Goal: Task Accomplishment & Management: Manage account settings

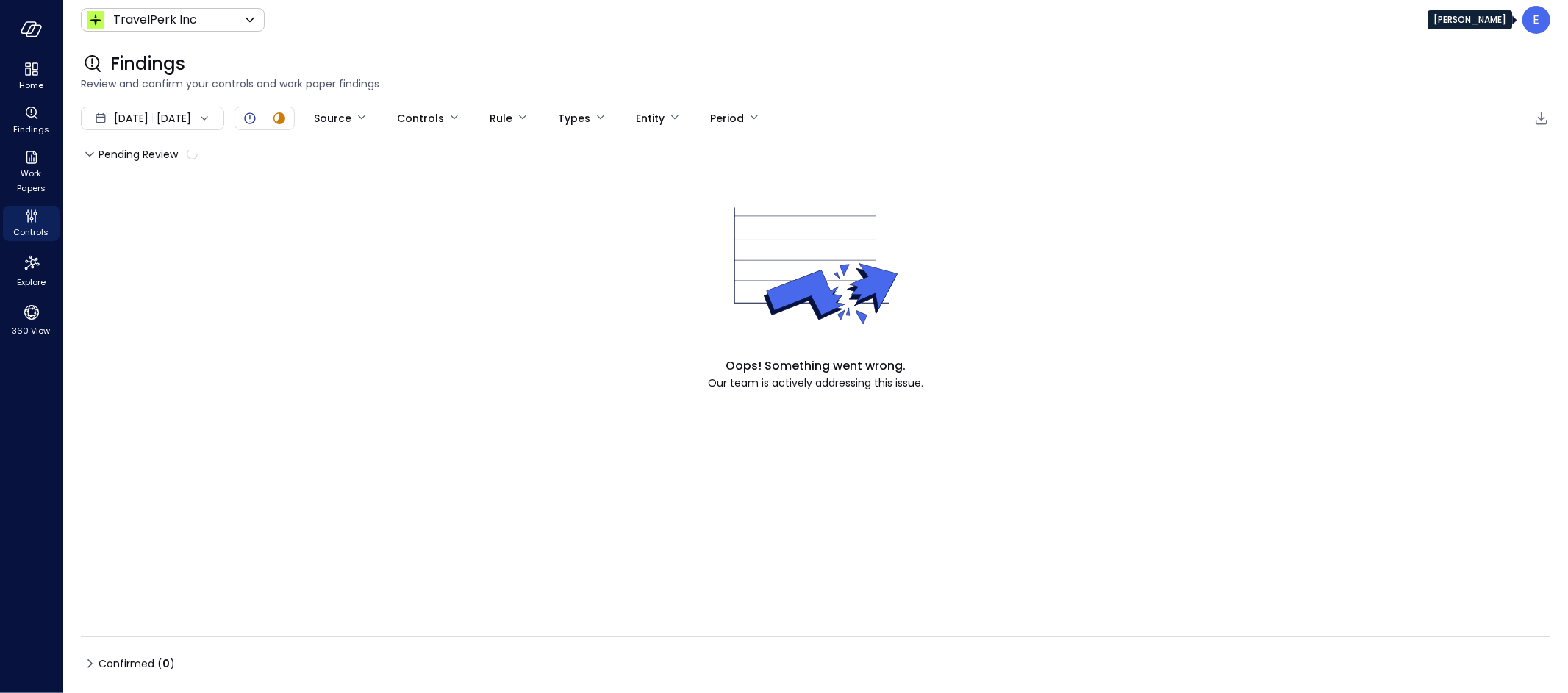
click at [1541, 22] on div "E" at bounding box center [1536, 20] width 28 height 28
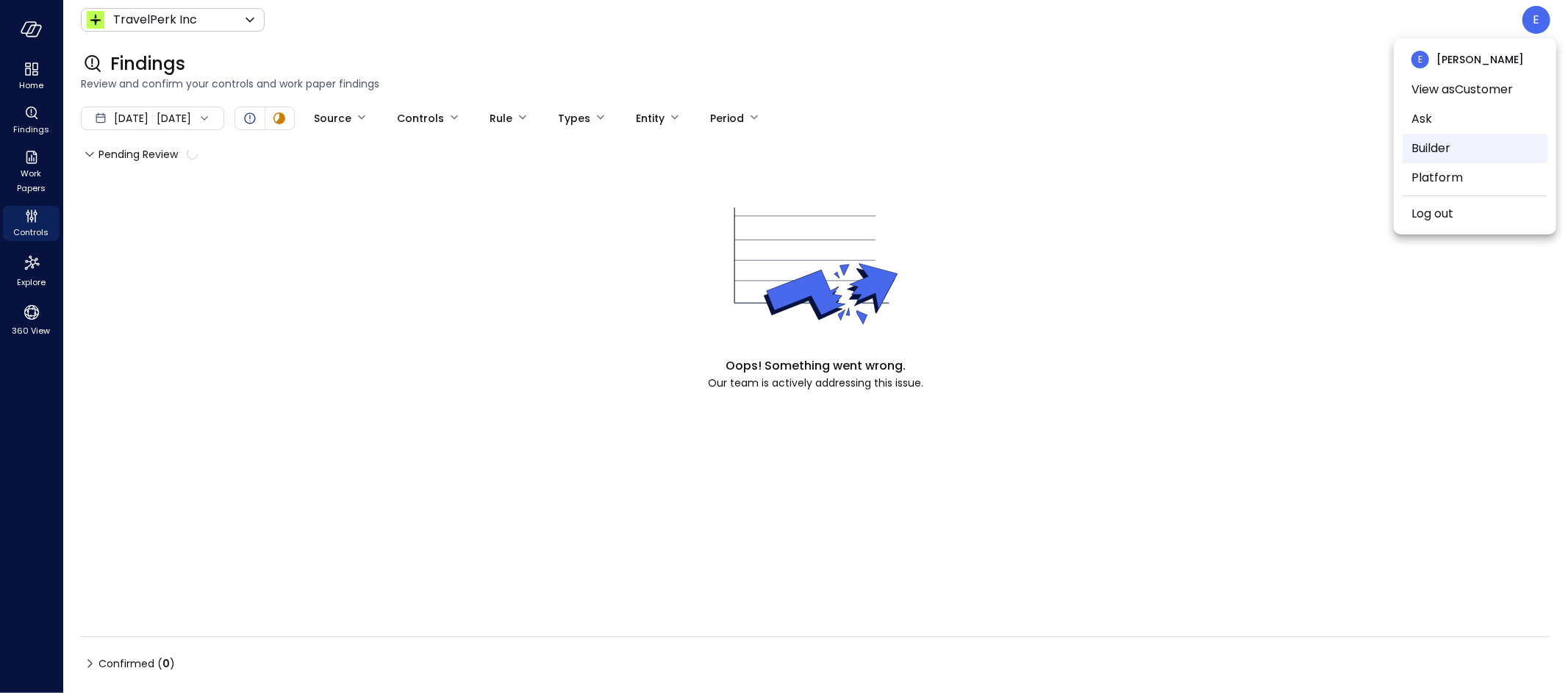
click at [1462, 154] on li "Builder" at bounding box center [1474, 149] width 144 height 29
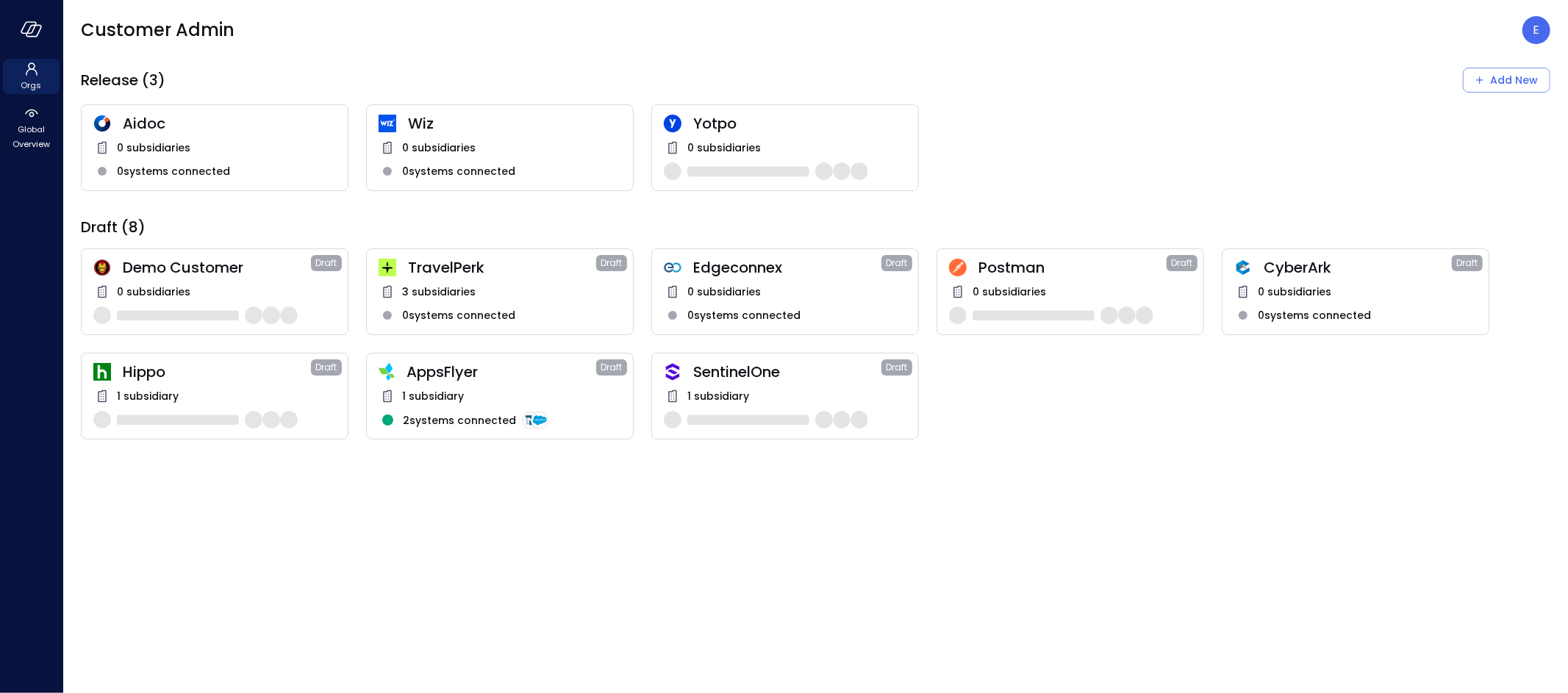
click at [738, 401] on span "1 subsidiary" at bounding box center [718, 396] width 61 height 16
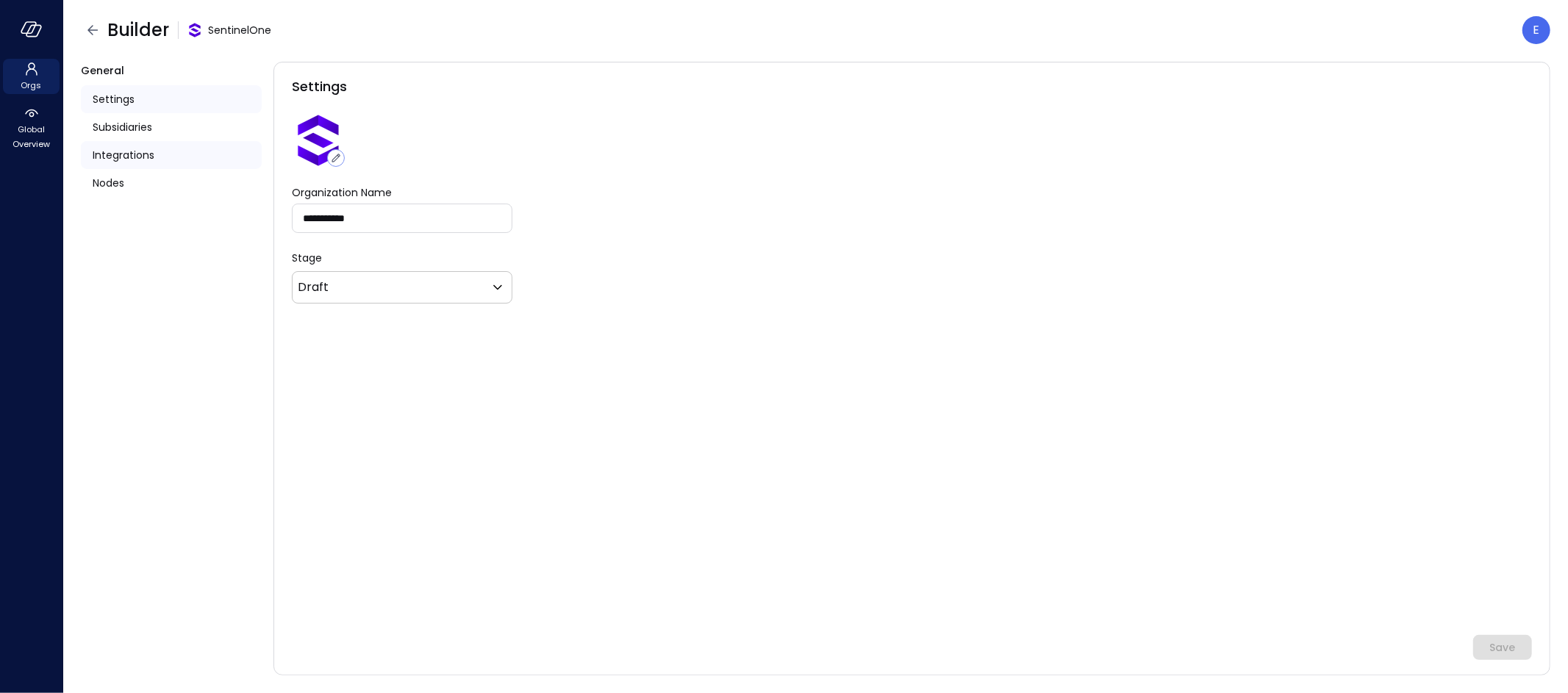
click at [125, 147] on span "Integrations" at bounding box center [123, 155] width 61 height 16
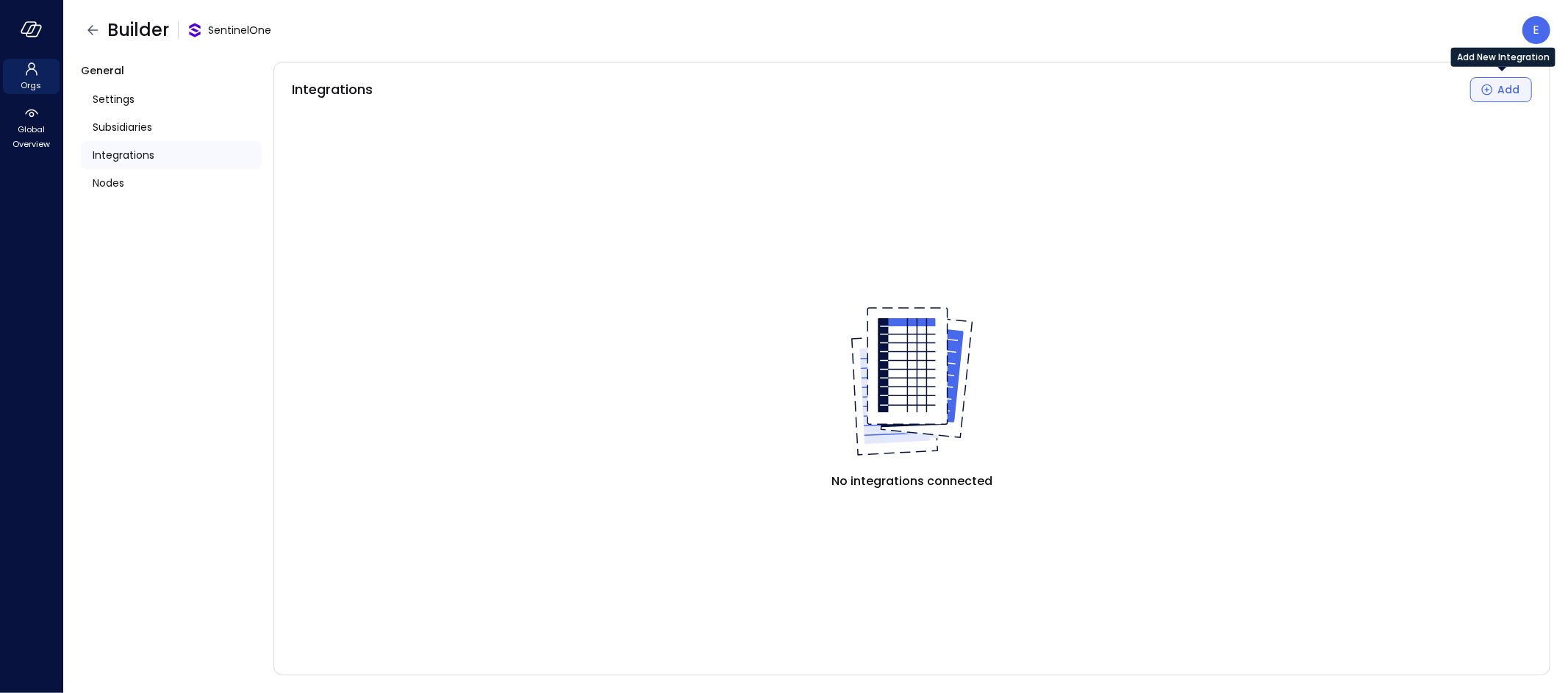
click at [1492, 90] on icon "Add New Integration" at bounding box center [1487, 89] width 15 height 15
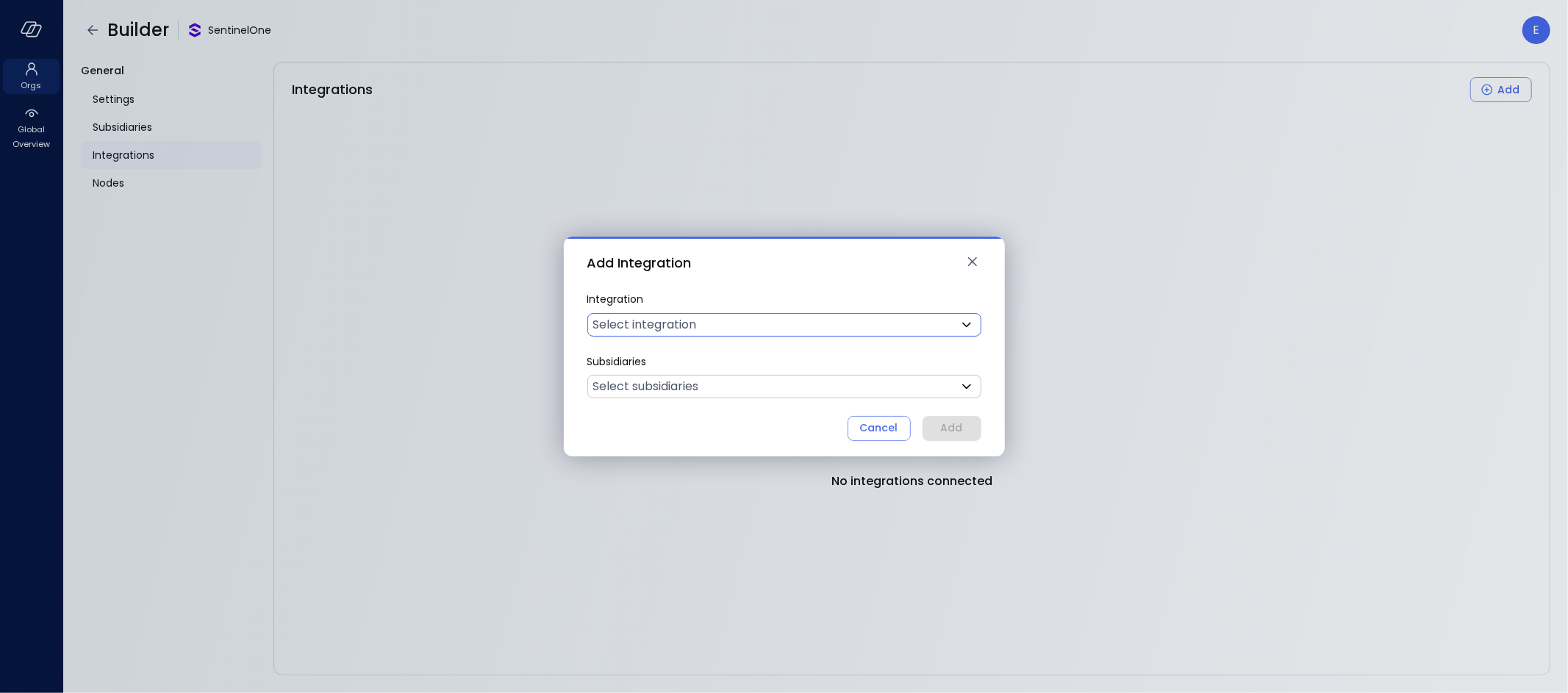
click at [673, 316] on body "Orgs Global Overview Builder SentinelOne E General Settings Subsidiaries Integr…" at bounding box center [784, 346] width 1568 height 693
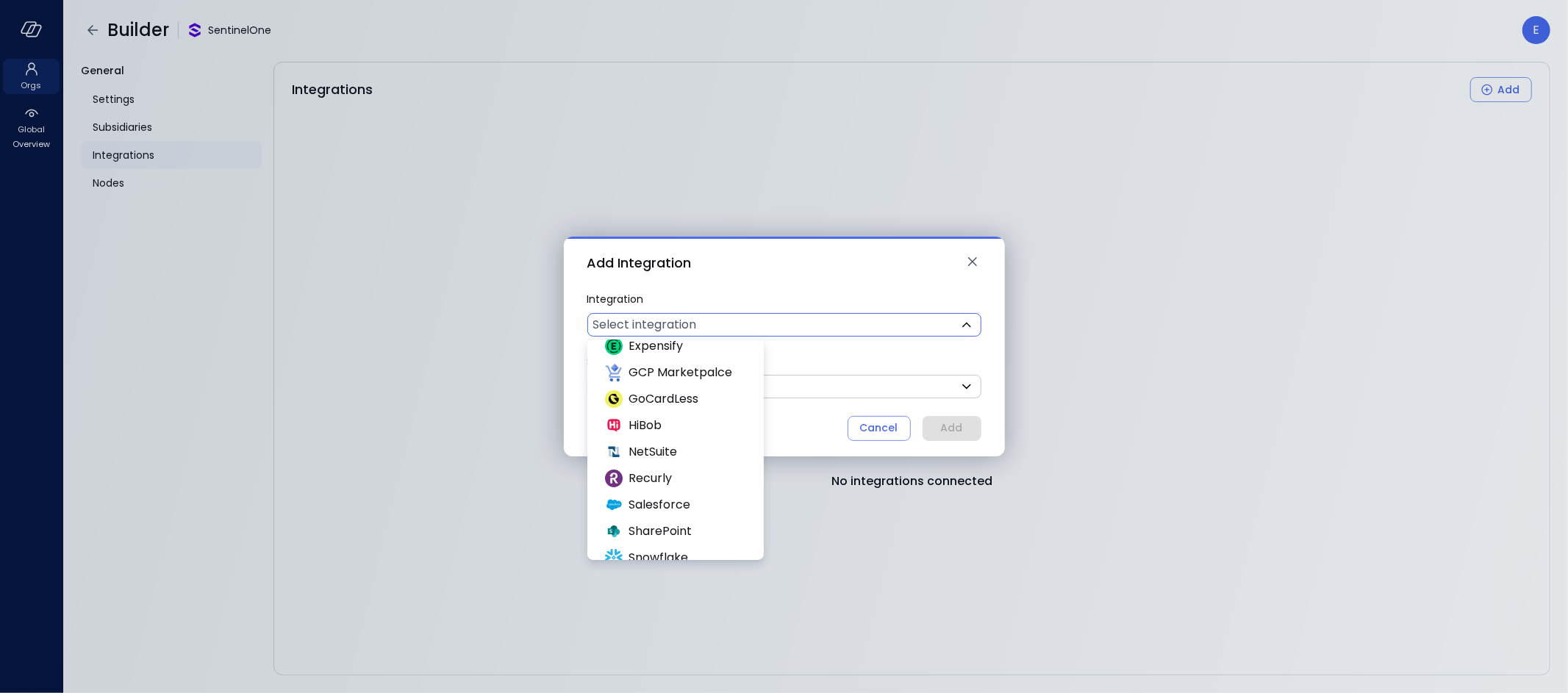
scroll to position [336, 0]
click at [650, 448] on span "NetSuite" at bounding box center [686, 450] width 115 height 17
type input "********"
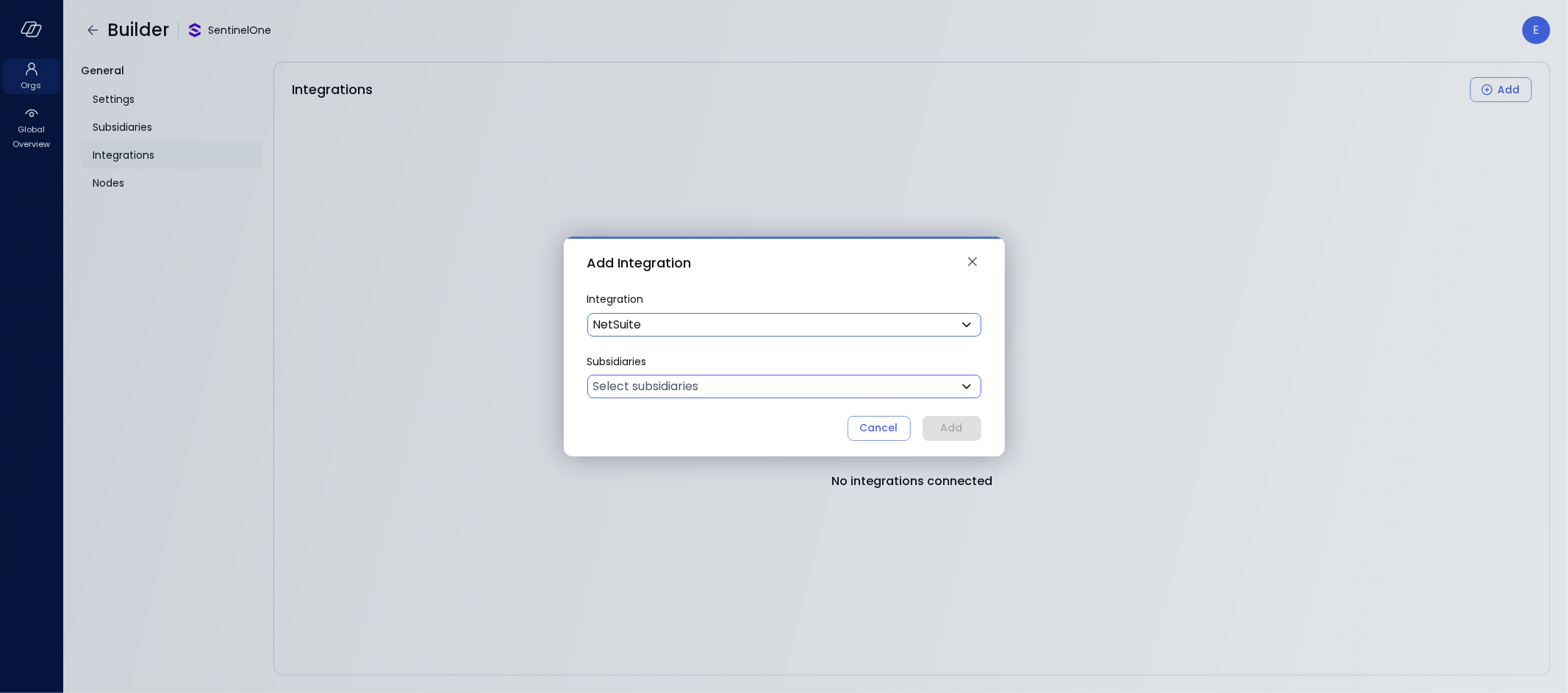
click at [665, 388] on body "Orgs Global Overview Builder SentinelOne E General Settings Subsidiaries Integr…" at bounding box center [784, 346] width 1568 height 693
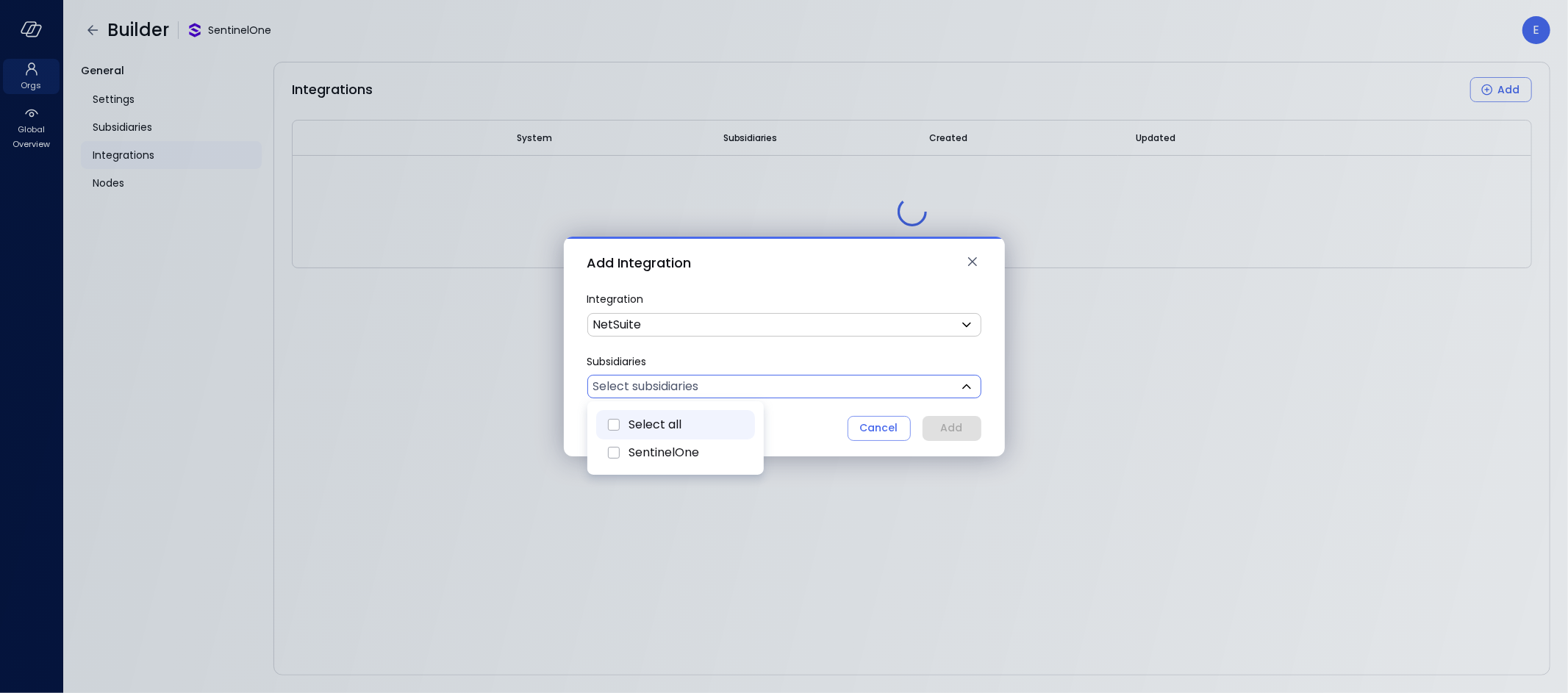
click at [663, 420] on span "Select all" at bounding box center [655, 425] width 53 height 17
type input "***"
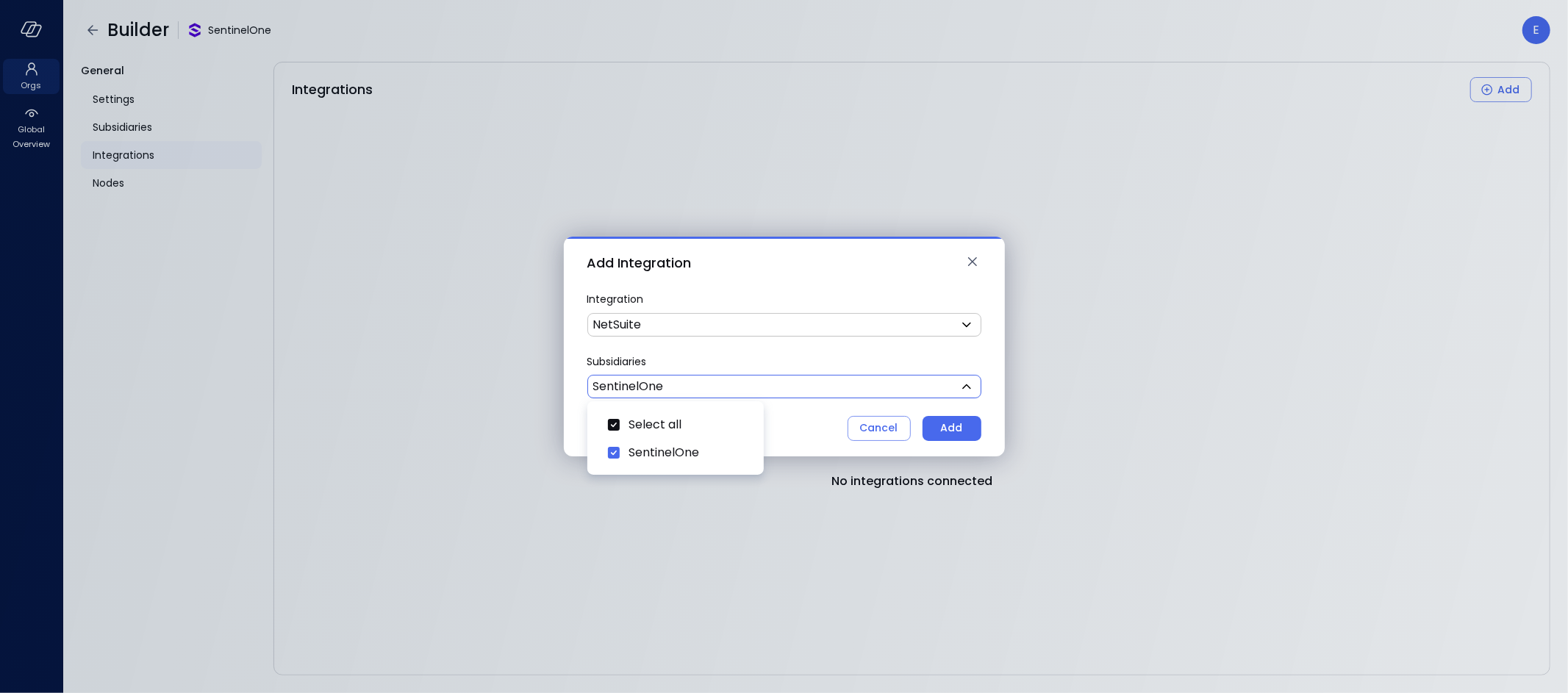
click at [957, 427] on div at bounding box center [784, 346] width 1568 height 693
click at [954, 424] on div "Add" at bounding box center [951, 427] width 22 height 18
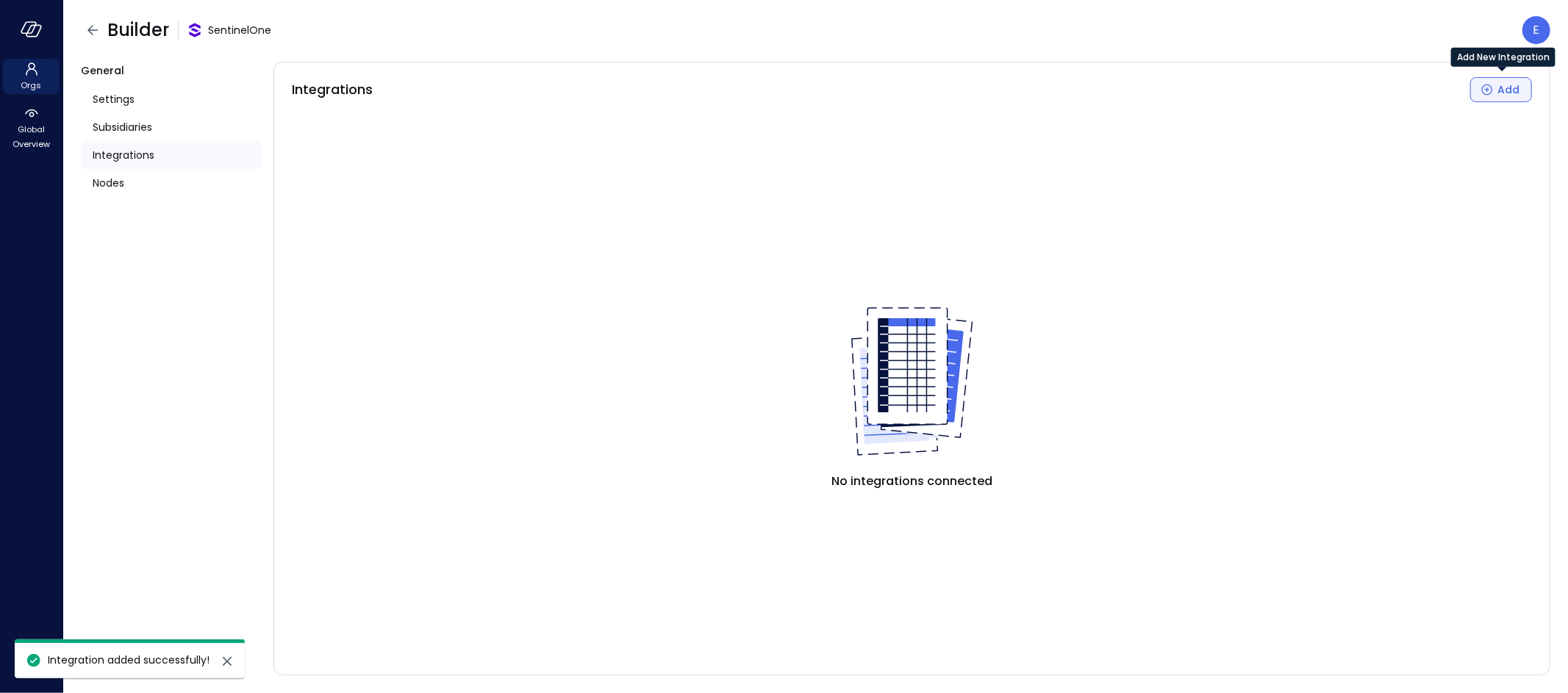
click at [1503, 92] on div "Add" at bounding box center [1507, 89] width 22 height 18
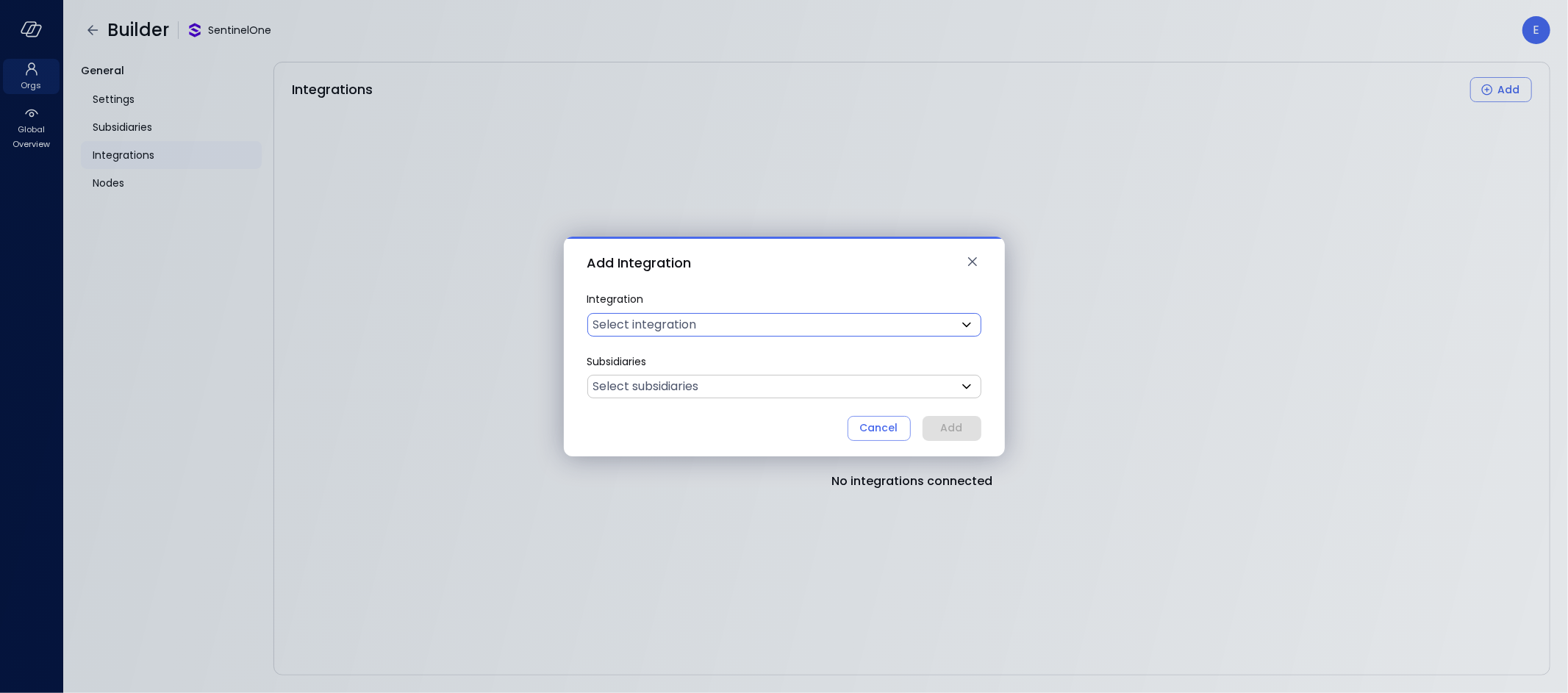
click at [624, 331] on body "Orgs Global Overview Builder SentinelOne E General Settings Subsidiaries Integr…" at bounding box center [784, 346] width 1568 height 693
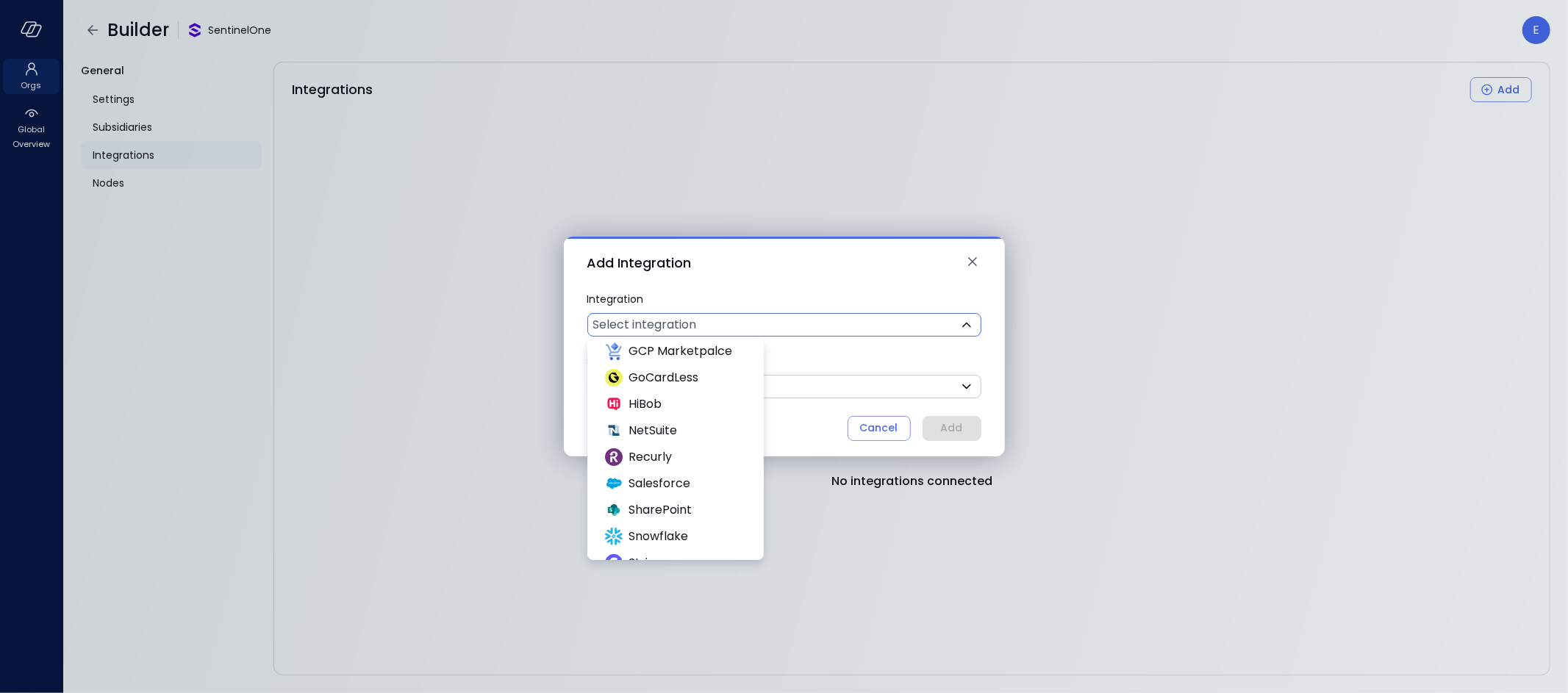
scroll to position [429, 0]
click at [671, 406] on span "Salesforce" at bounding box center [686, 408] width 115 height 17
type input "**********"
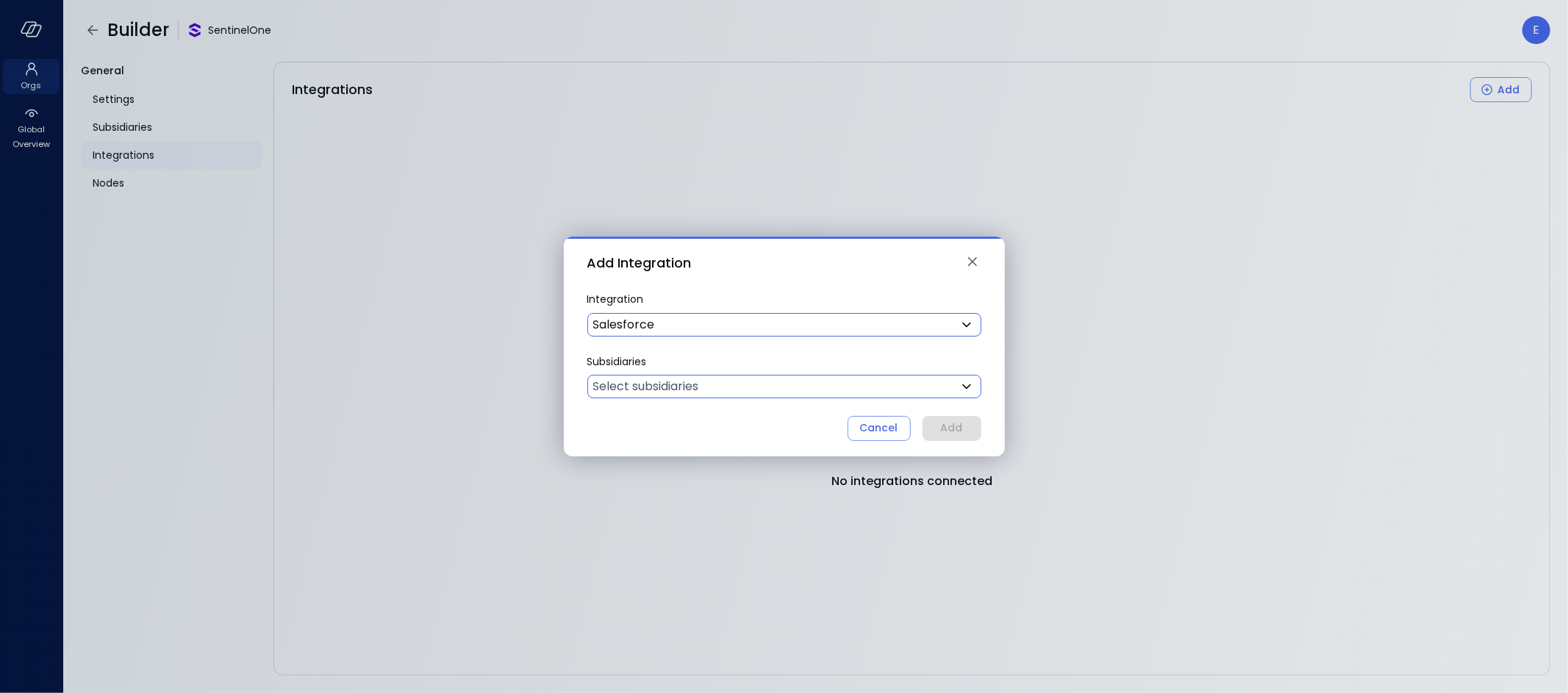
click at [721, 384] on body "**********" at bounding box center [784, 346] width 1568 height 693
click at [673, 421] on span "Select all" at bounding box center [655, 425] width 53 height 17
type input "***"
click at [941, 422] on div at bounding box center [784, 346] width 1568 height 693
click at [951, 428] on div "Add" at bounding box center [951, 427] width 22 height 18
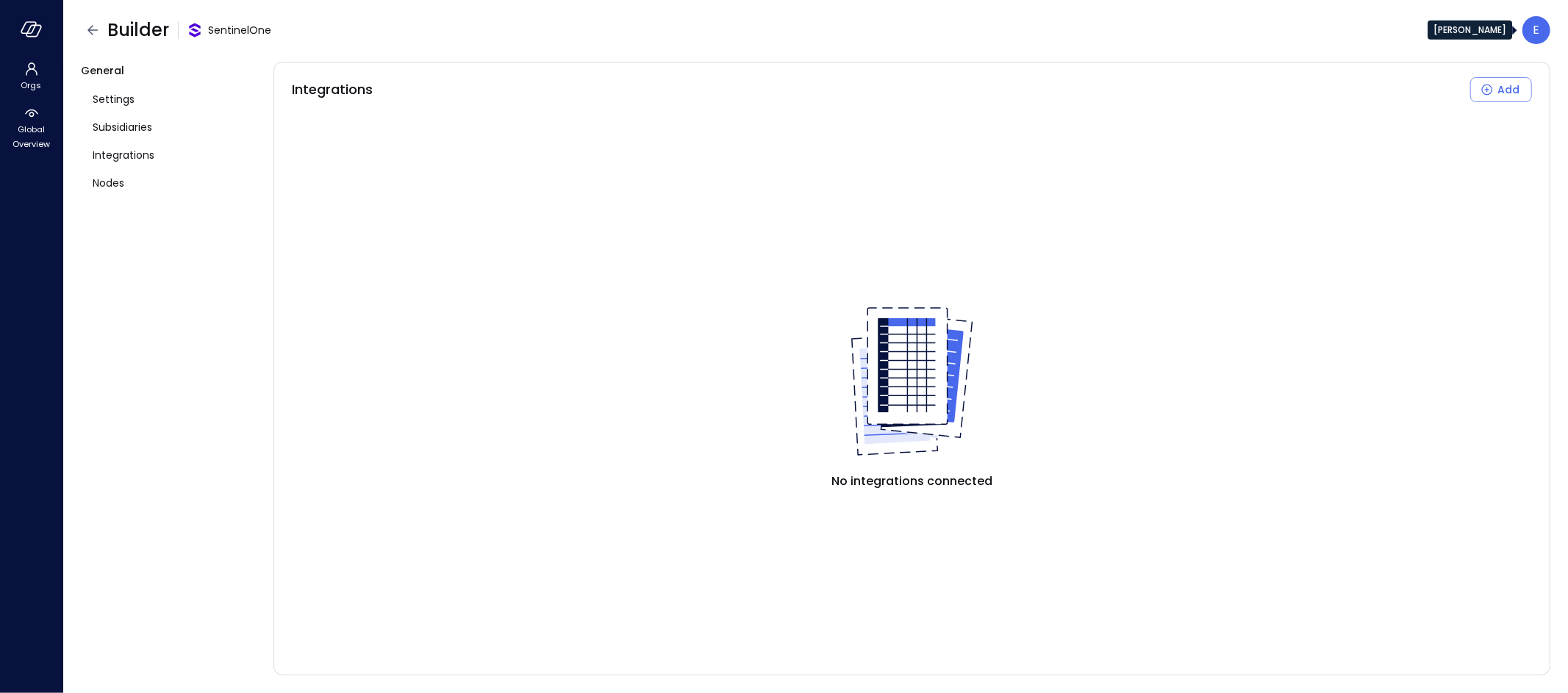
click at [1538, 34] on p "E" at bounding box center [1537, 30] width 7 height 17
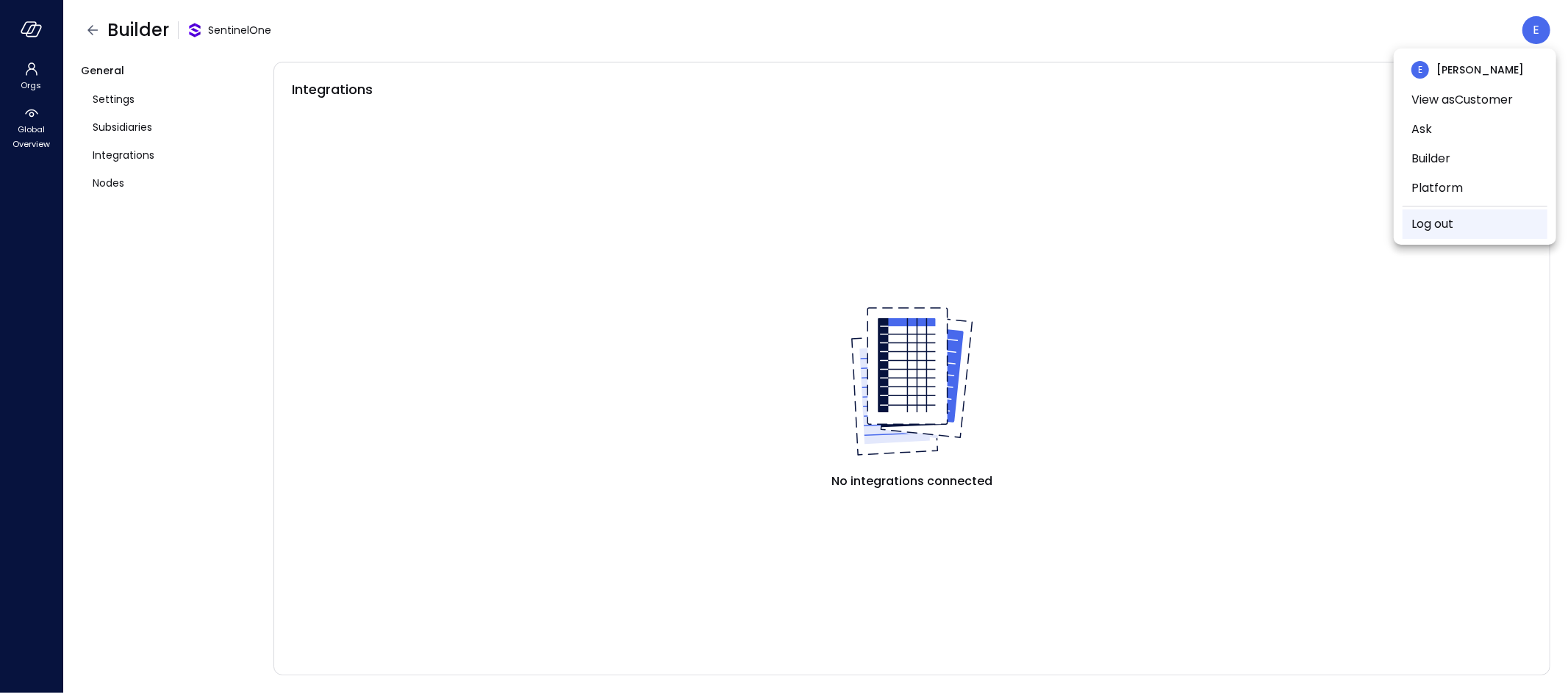
click at [1437, 222] on link "Log out" at bounding box center [1432, 224] width 42 height 17
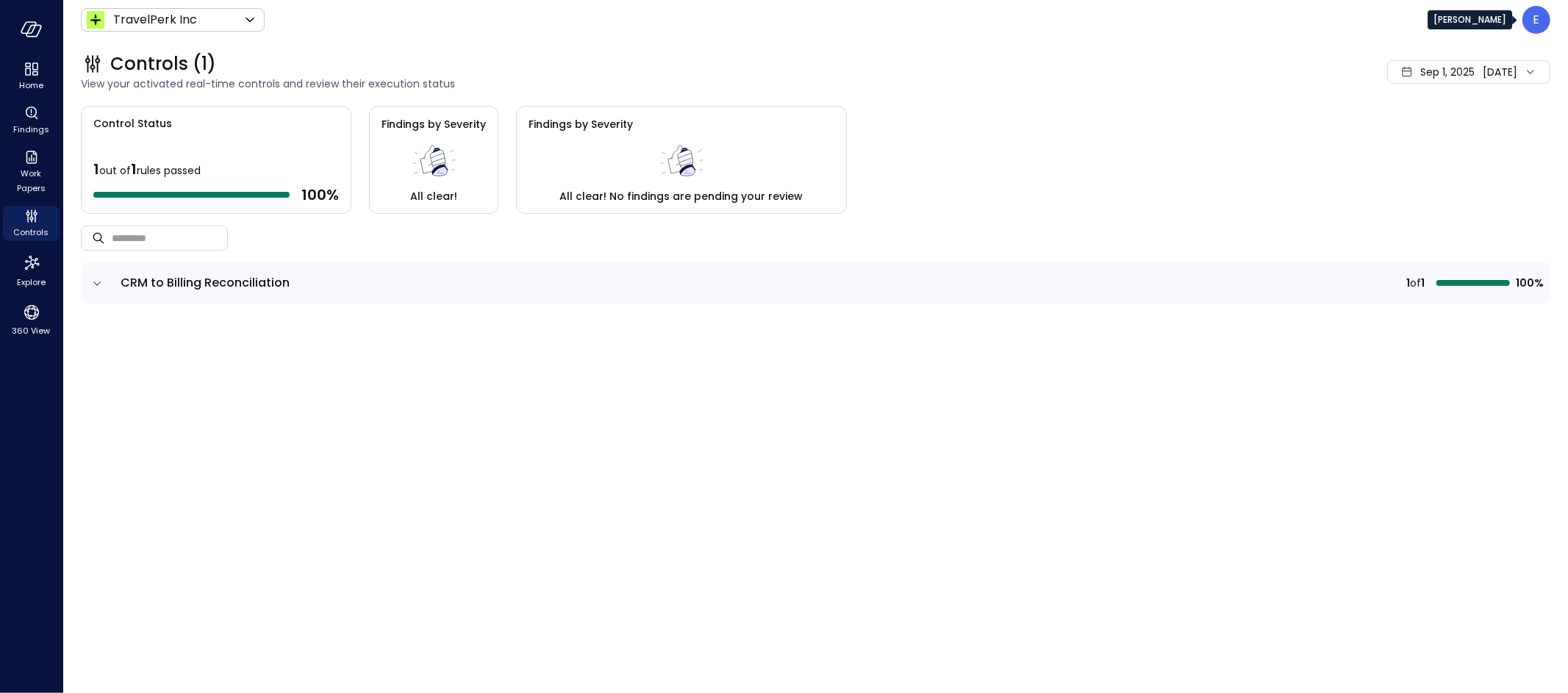
click at [1534, 16] on p "E" at bounding box center [1537, 20] width 7 height 17
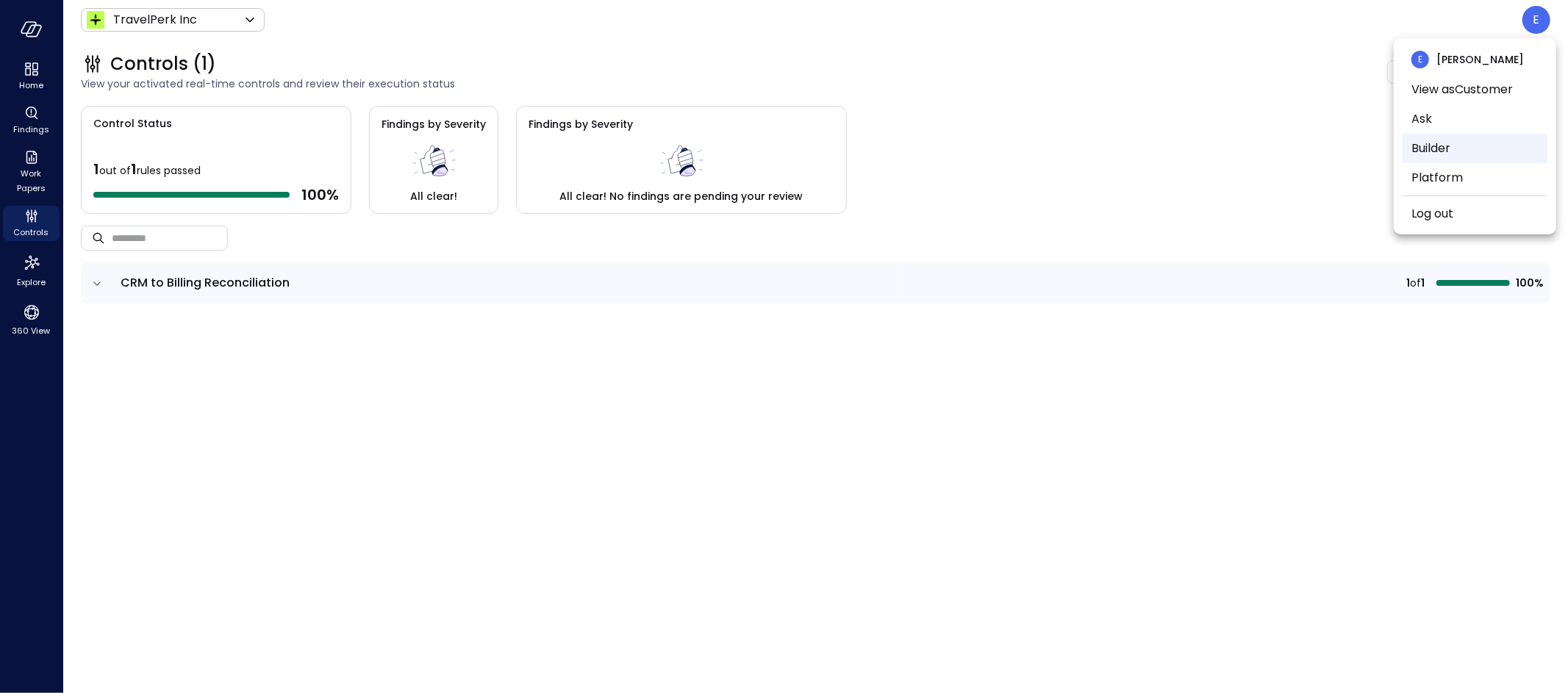
click at [1470, 151] on li "Builder" at bounding box center [1474, 149] width 144 height 29
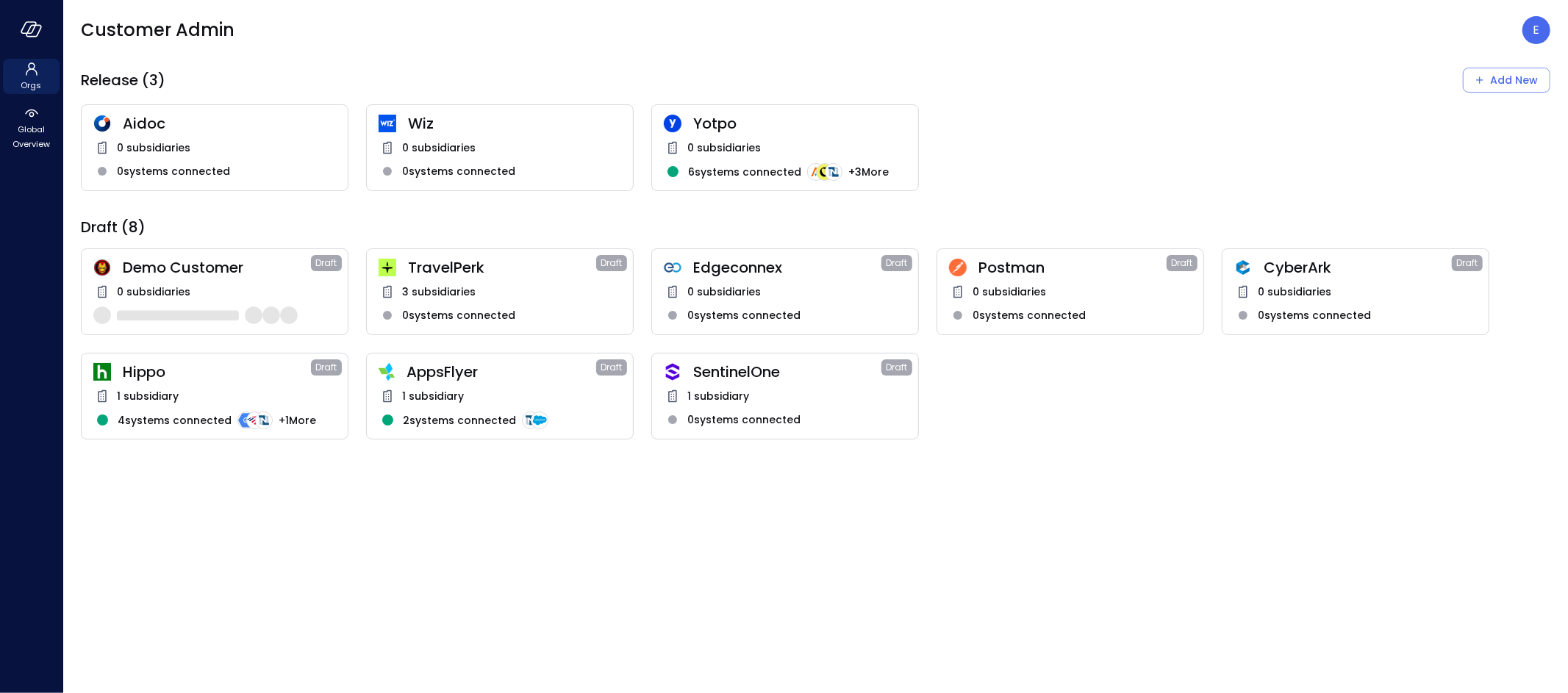
click at [738, 377] on span "SentinelOne" at bounding box center [787, 372] width 189 height 19
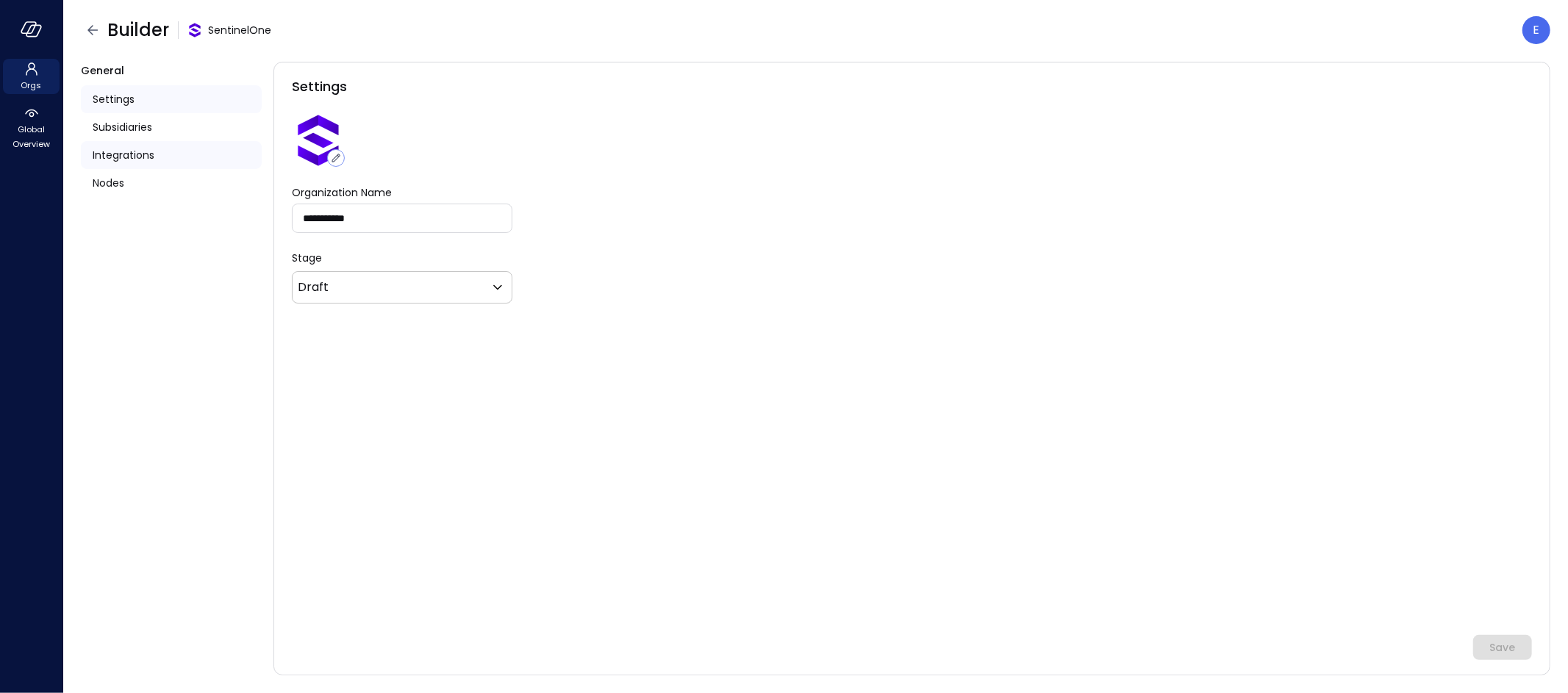
click at [103, 152] on span "Integrations" at bounding box center [123, 155] width 61 height 16
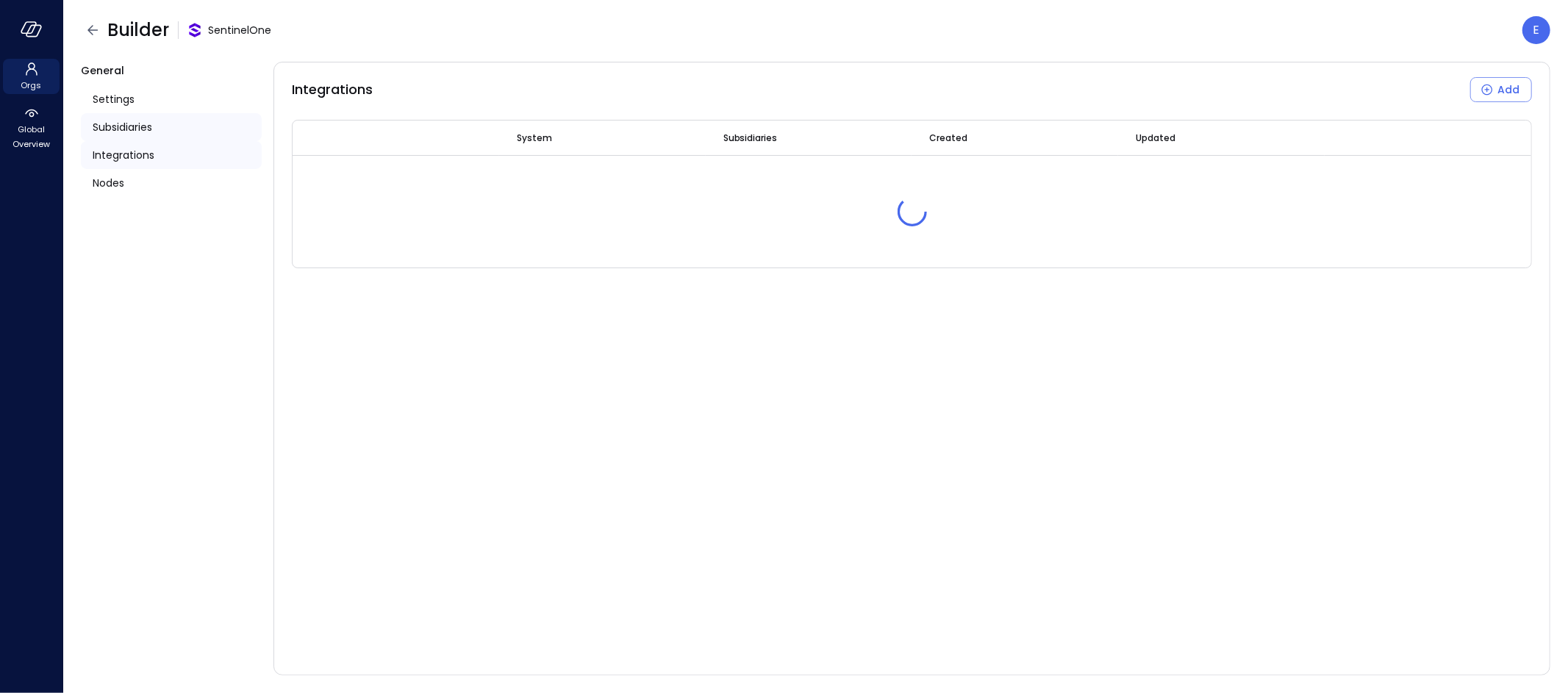
click at [117, 126] on span "Subsidiaries" at bounding box center [122, 127] width 60 height 16
click at [107, 183] on span "Nodes" at bounding box center [108, 183] width 32 height 16
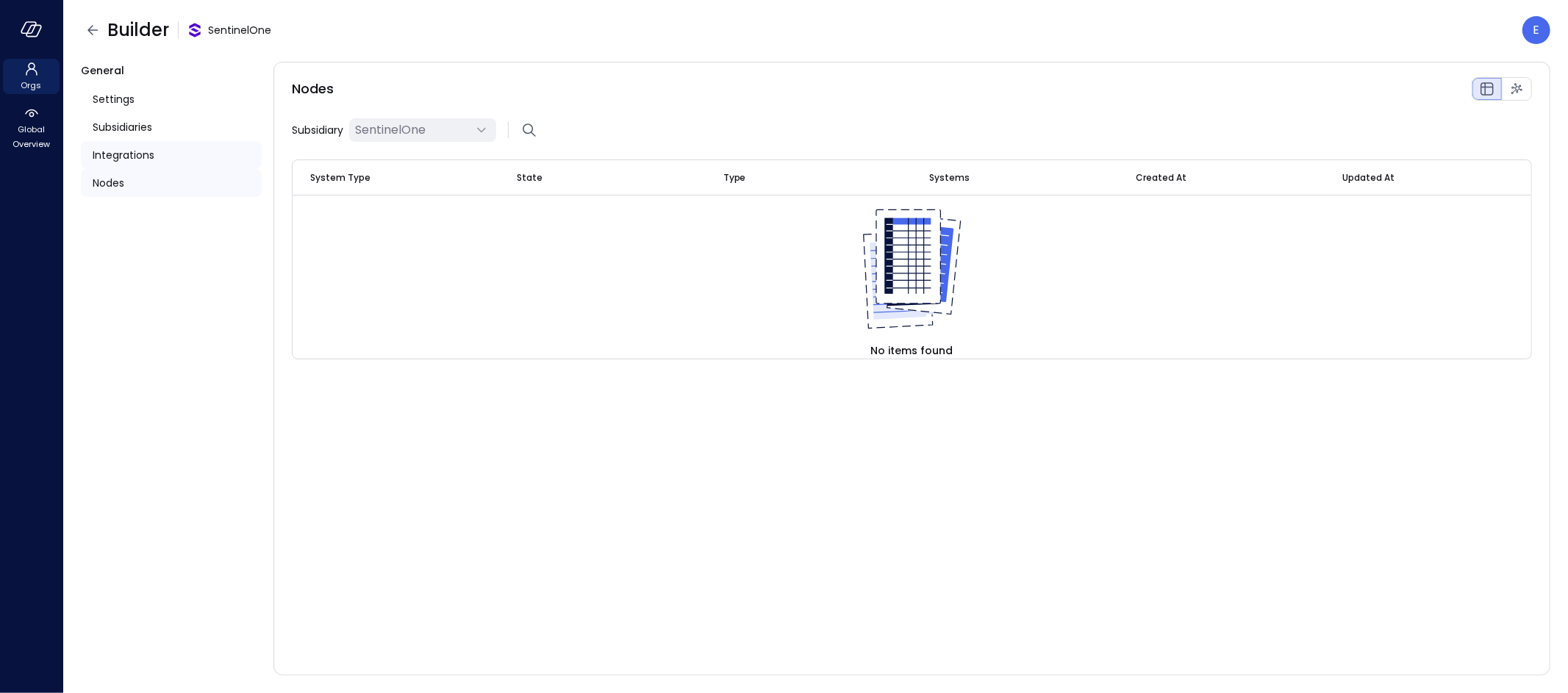
click at [106, 155] on span "Integrations" at bounding box center [123, 155] width 61 height 16
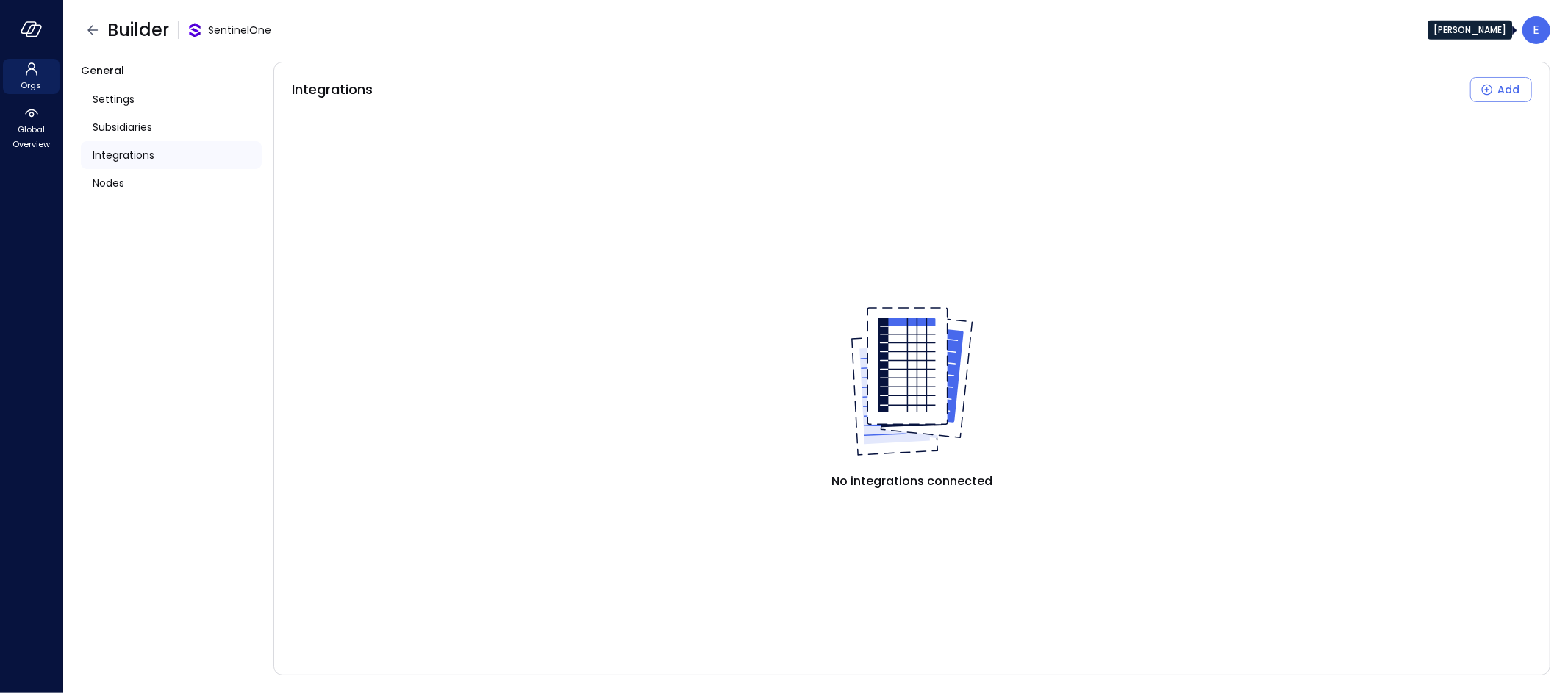
click at [1525, 17] on div "E" at bounding box center [1536, 30] width 28 height 28
click at [1532, 32] on div "E" at bounding box center [1536, 30] width 28 height 28
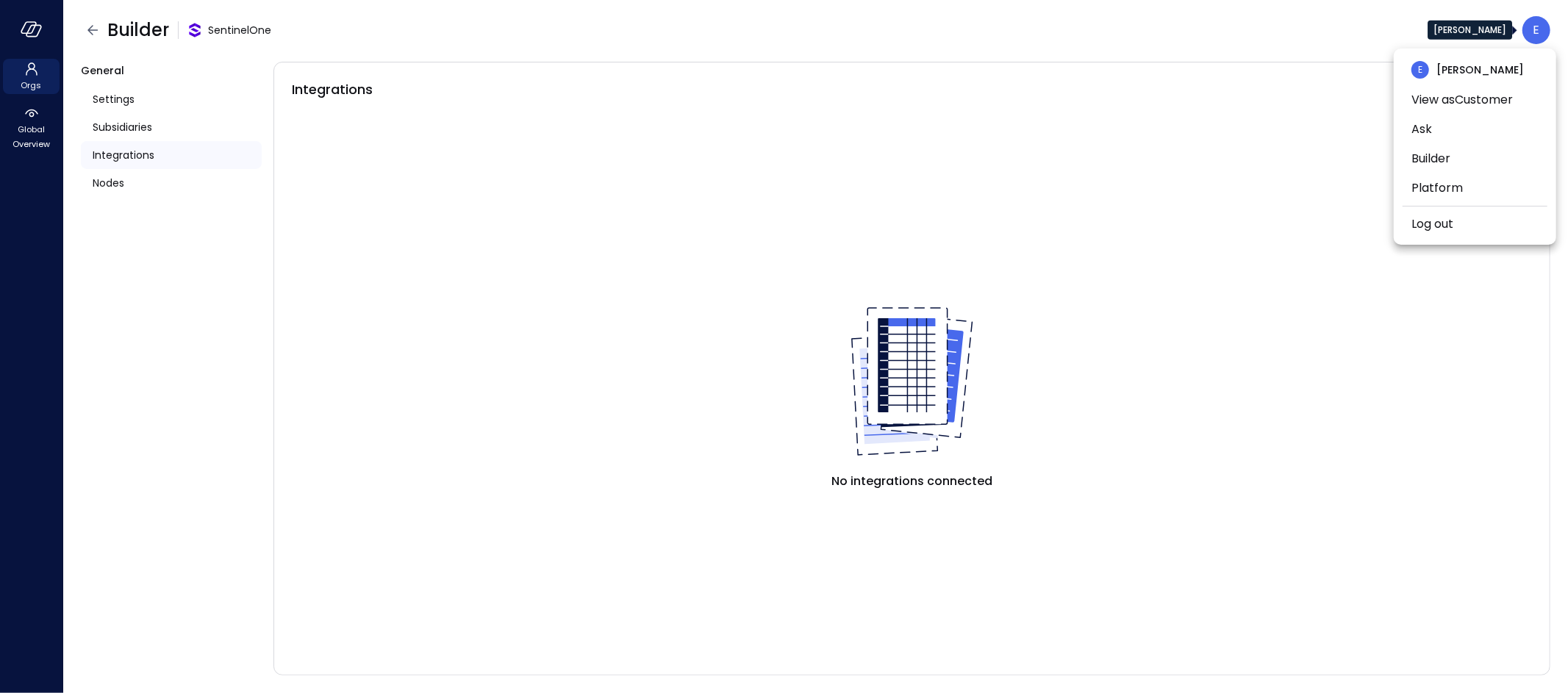
click at [33, 112] on div at bounding box center [784, 346] width 1568 height 693
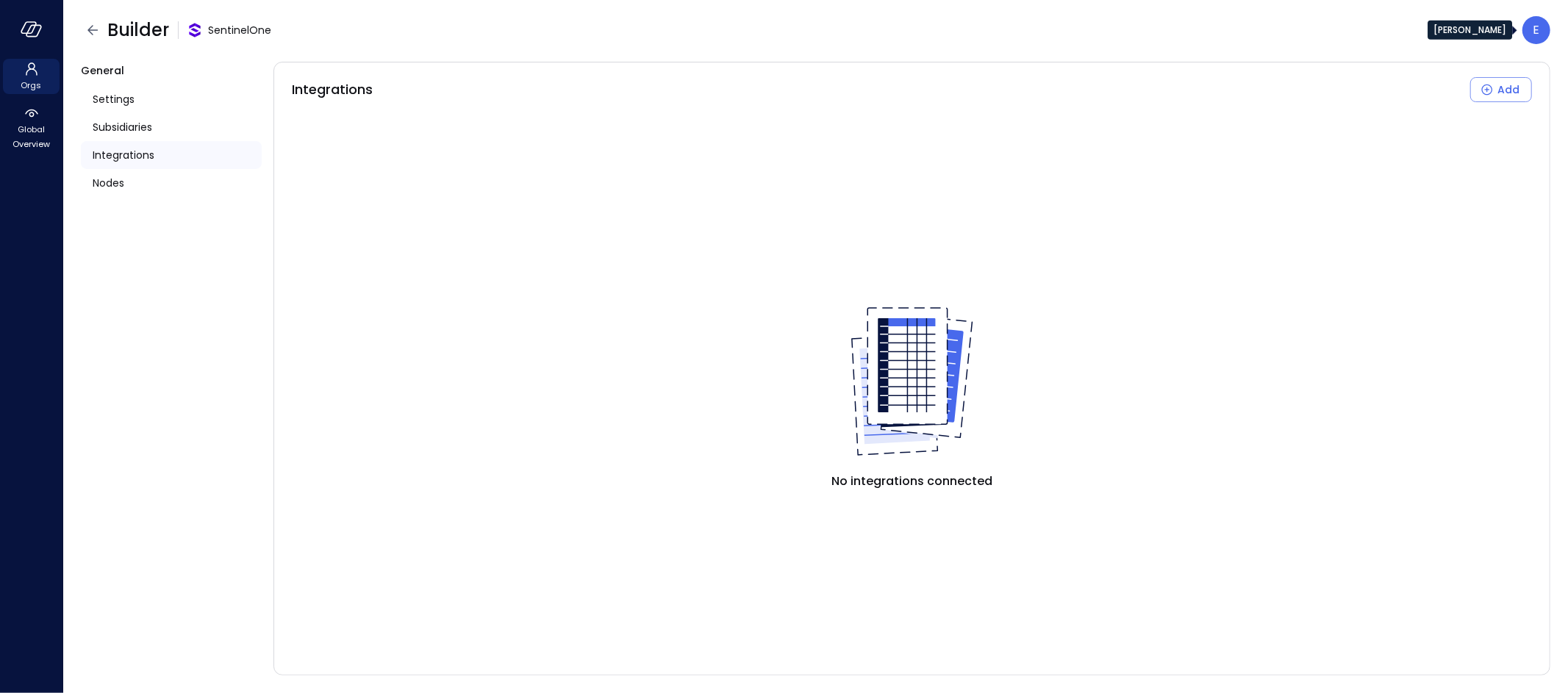
click at [31, 125] on span "Global Overview" at bounding box center [31, 137] width 45 height 29
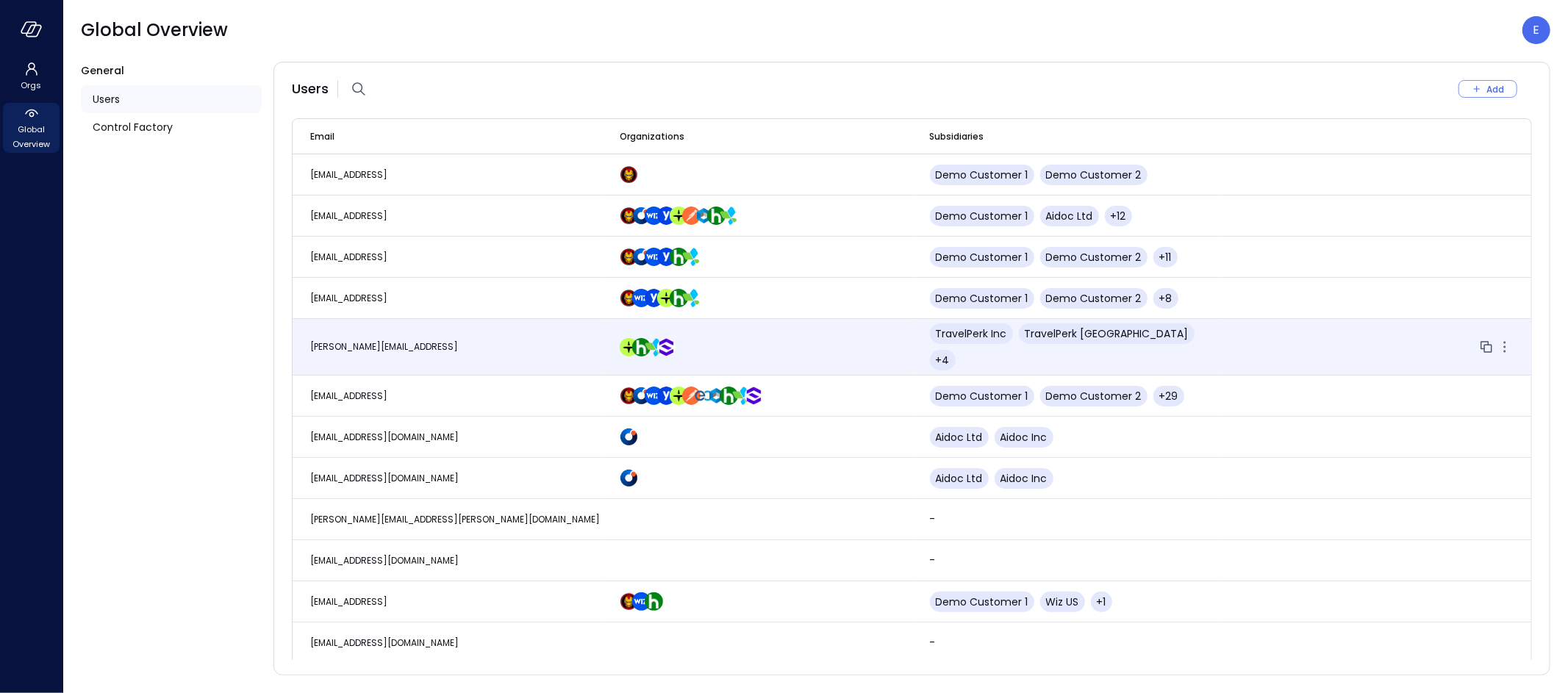
click at [433, 340] on span "eleanor.yehudai@safebooks.ai" at bounding box center [384, 346] width 148 height 12
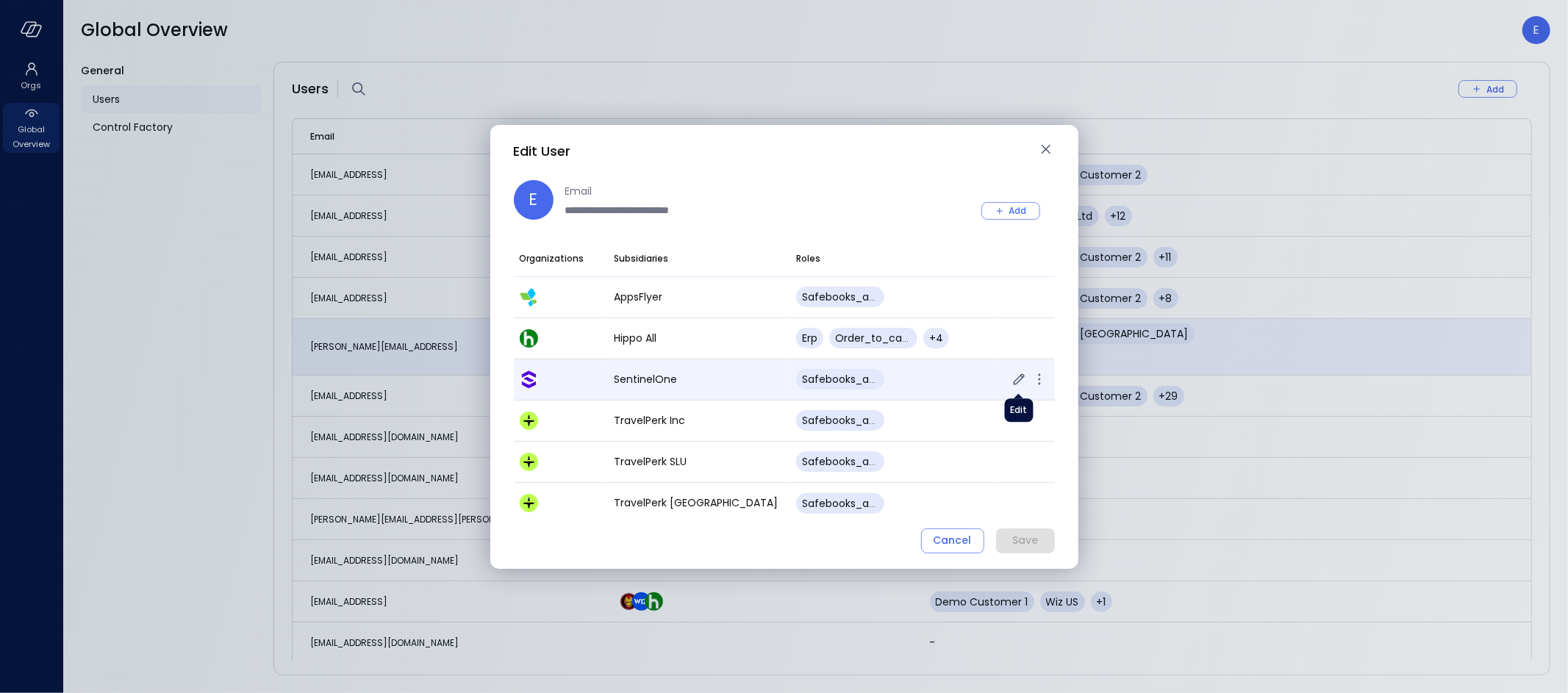
click at [1016, 380] on icon "button" at bounding box center [1018, 379] width 11 height 11
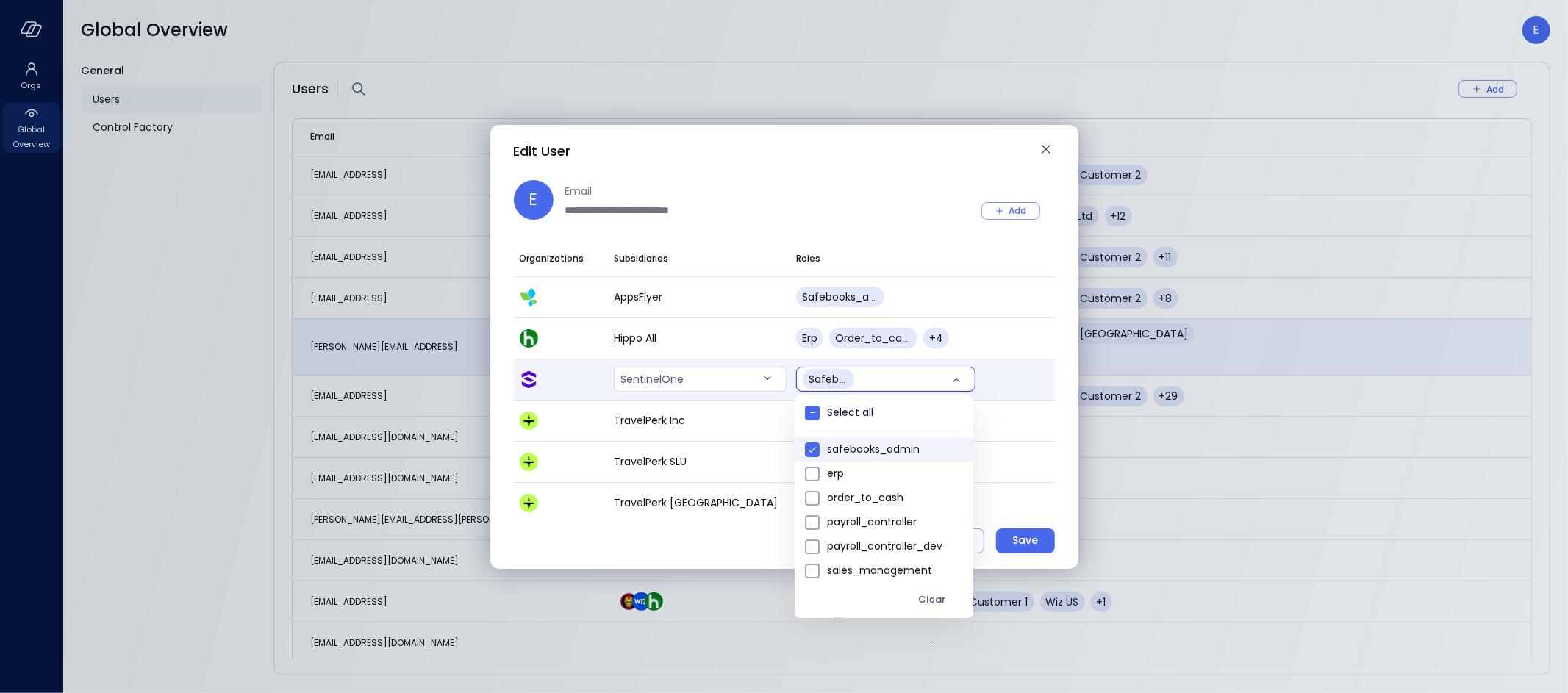
click at [953, 380] on body "Orgs Global Overview Global Overview E General Users Control Factory Users Add …" at bounding box center [784, 346] width 1568 height 693
click at [814, 479] on span at bounding box center [812, 474] width 15 height 15
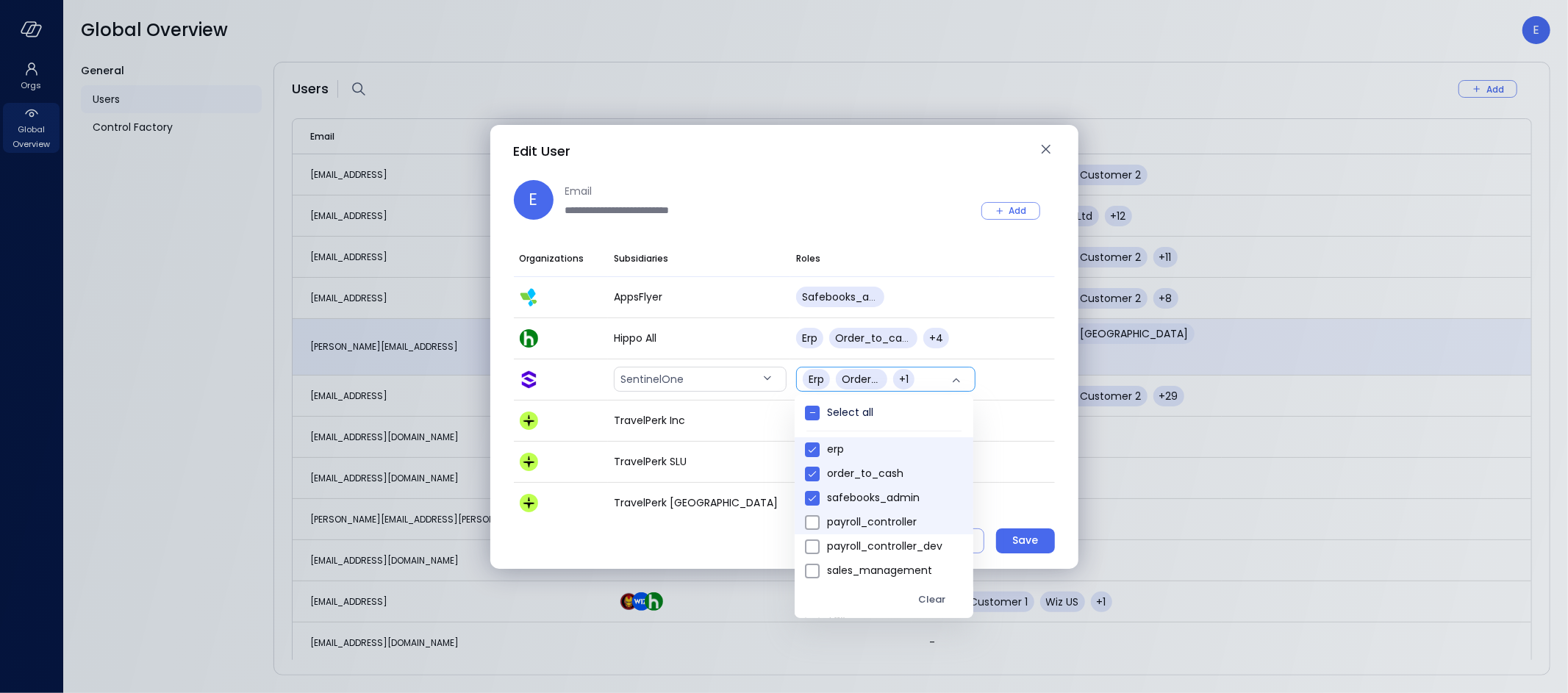
type input "*******"
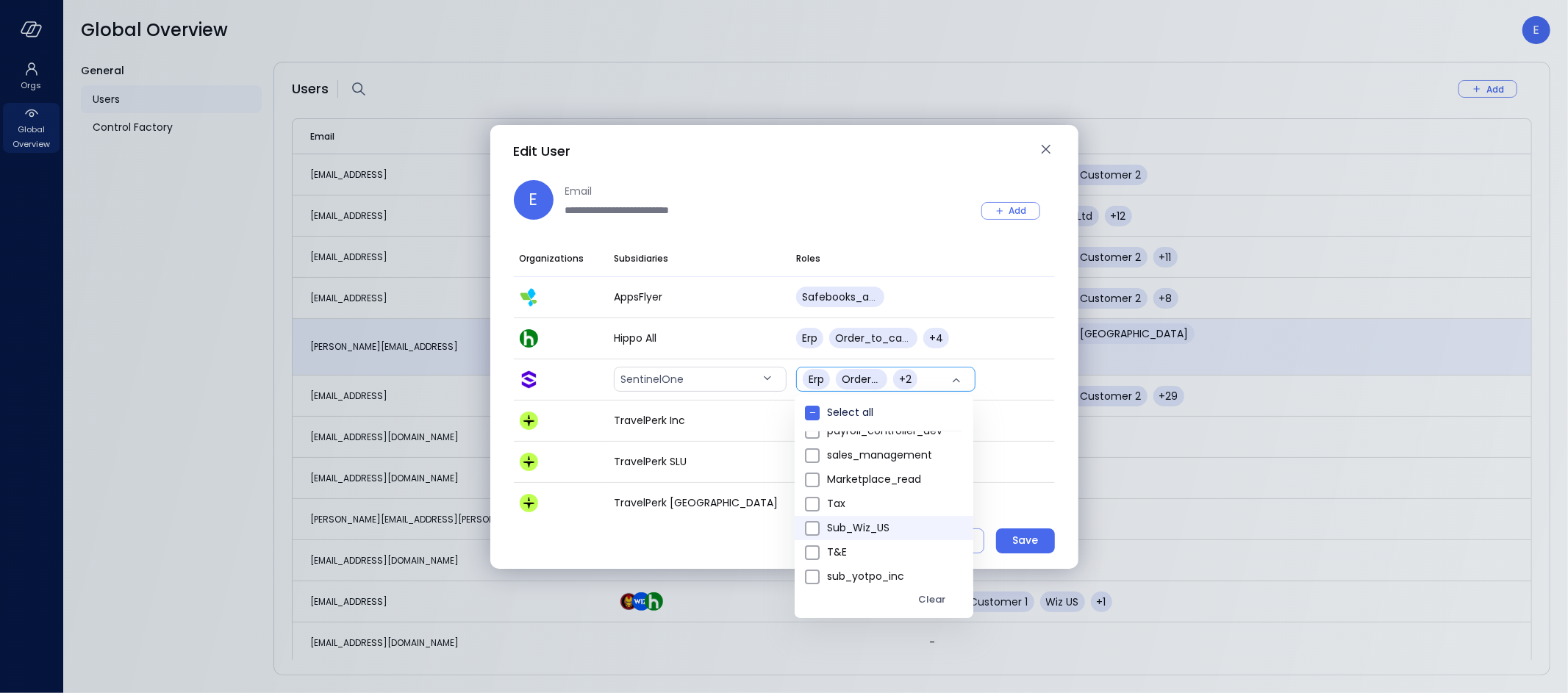
scroll to position [116, 0]
click at [1068, 484] on div at bounding box center [784, 346] width 1568 height 693
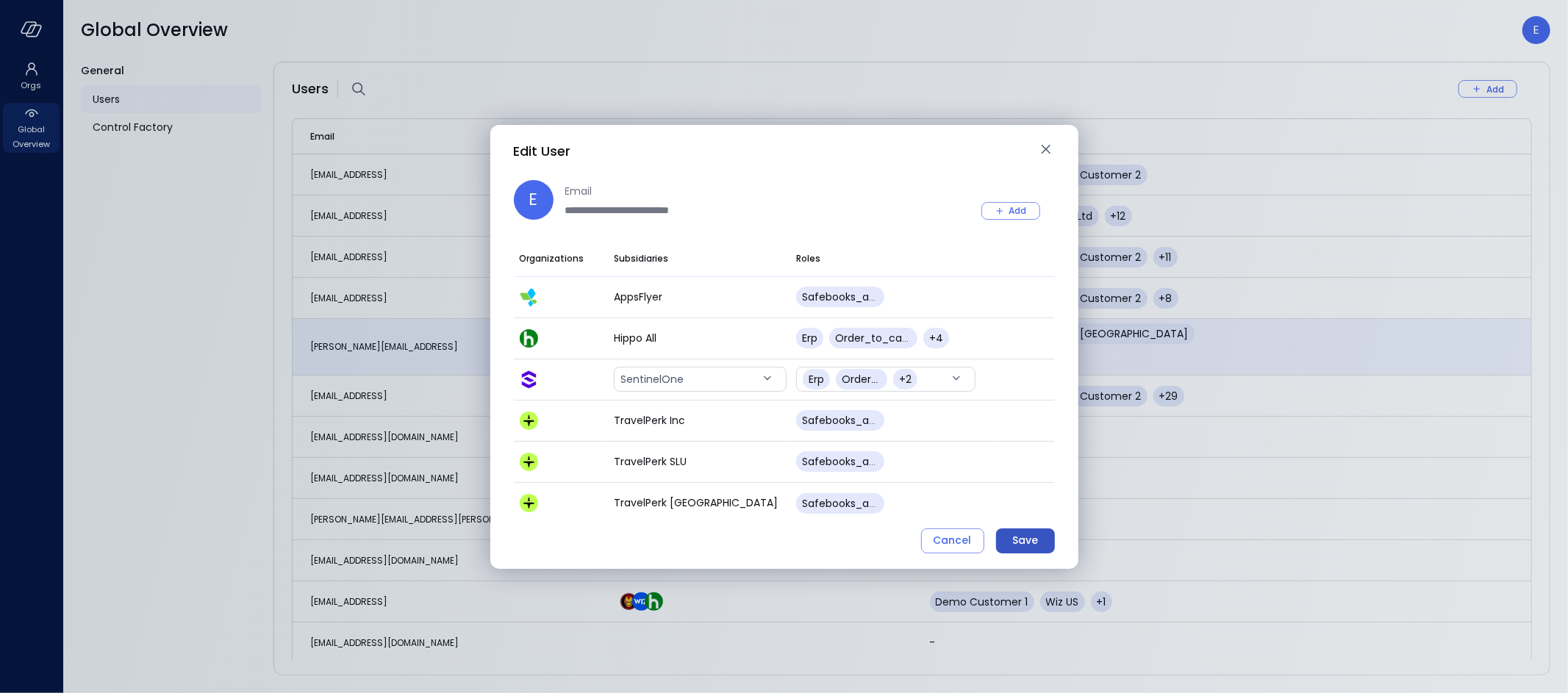
click at [1030, 542] on div "Save" at bounding box center [1025, 540] width 26 height 18
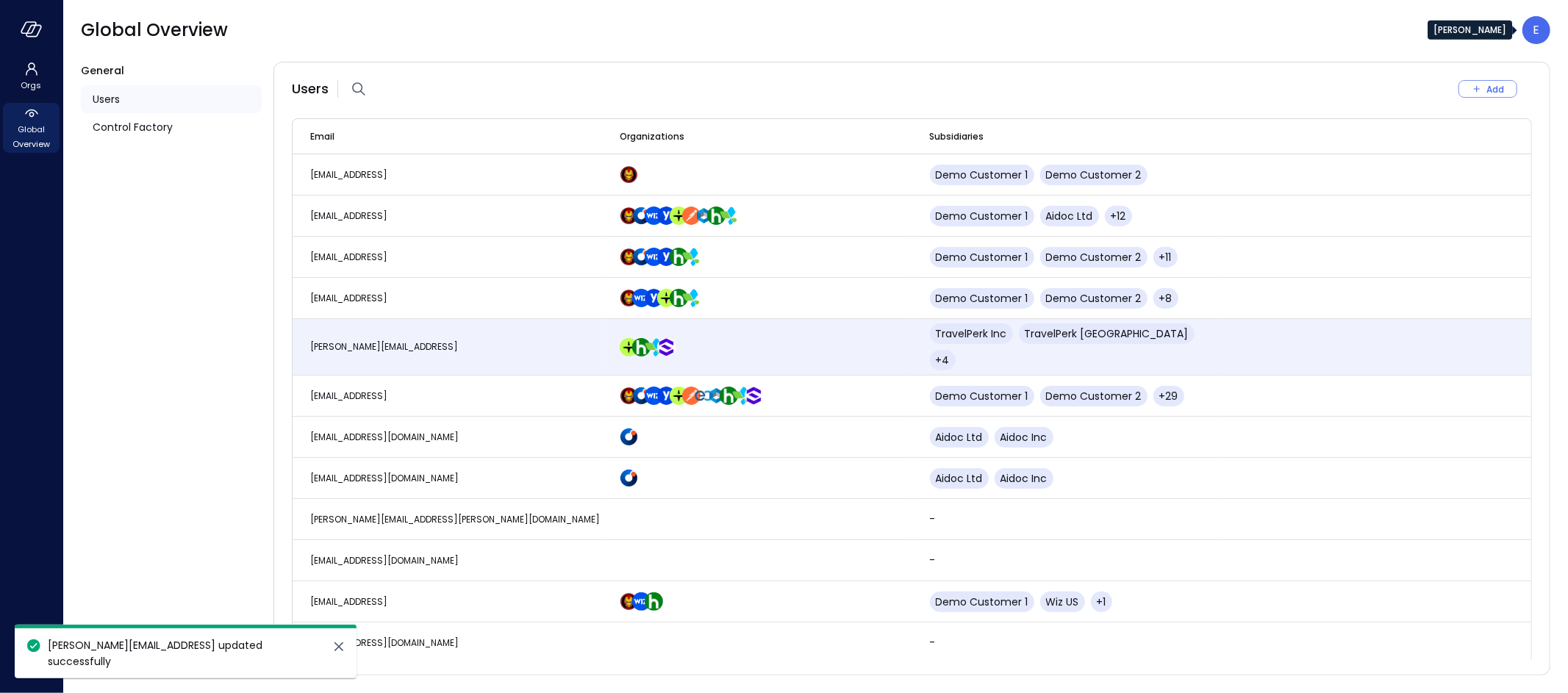
click at [1544, 29] on div "E" at bounding box center [1536, 30] width 28 height 28
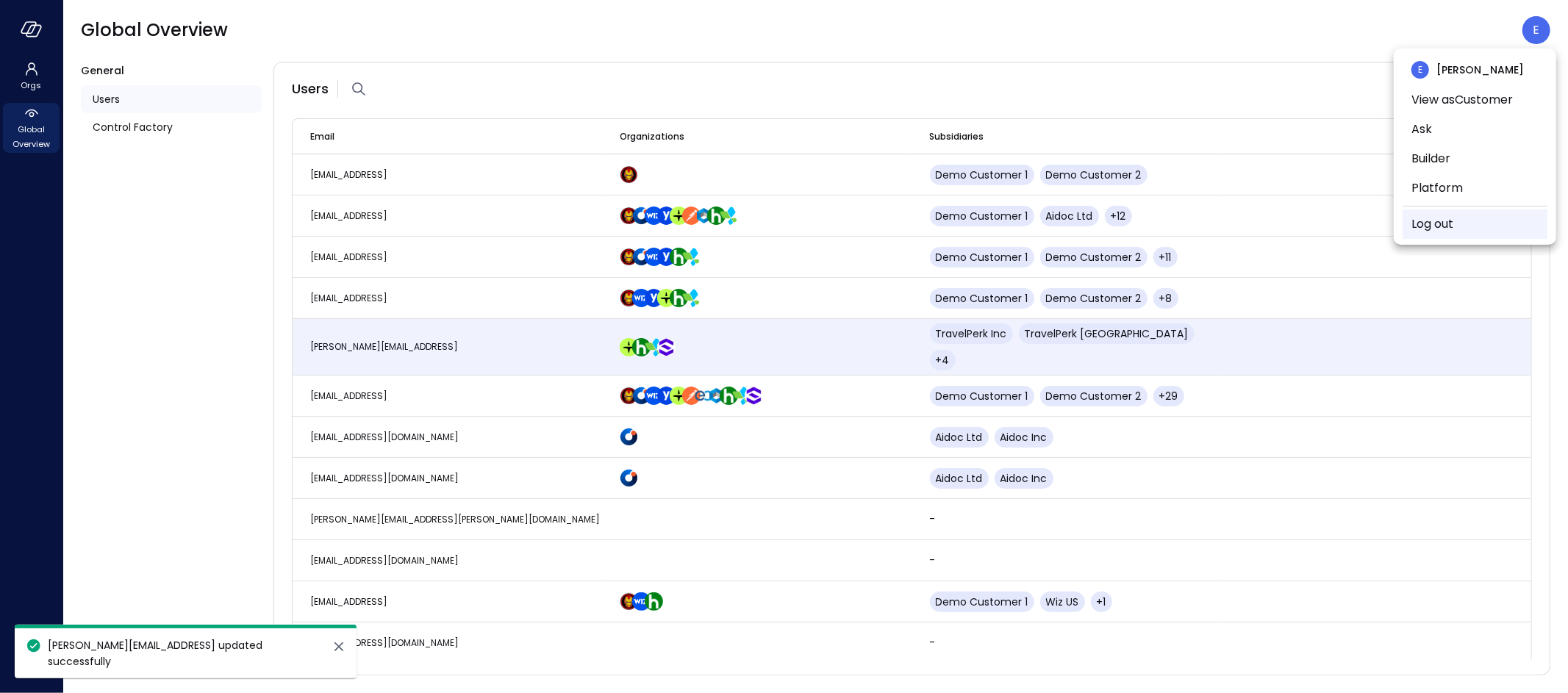
click at [1448, 224] on link "Log out" at bounding box center [1432, 224] width 42 height 17
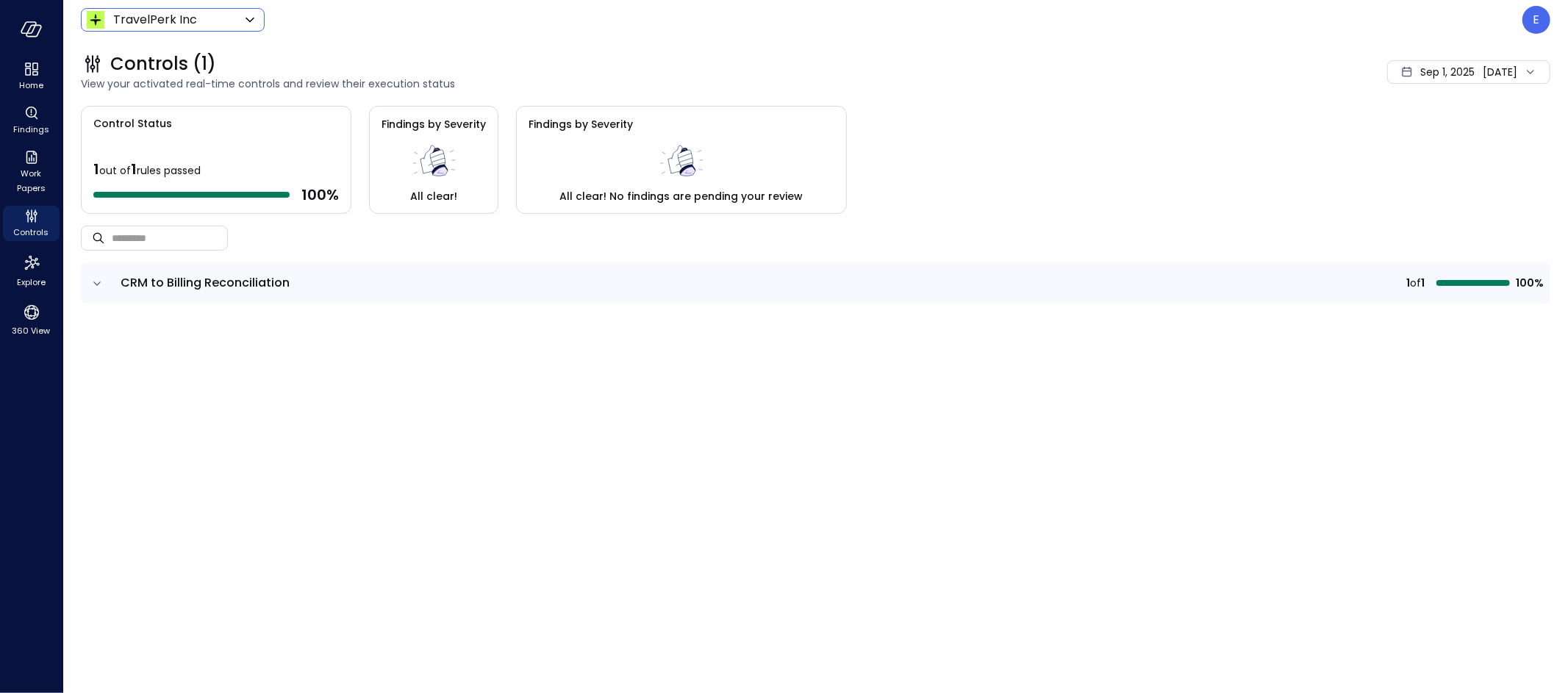
click at [153, 17] on body "Home Findings Work Papers Controls Explore 360 View TravelPerk Inc ****** ​ E C…" at bounding box center [784, 346] width 1568 height 693
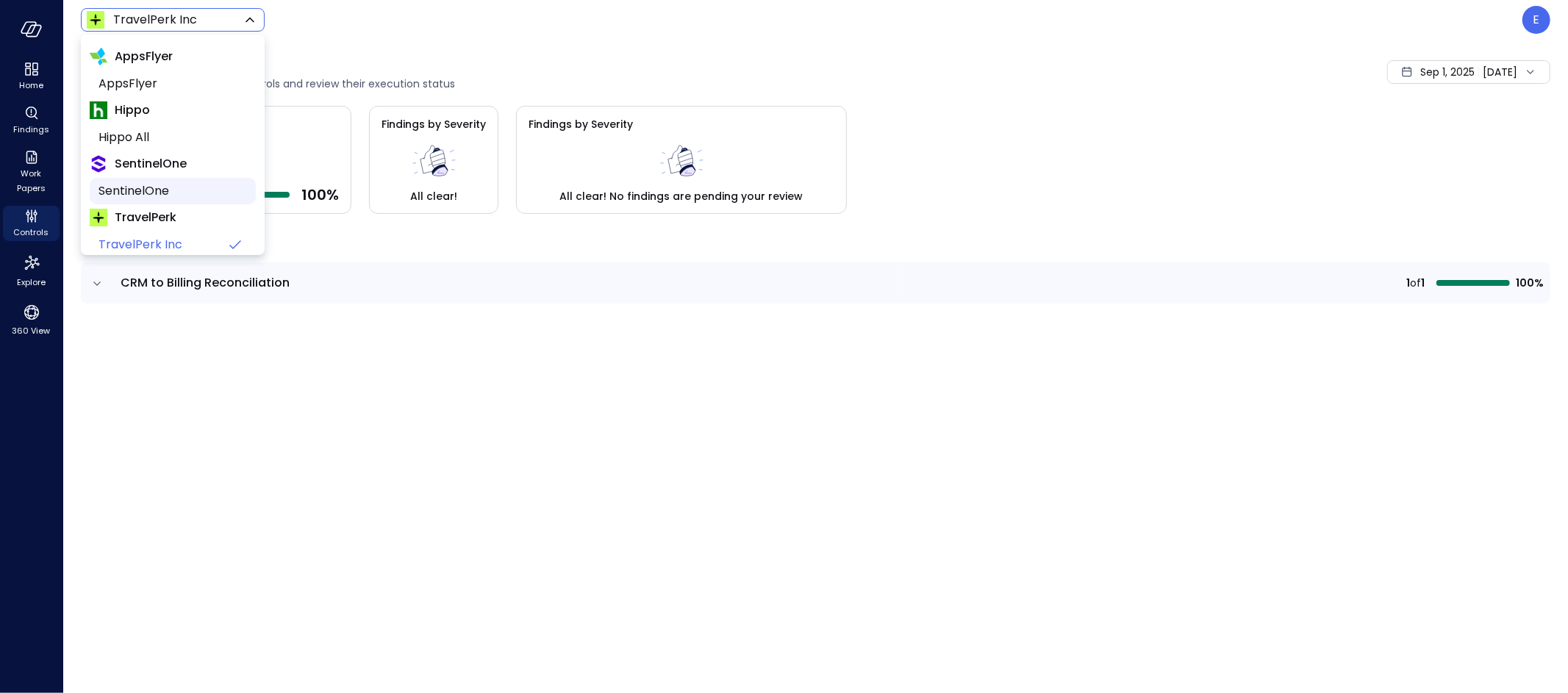
click at [132, 192] on span "SentinelOne" at bounding box center [171, 191] width 145 height 17
type input "*******"
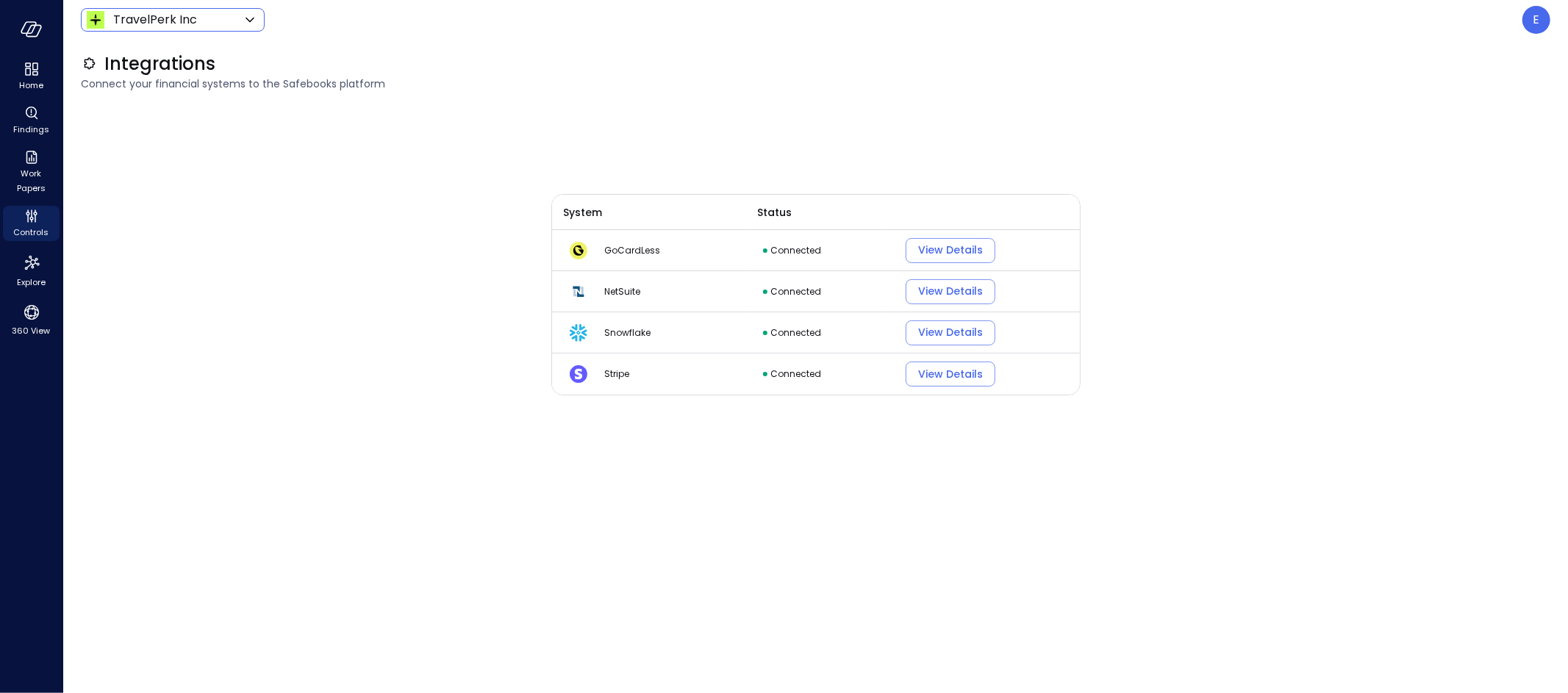
click at [191, 23] on body "Home Findings Work Papers Controls Explore 360 View TravelPerk Inc ****** ​ E I…" at bounding box center [784, 346] width 1568 height 693
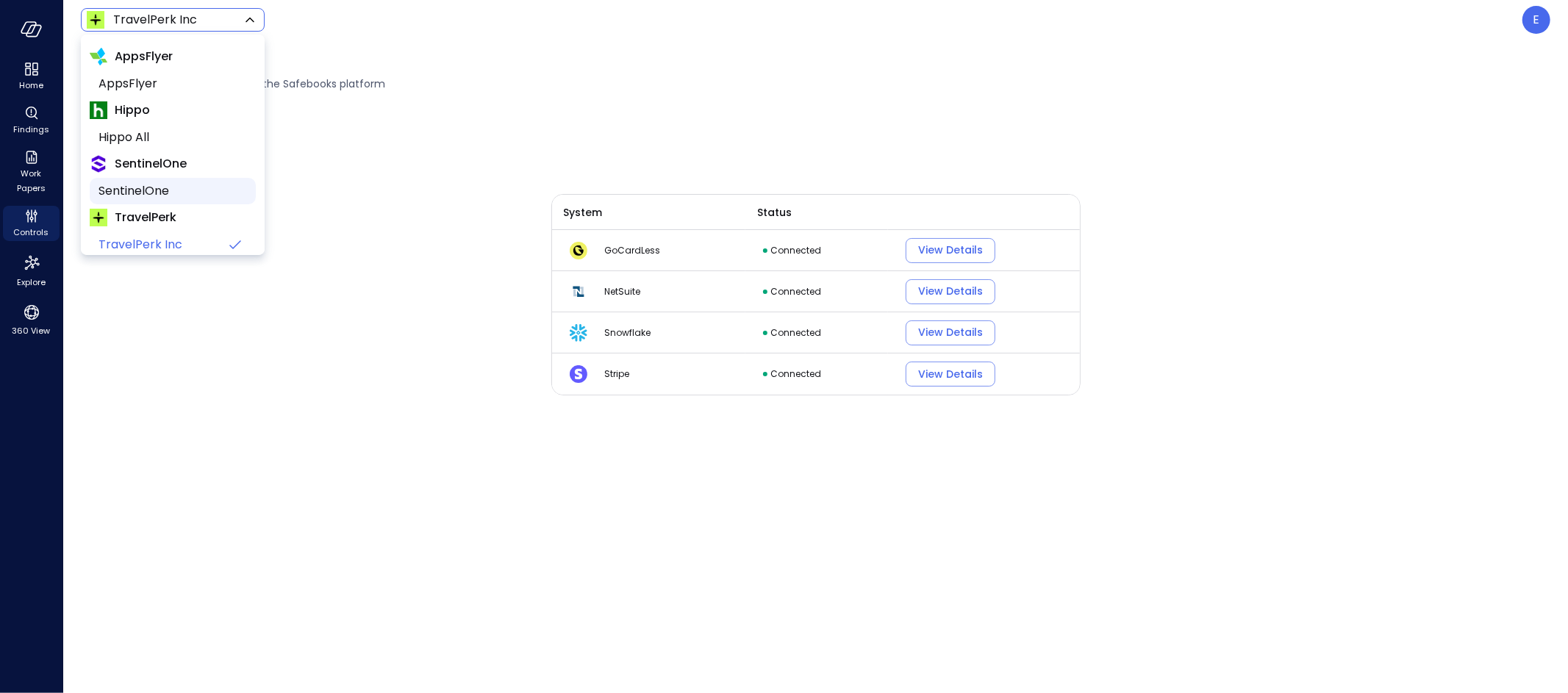
click at [175, 189] on span "SentinelOne" at bounding box center [171, 191] width 145 height 17
type input "*******"
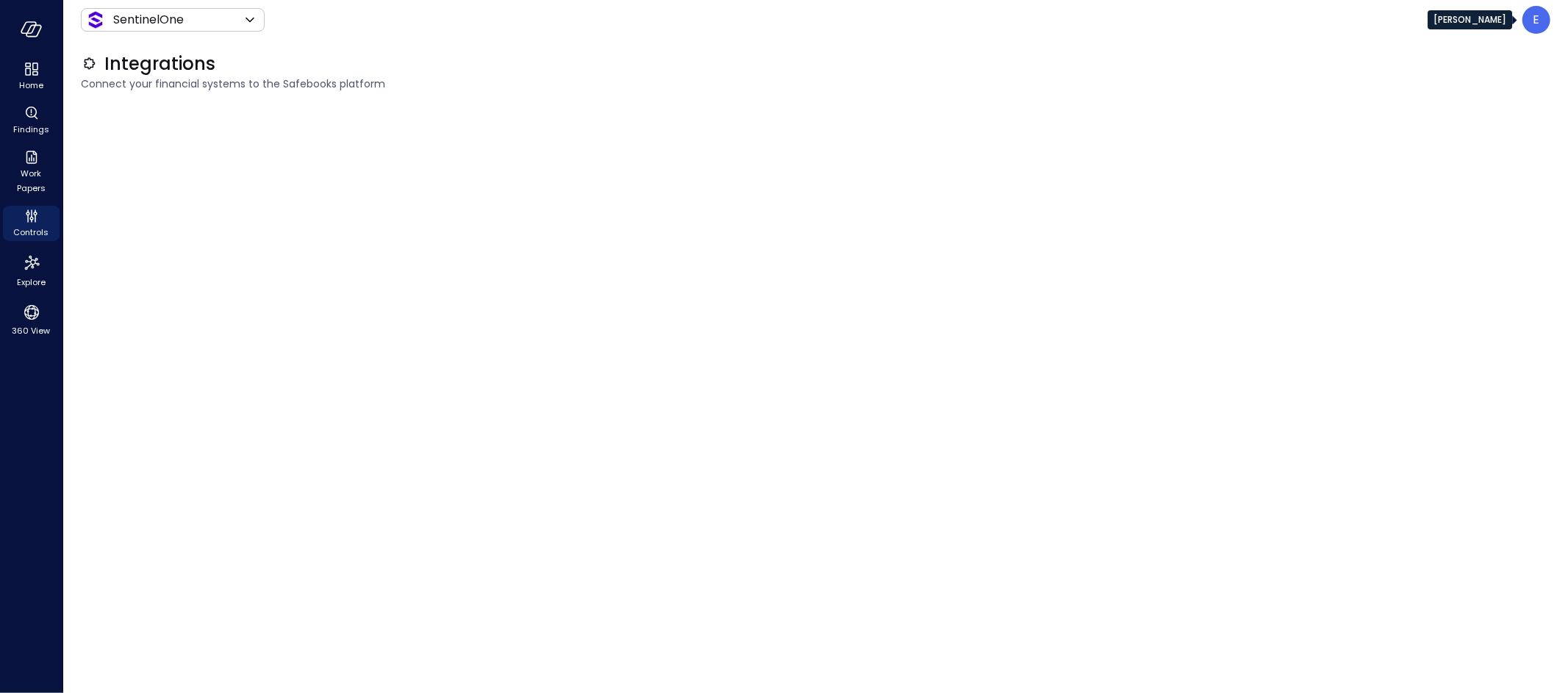
click at [1535, 24] on p "E" at bounding box center [1537, 20] width 7 height 17
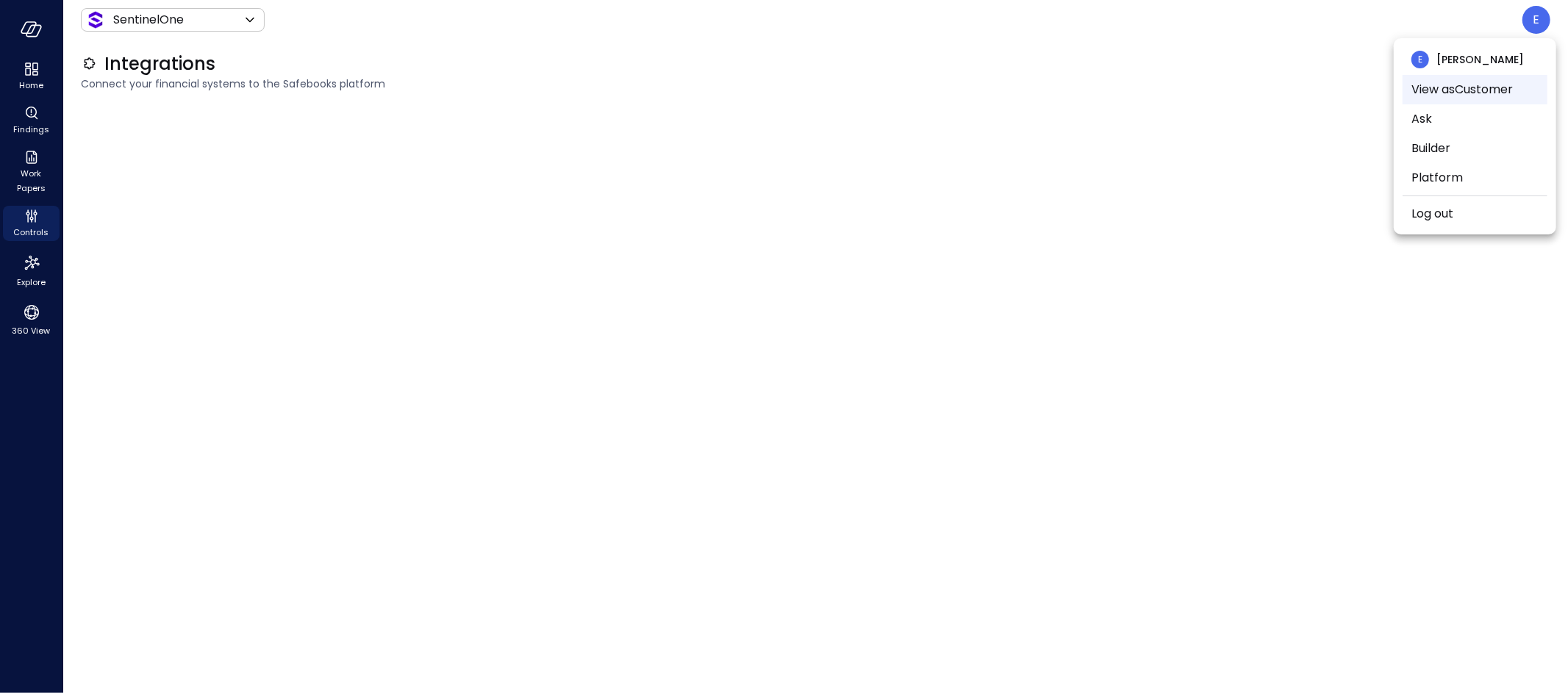
click at [1510, 84] on li "View as Customer" at bounding box center [1474, 90] width 144 height 29
click at [644, 175] on div at bounding box center [784, 346] width 1568 height 693
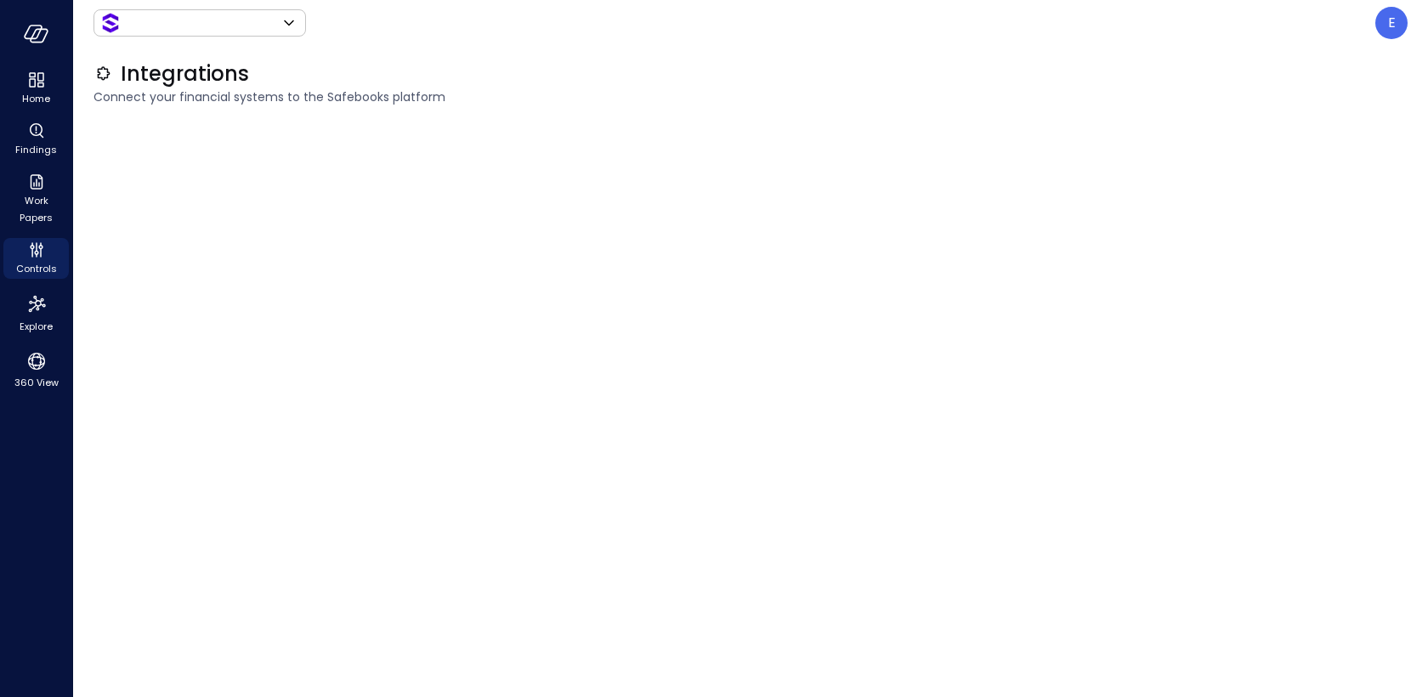
type input "*******"
click at [1401, 11] on div "E" at bounding box center [1391, 23] width 32 height 32
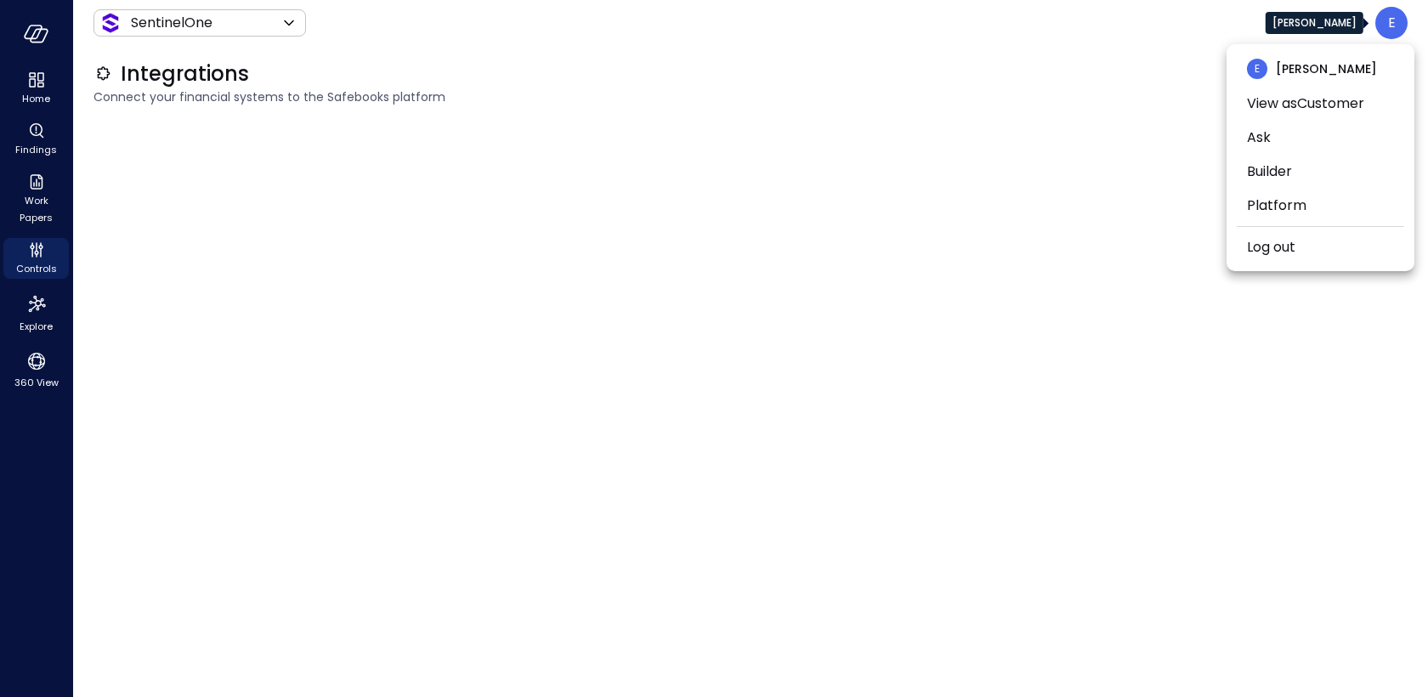
click at [30, 82] on div at bounding box center [714, 348] width 1428 height 697
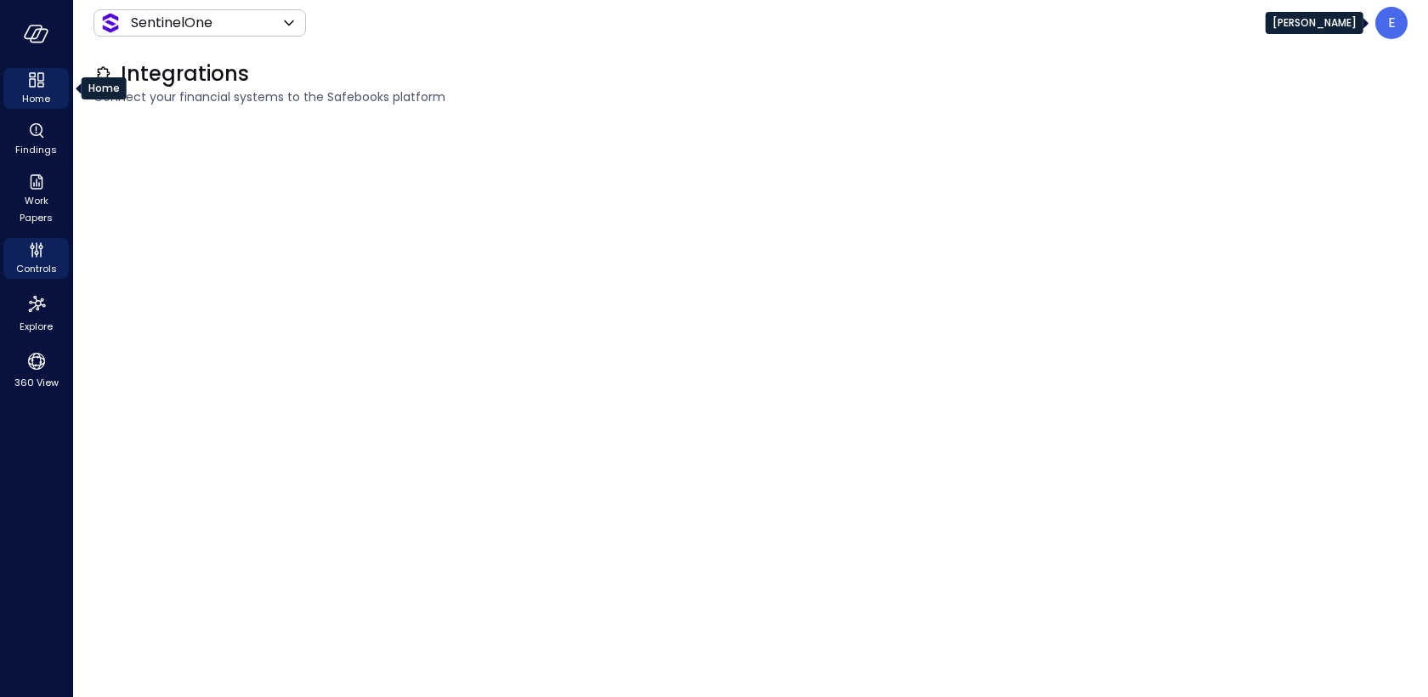
click at [36, 83] on icon "Home" at bounding box center [36, 80] width 20 height 20
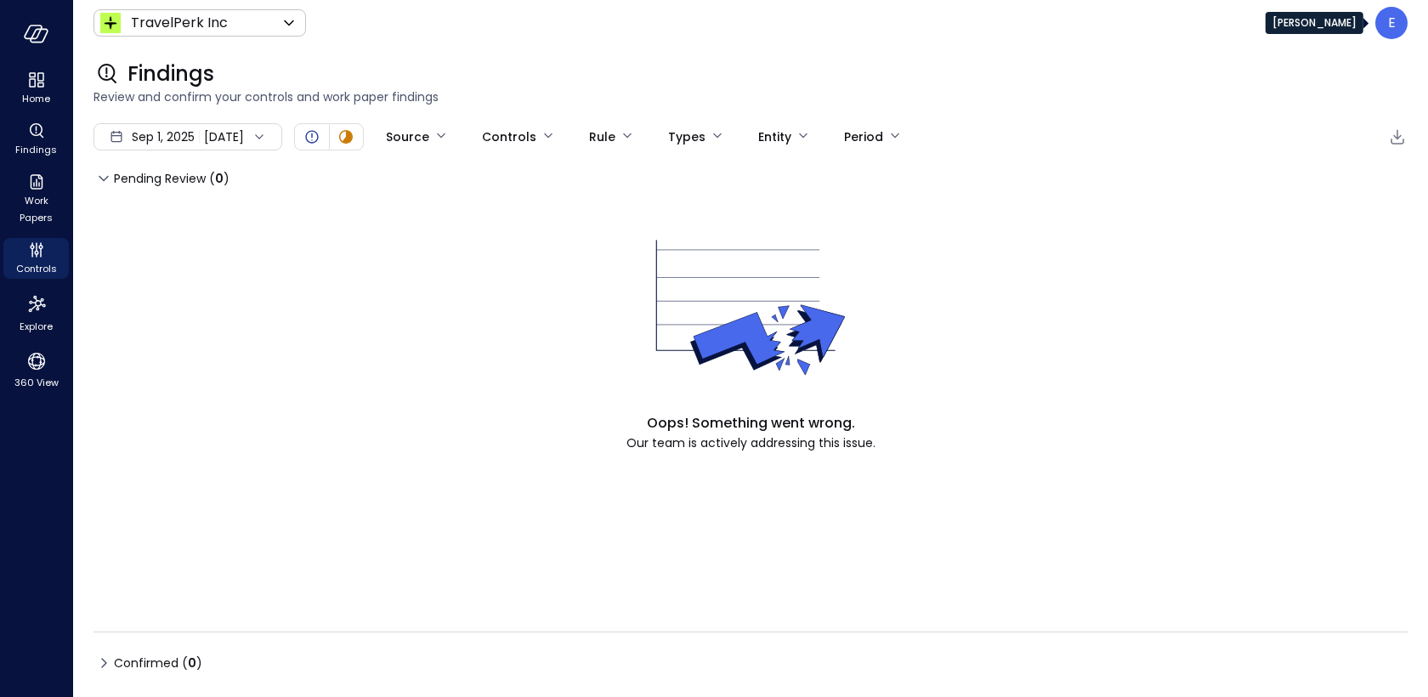
click at [1383, 22] on div "E" at bounding box center [1391, 23] width 32 height 32
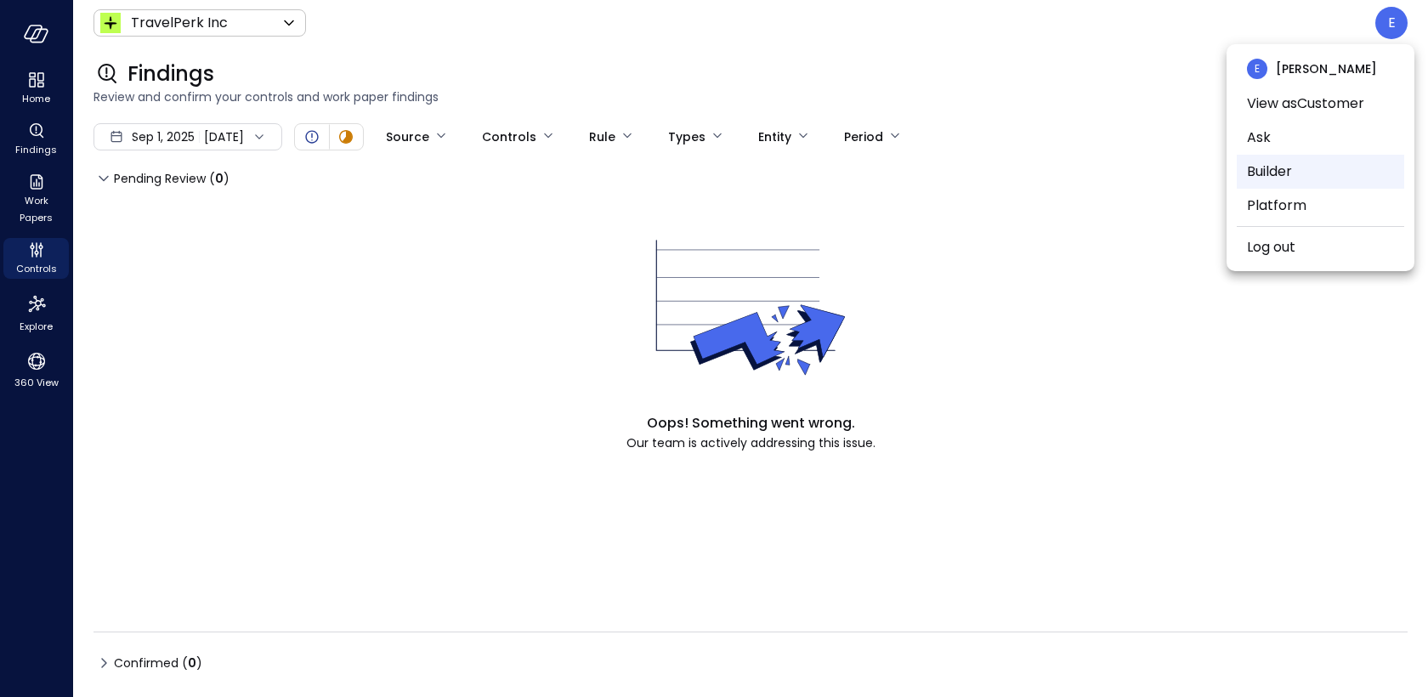
click at [1283, 166] on li "Builder" at bounding box center [1319, 172] width 167 height 34
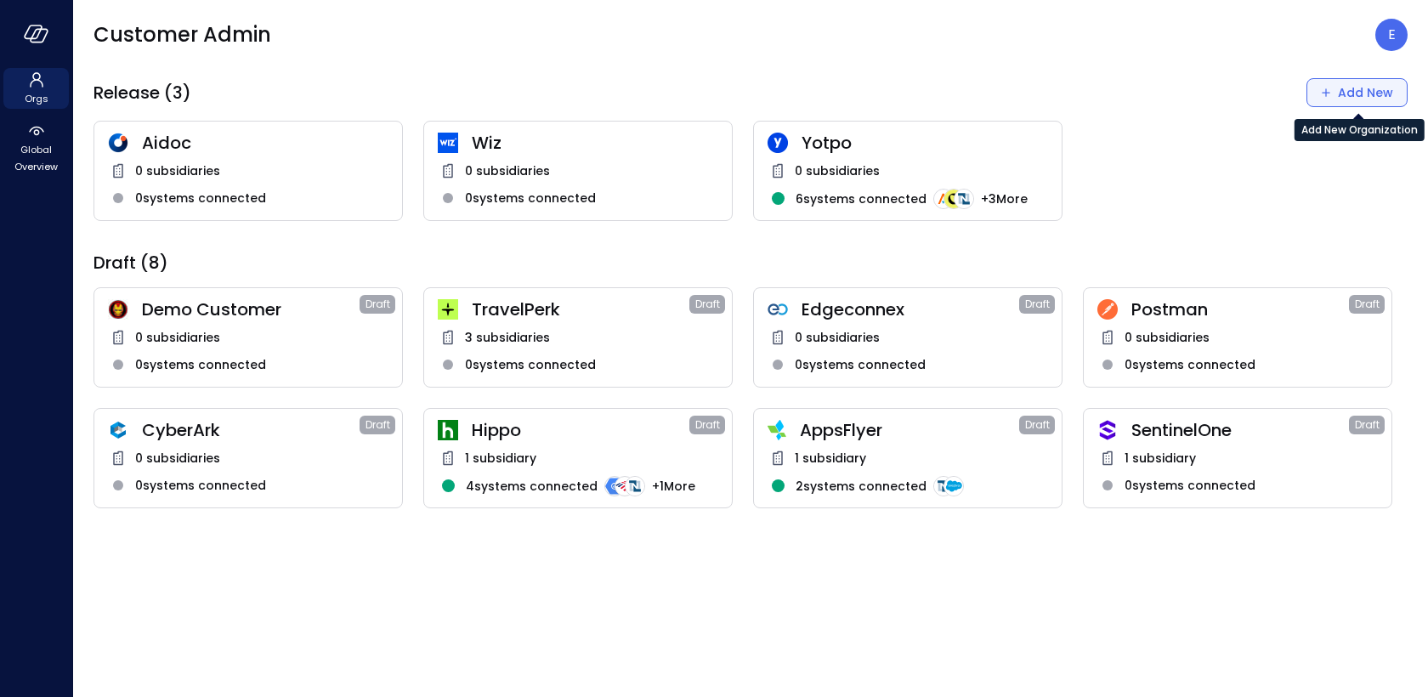
click at [1377, 86] on div "Add New" at bounding box center [1365, 92] width 55 height 21
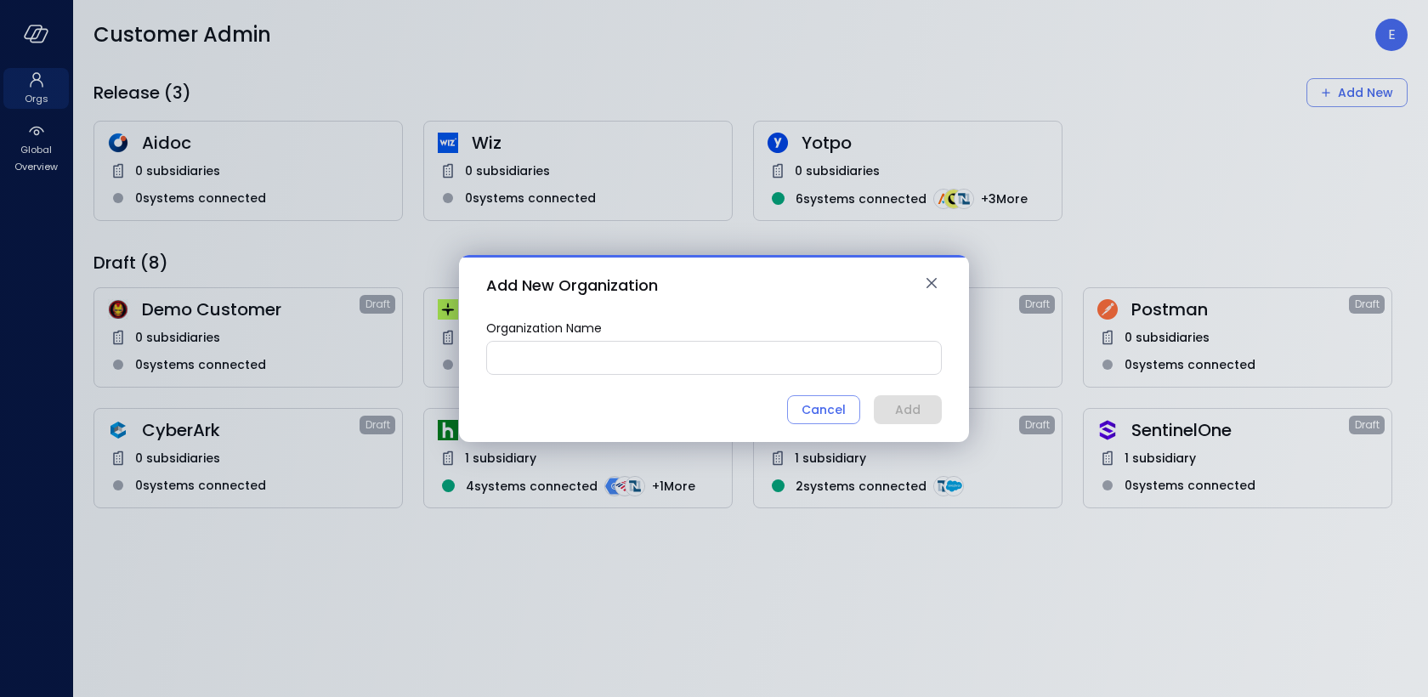
click at [807, 354] on input "Organization Name" at bounding box center [714, 357] width 454 height 31
type input "******"
click at [903, 414] on div "Add" at bounding box center [907, 409] width 25 height 21
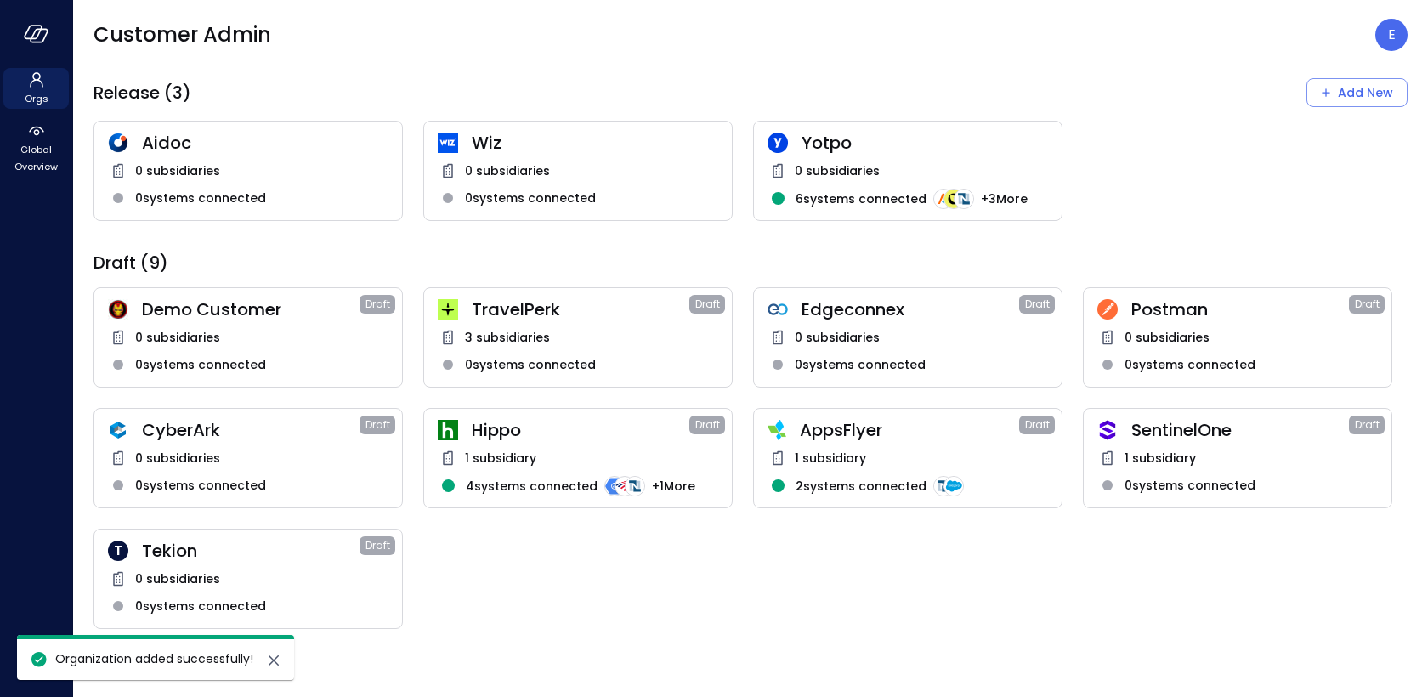
click at [268, 558] on span "Tekion" at bounding box center [251, 551] width 218 height 22
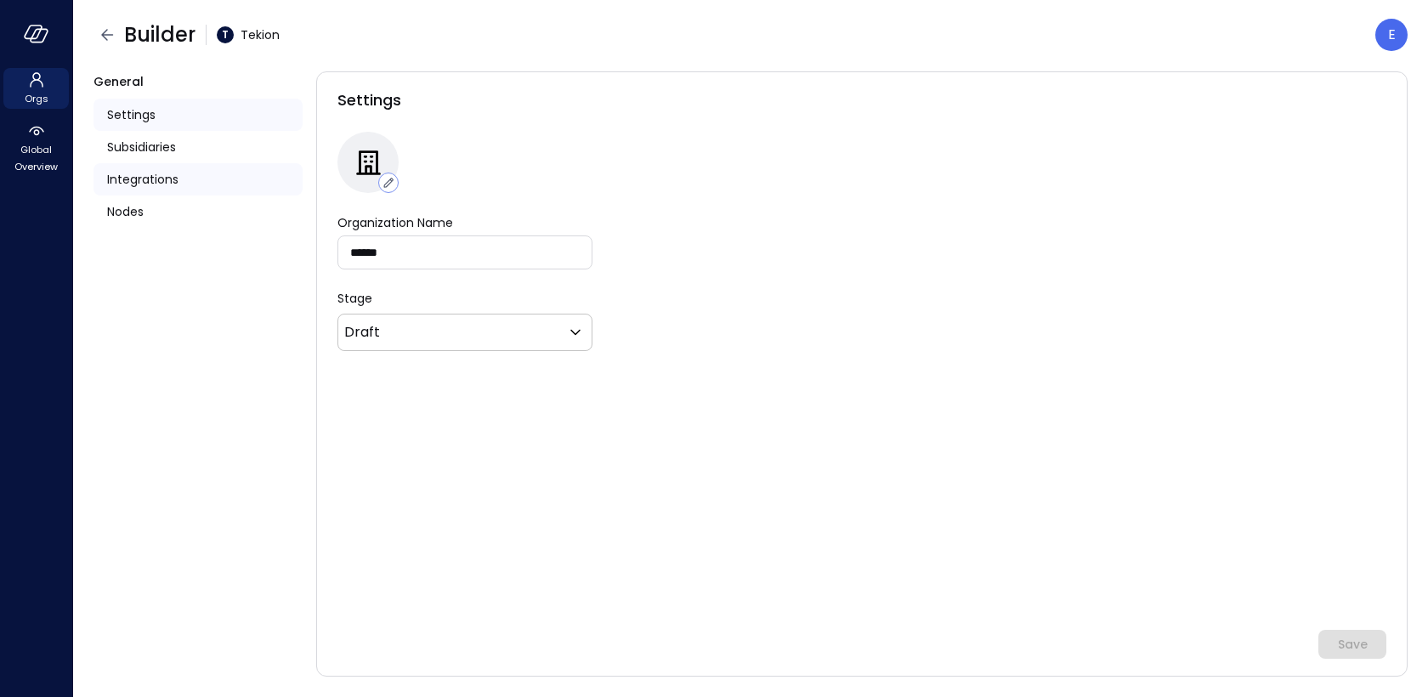
click at [137, 179] on span "Integrations" at bounding box center [142, 179] width 71 height 19
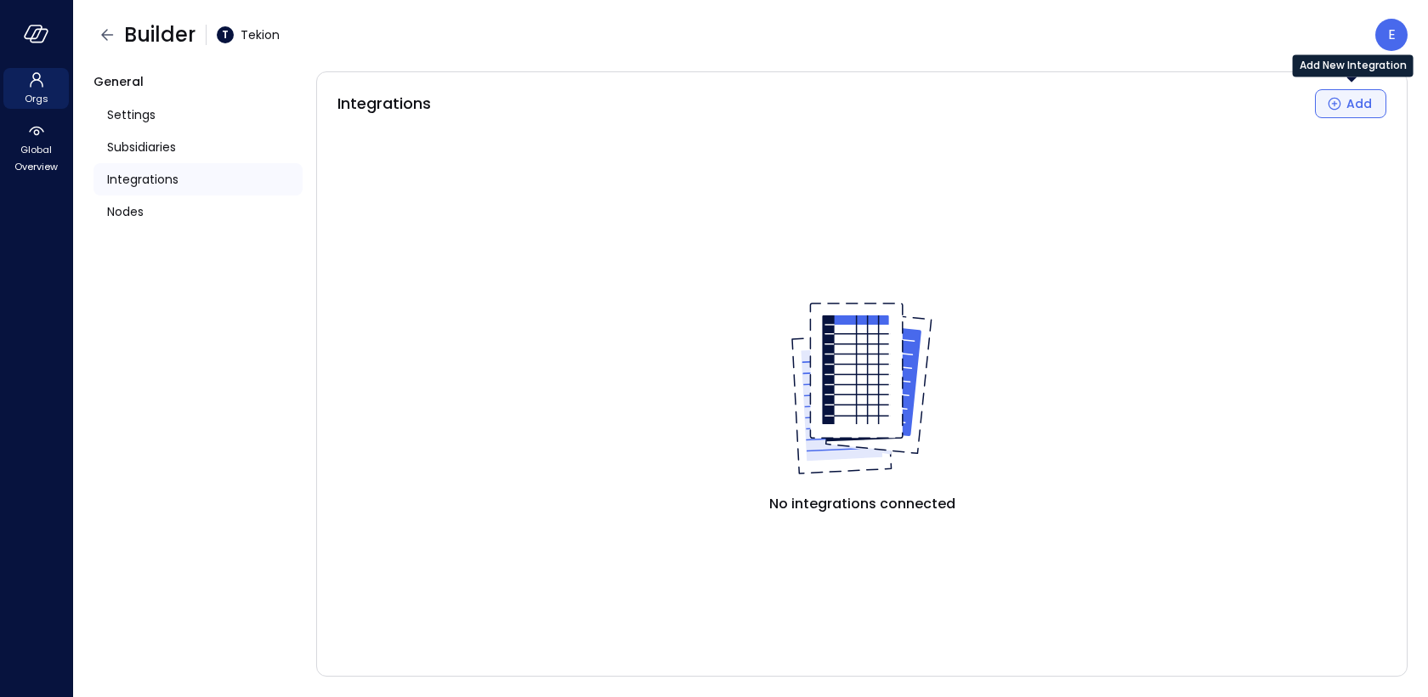
click at [1331, 111] on button "Add" at bounding box center [1350, 103] width 71 height 29
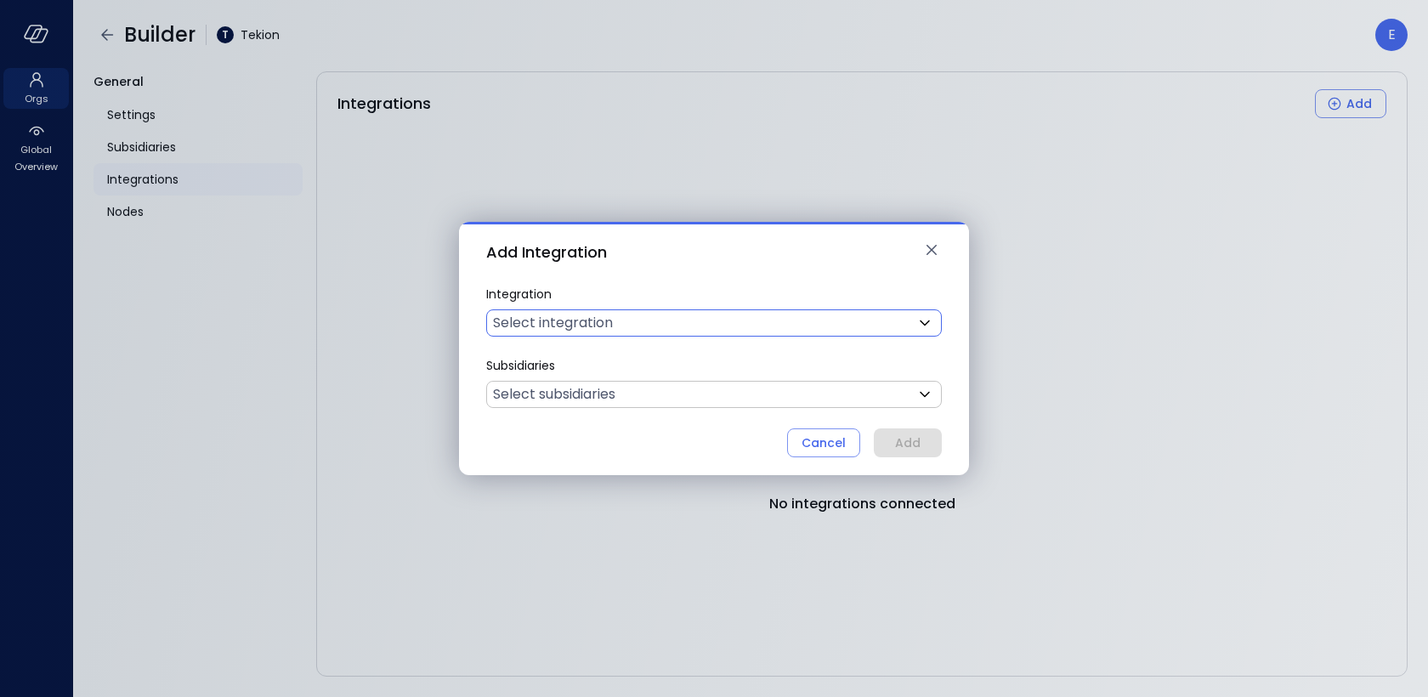
click at [710, 318] on body "Orgs Global Overview Builder T Tekion E General Settings Subsidiaries Integrati…" at bounding box center [714, 348] width 1428 height 697
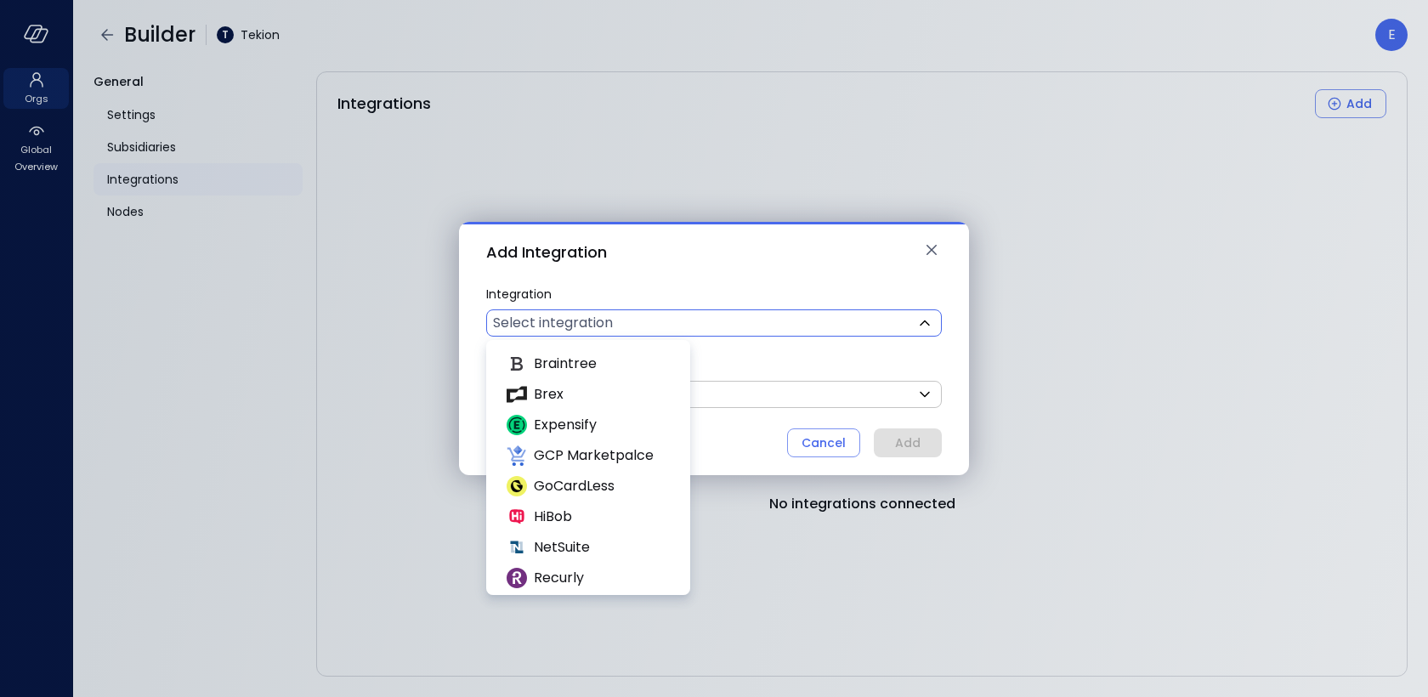
scroll to position [309, 0]
click at [612, 540] on span "NetSuite" at bounding box center [600, 545] width 133 height 20
type input "********"
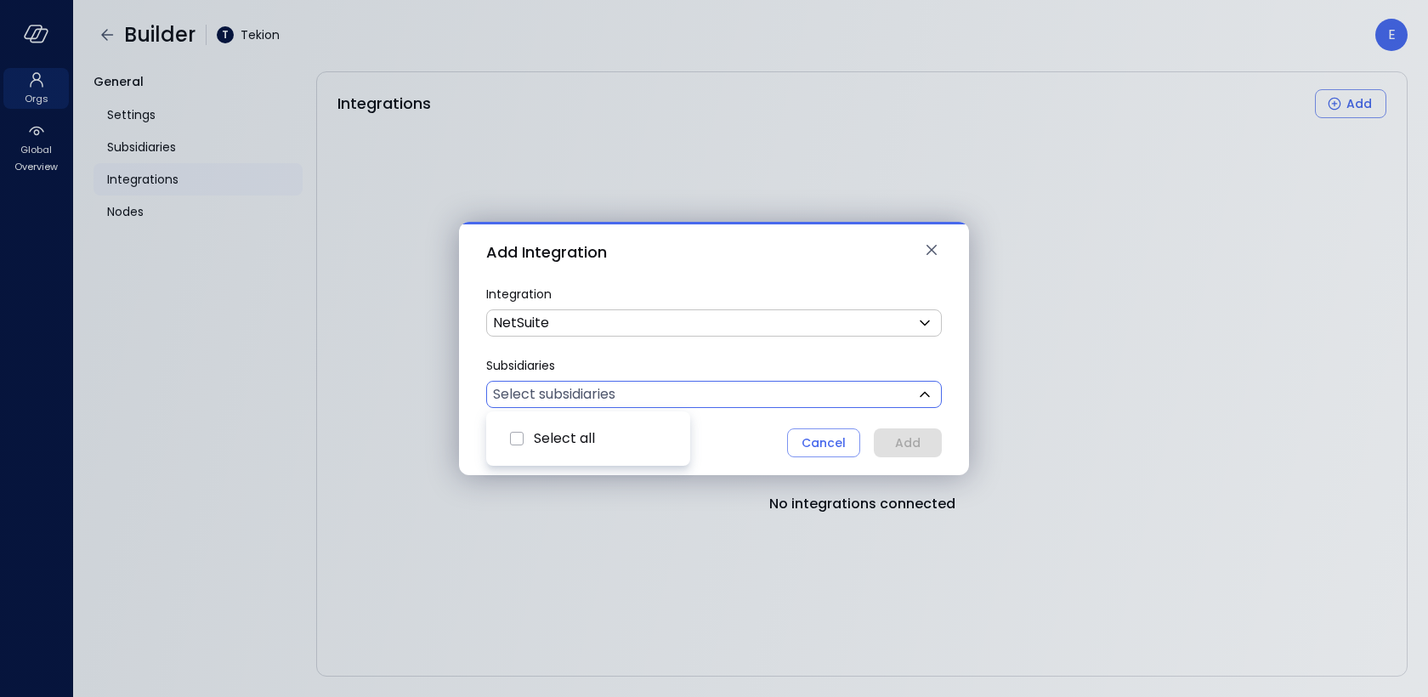
click at [662, 403] on body "Orgs Global Overview Builder T Tekion E General Settings Subsidiaries Integrati…" at bounding box center [714, 348] width 1428 height 697
click at [743, 188] on div at bounding box center [714, 348] width 1428 height 697
click at [810, 442] on div "Cancel" at bounding box center [823, 443] width 44 height 21
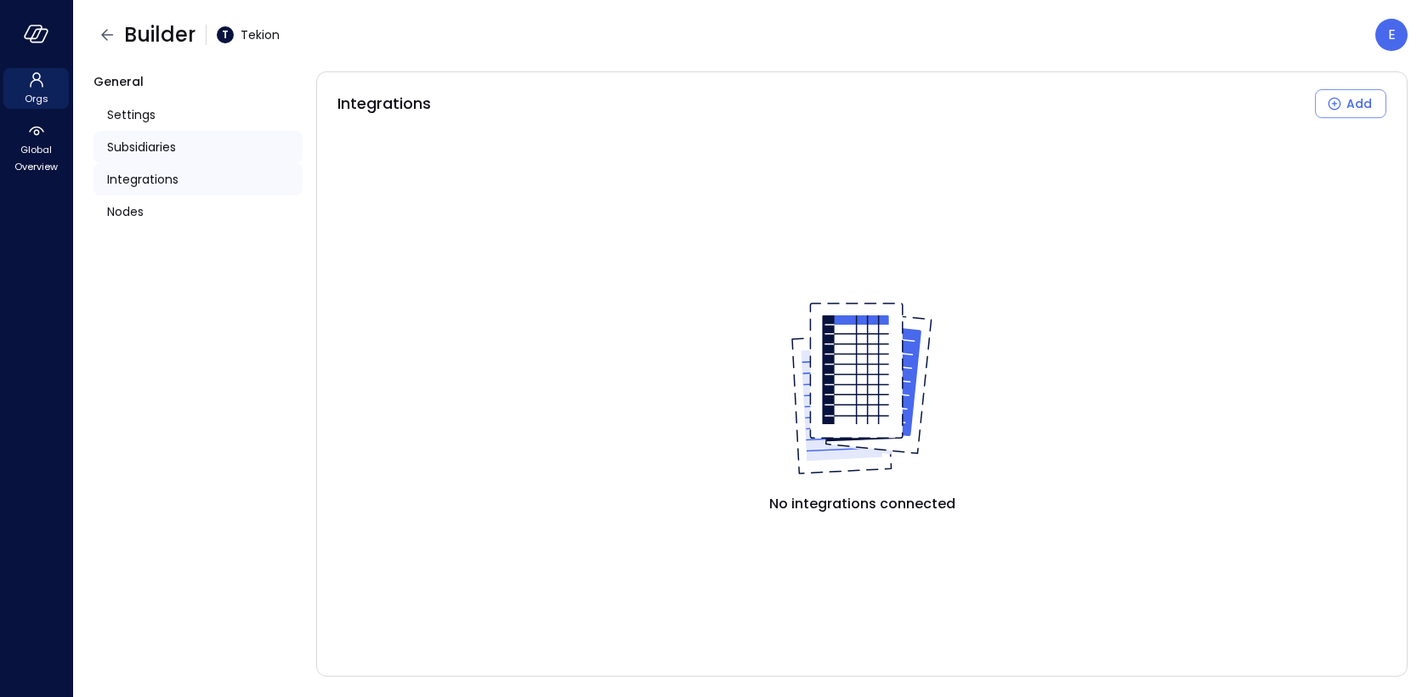
click at [164, 143] on span "Subsidiaries" at bounding box center [141, 147] width 69 height 19
click at [1339, 107] on icon "Add New Subsidiary" at bounding box center [1334, 104] width 13 height 13
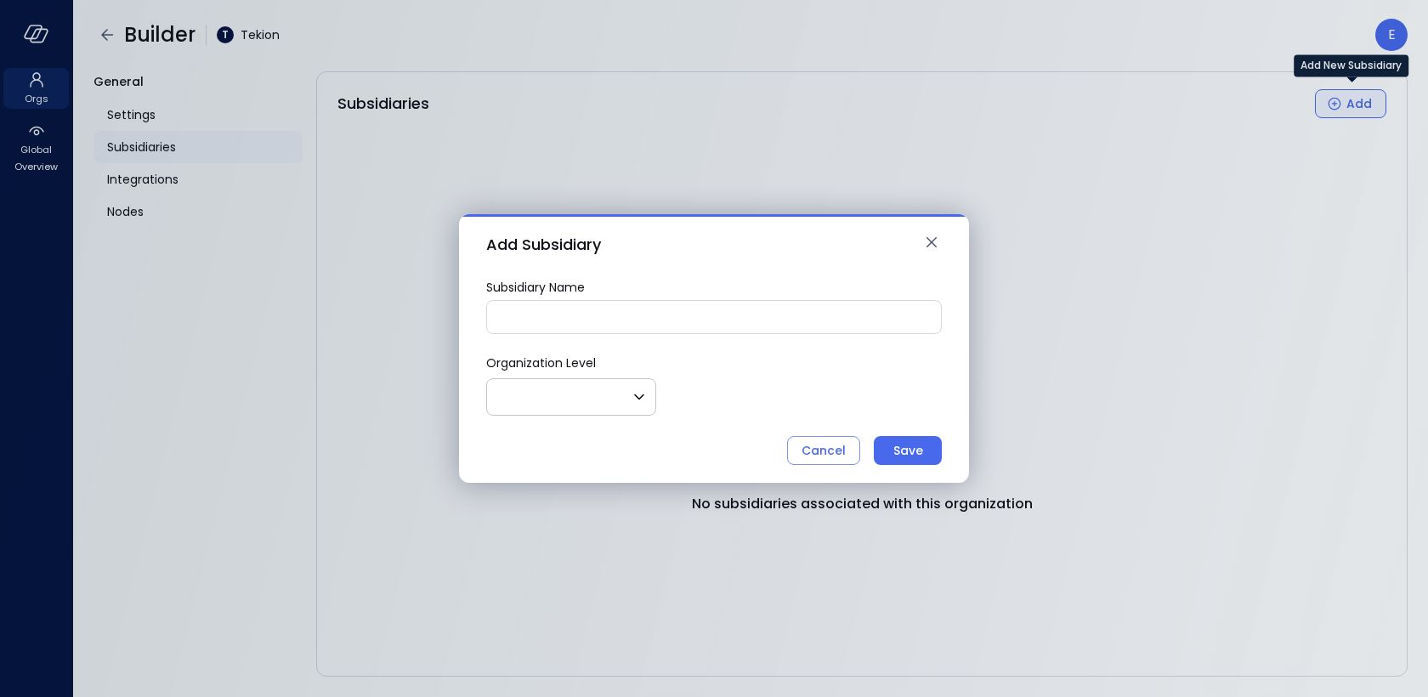
type input "*"
click at [598, 316] on input "Subsidiary Name" at bounding box center [714, 316] width 454 height 31
type input "**********"
click at [899, 446] on div "Save" at bounding box center [908, 450] width 30 height 21
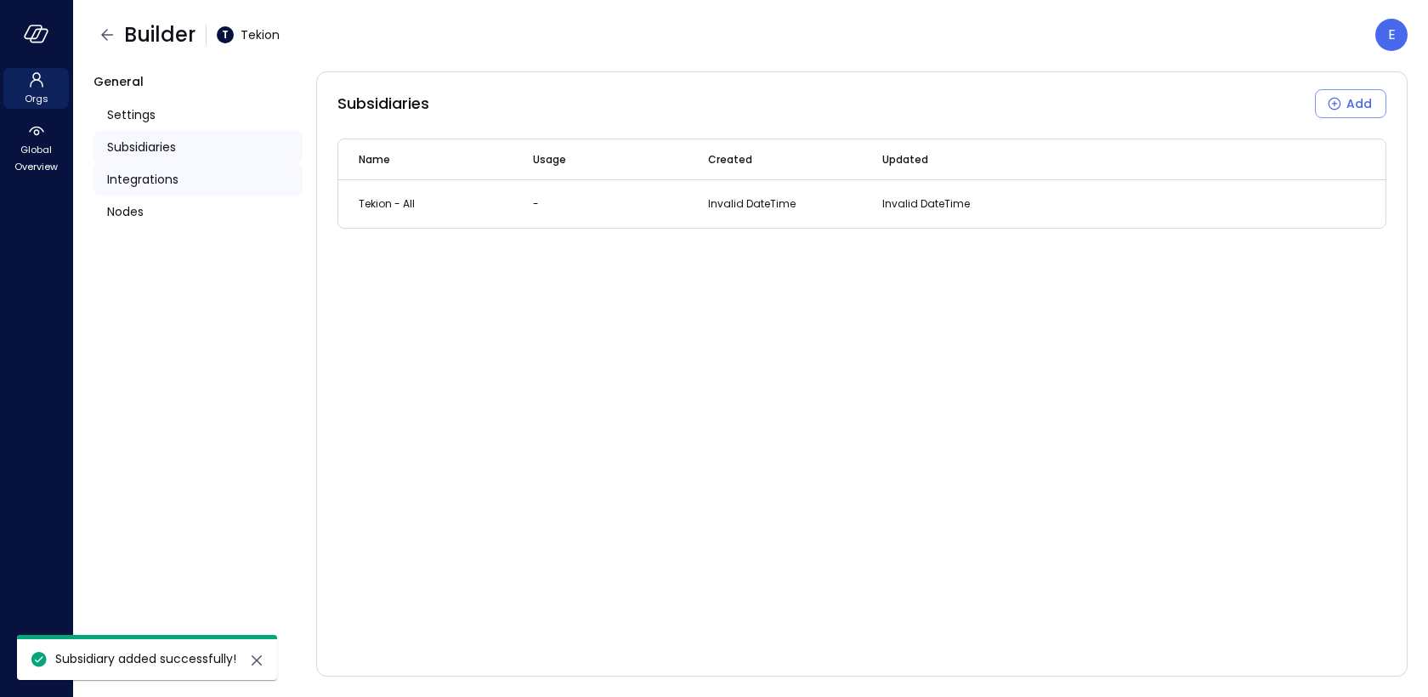
click at [132, 183] on span "Integrations" at bounding box center [142, 179] width 71 height 19
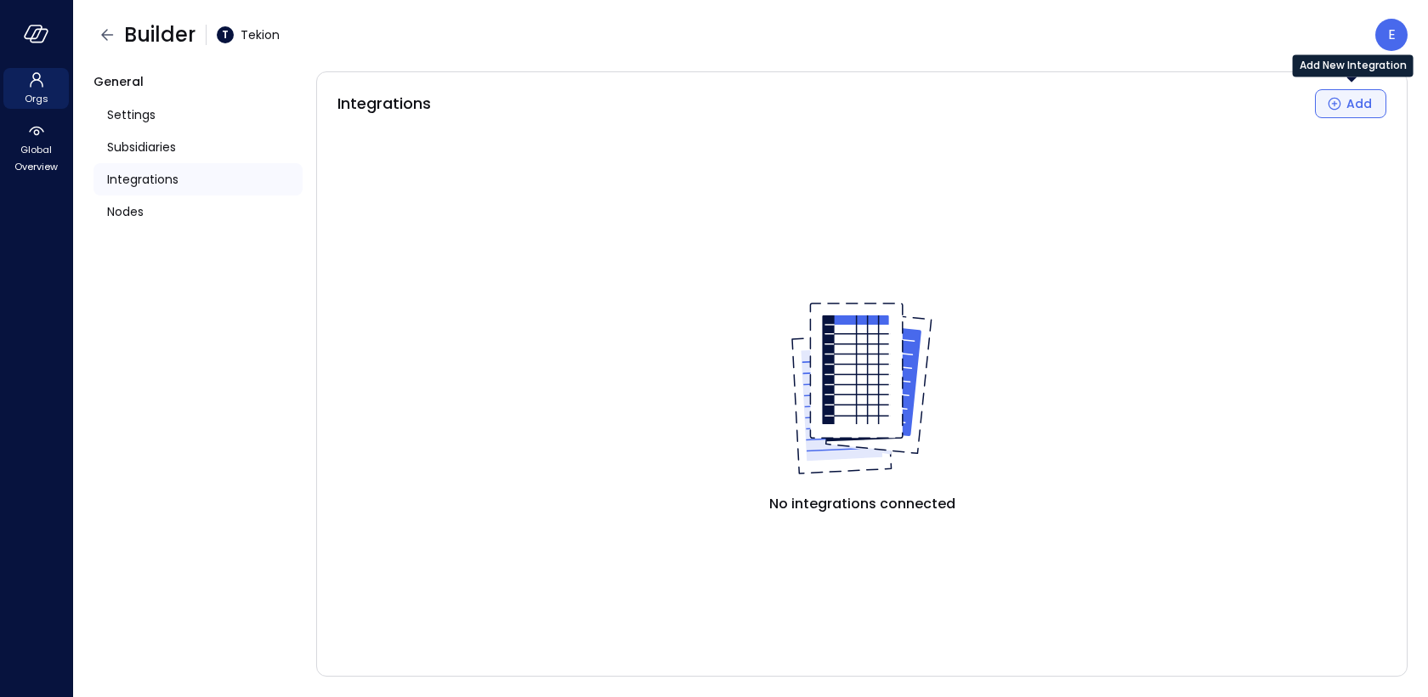
click at [1339, 103] on icon "Add New Integration" at bounding box center [1334, 103] width 17 height 17
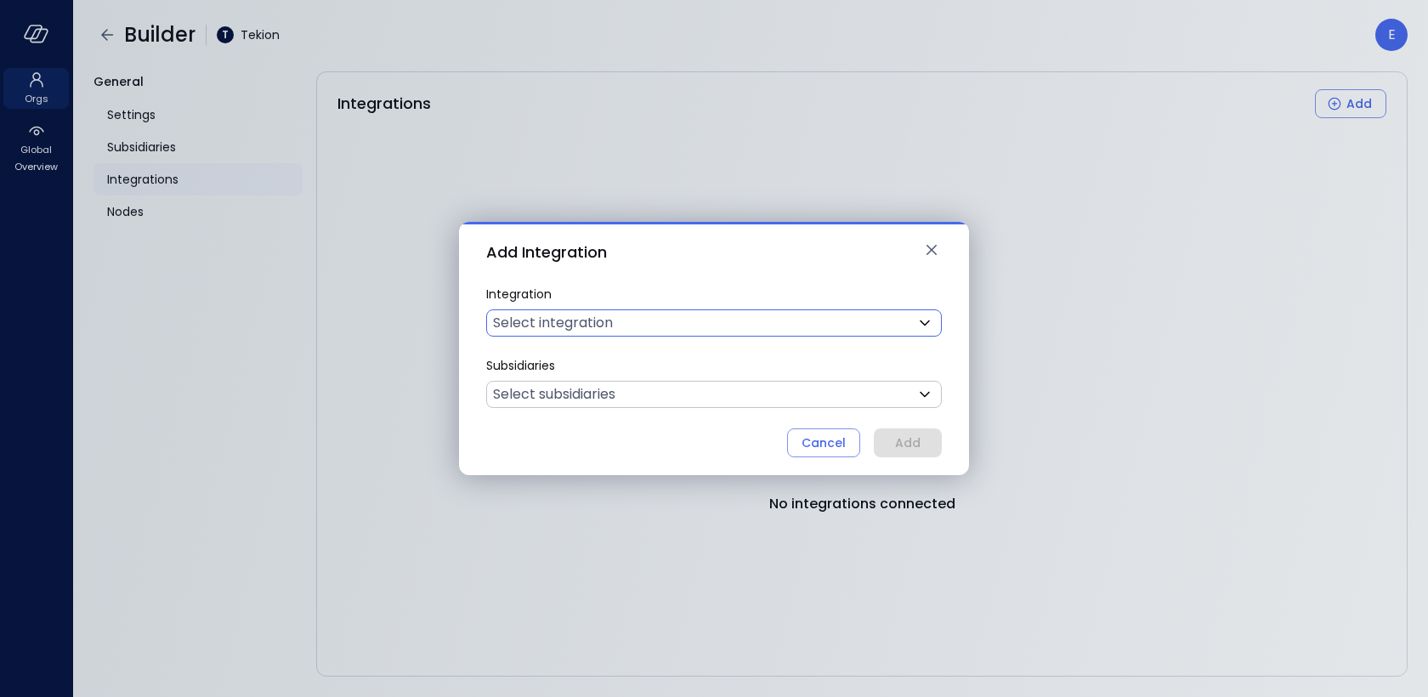
click at [619, 320] on body "Orgs Global Overview Builder T Tekion E General Settings Subsidiaries Integrati…" at bounding box center [714, 348] width 1428 height 697
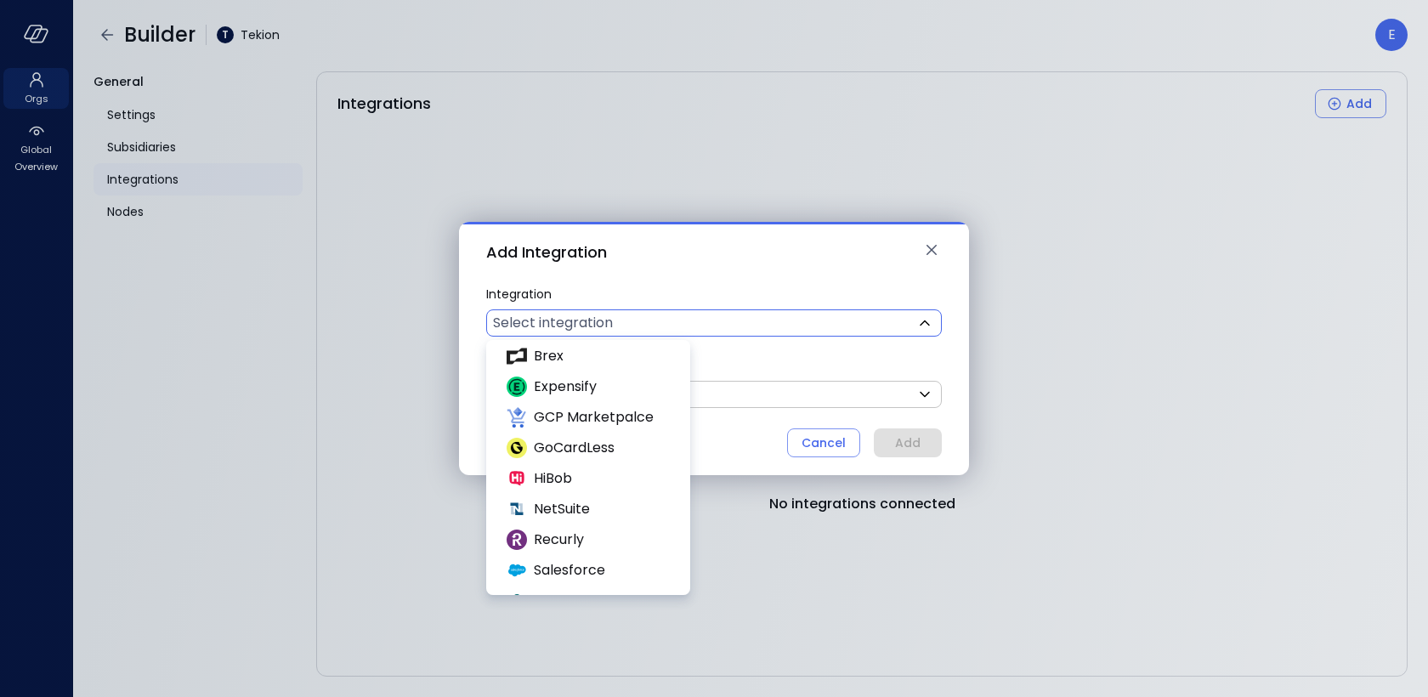
scroll to position [366, 0]
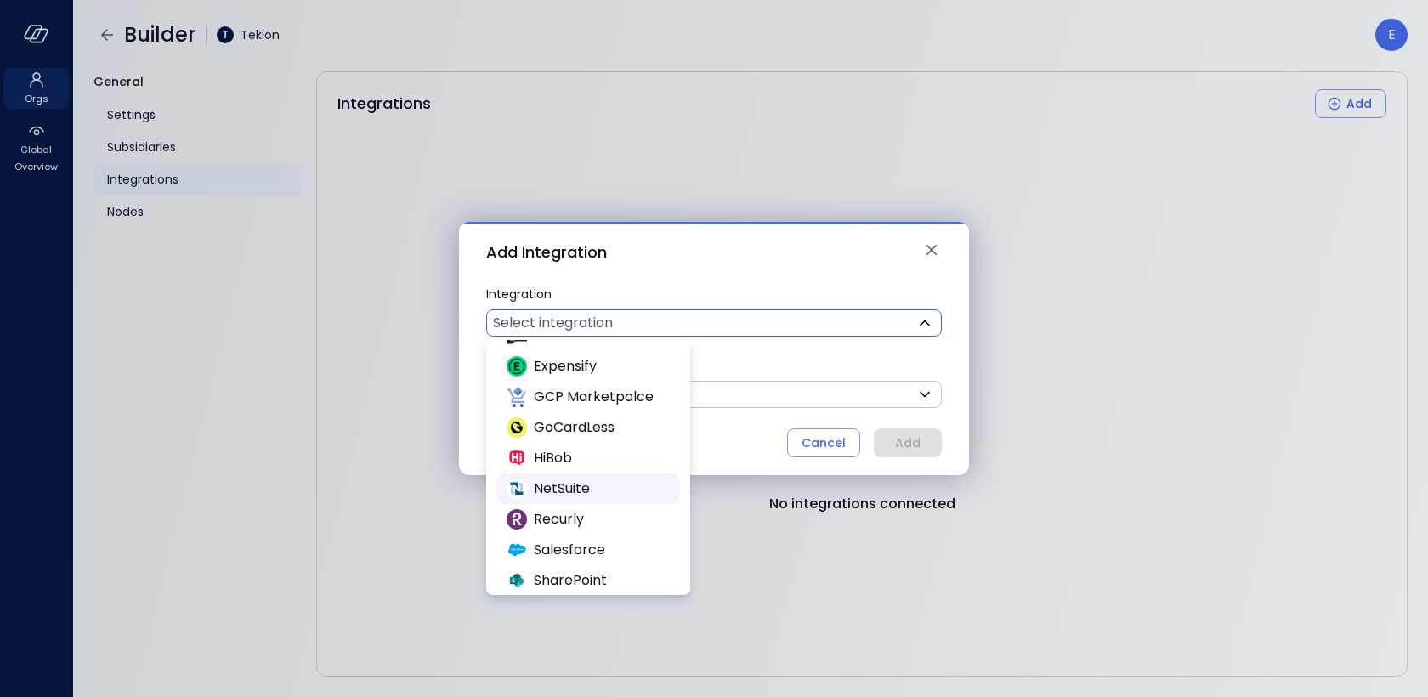
click at [573, 490] on span "NetSuite" at bounding box center [600, 488] width 133 height 20
type input "********"
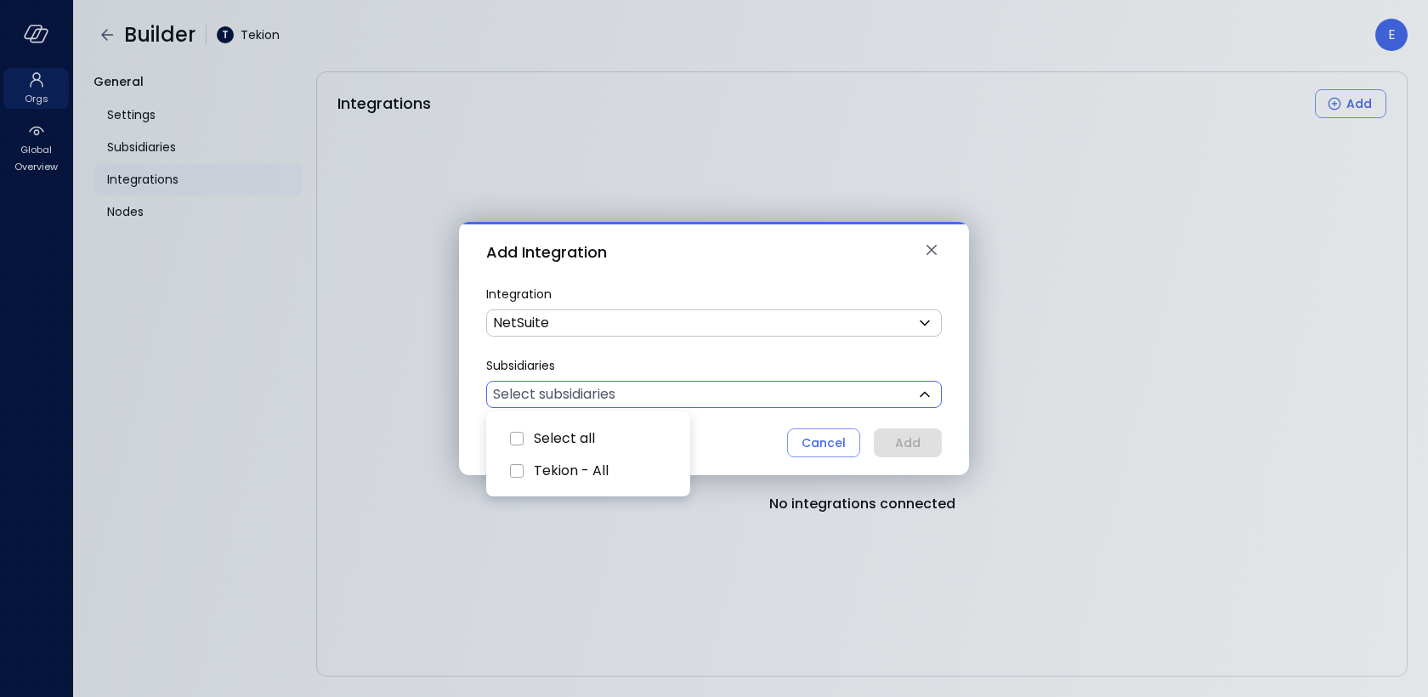
click at [555, 393] on body "Orgs Global Overview Builder T Tekion E General Settings Subsidiaries Integrati…" at bounding box center [714, 348] width 1428 height 697
click at [546, 439] on span "Select all" at bounding box center [564, 438] width 61 height 20
type input "***"
click at [906, 449] on div at bounding box center [714, 348] width 1428 height 697
click at [905, 440] on div "Add" at bounding box center [907, 443] width 25 height 21
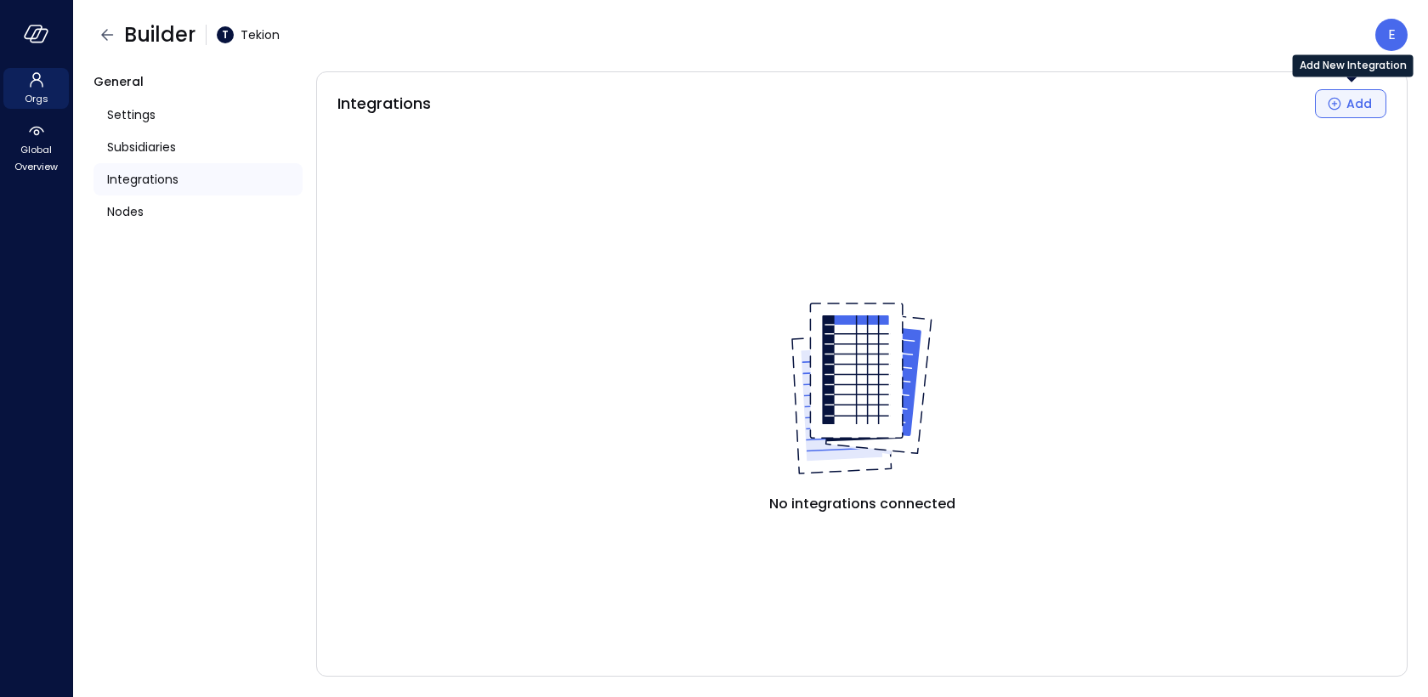
click at [1336, 110] on icon "Add New Integration" at bounding box center [1334, 103] width 17 height 17
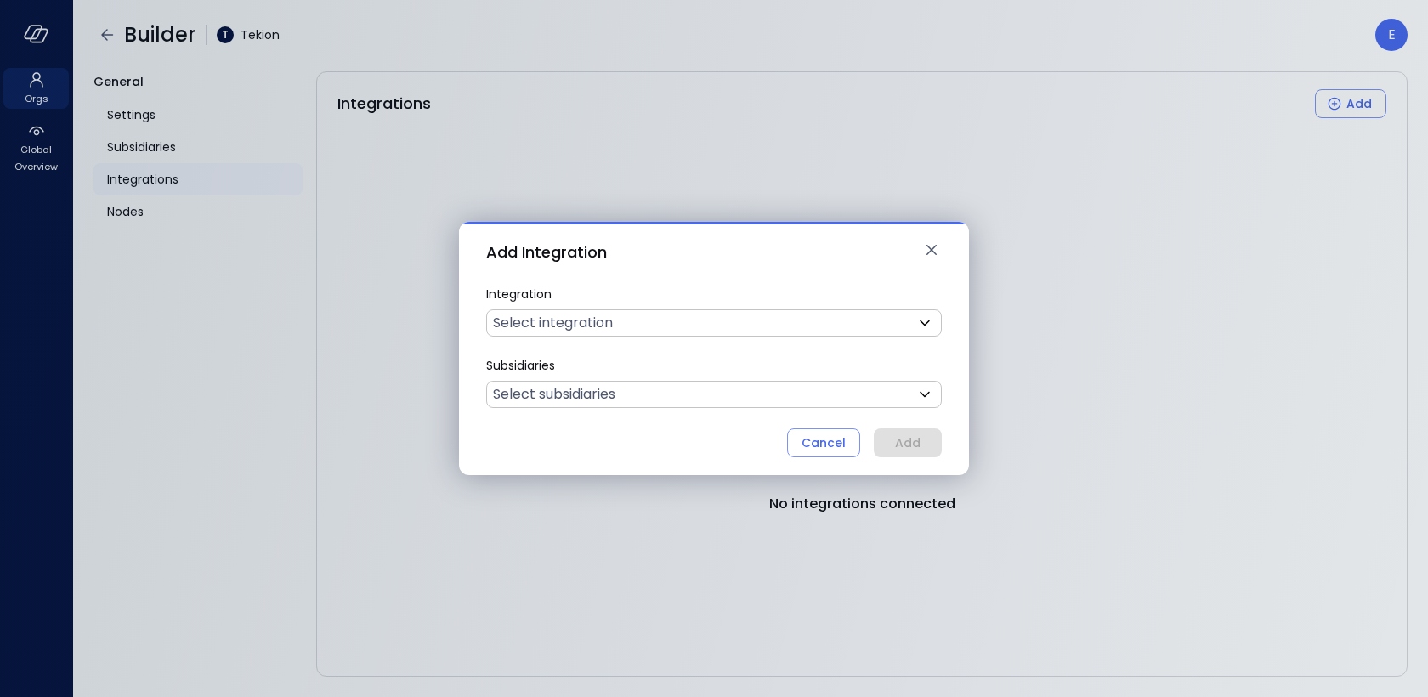
click at [450, 572] on div "Add Integration Integration Select integration ​ Subsidiaries Select subsidiari…" at bounding box center [714, 348] width 1428 height 697
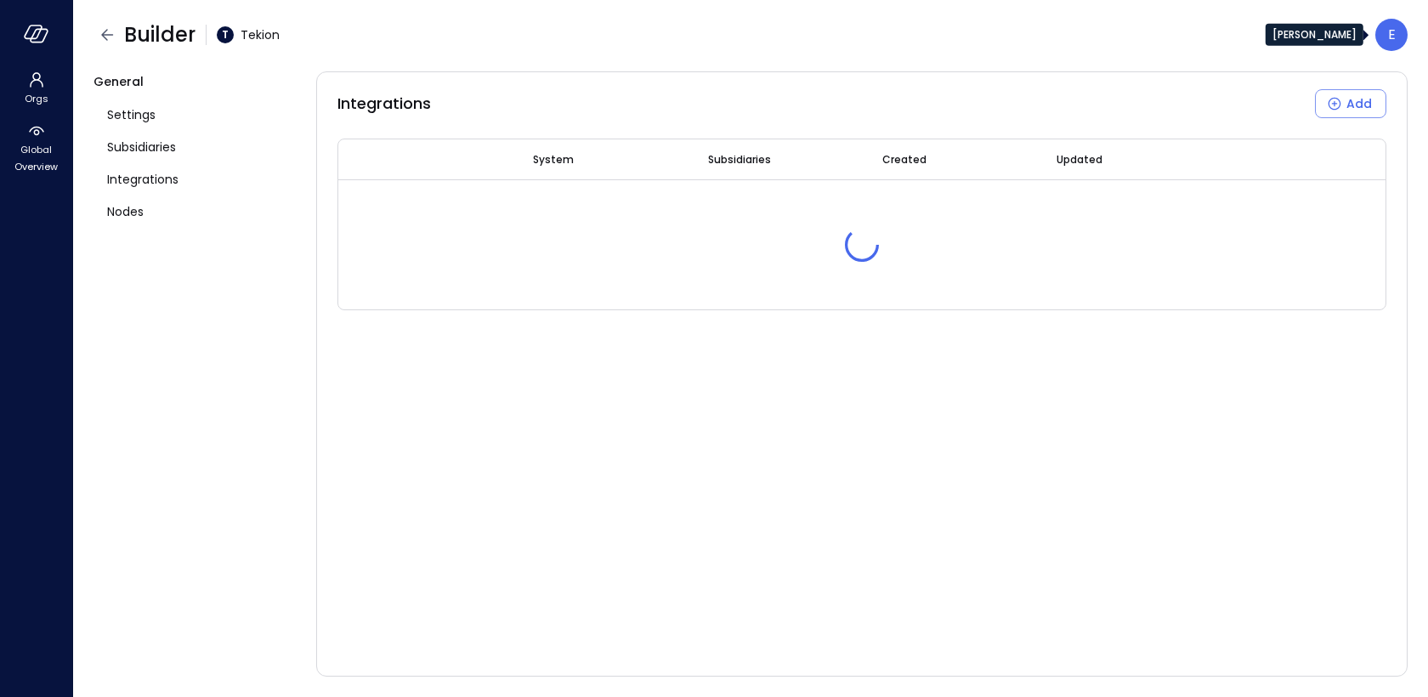
click at [1398, 46] on div "E" at bounding box center [1391, 35] width 32 height 32
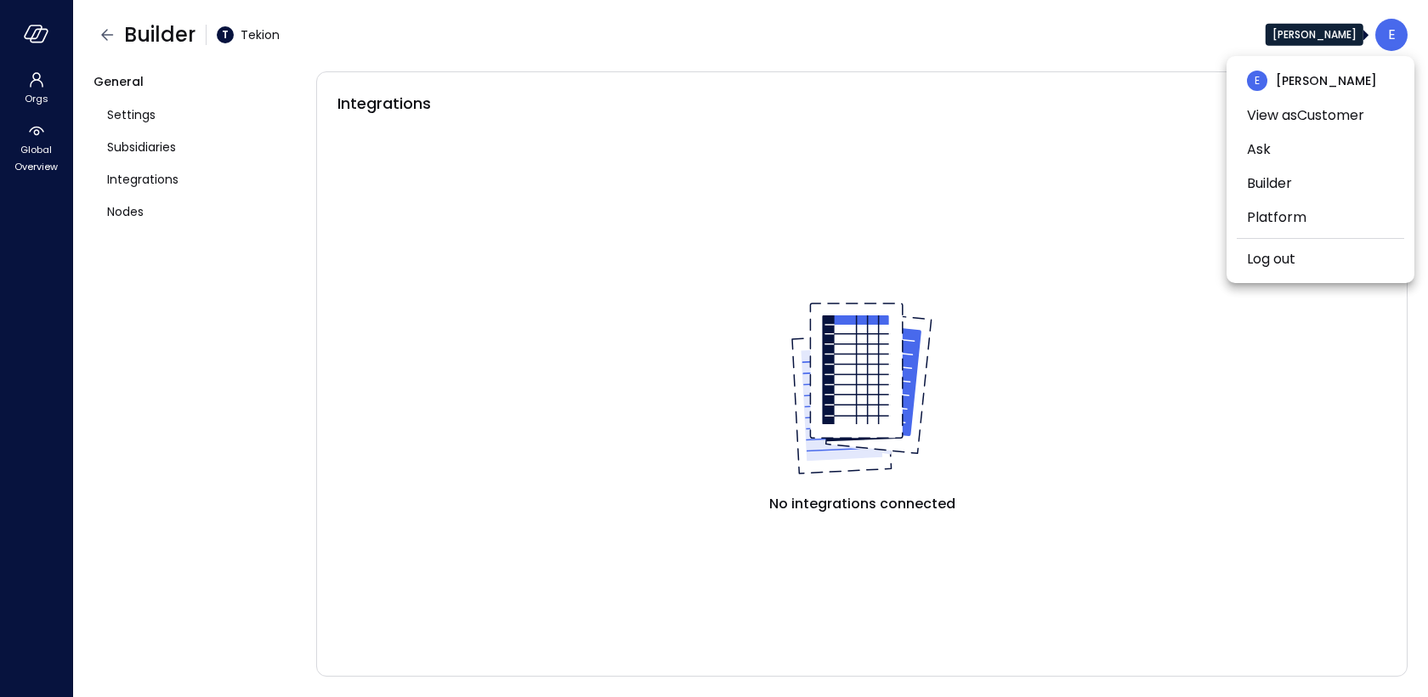
click at [36, 122] on div at bounding box center [714, 348] width 1428 height 697
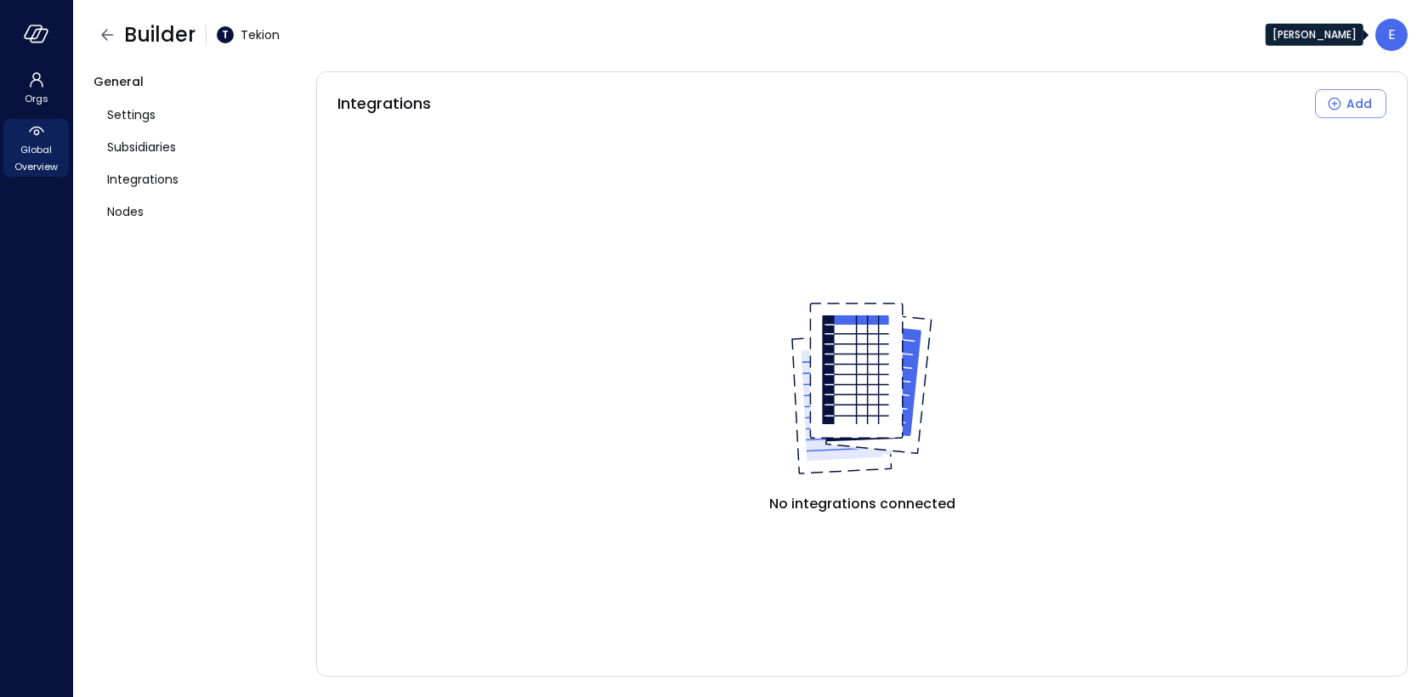
click at [31, 131] on icon at bounding box center [36, 131] width 20 height 20
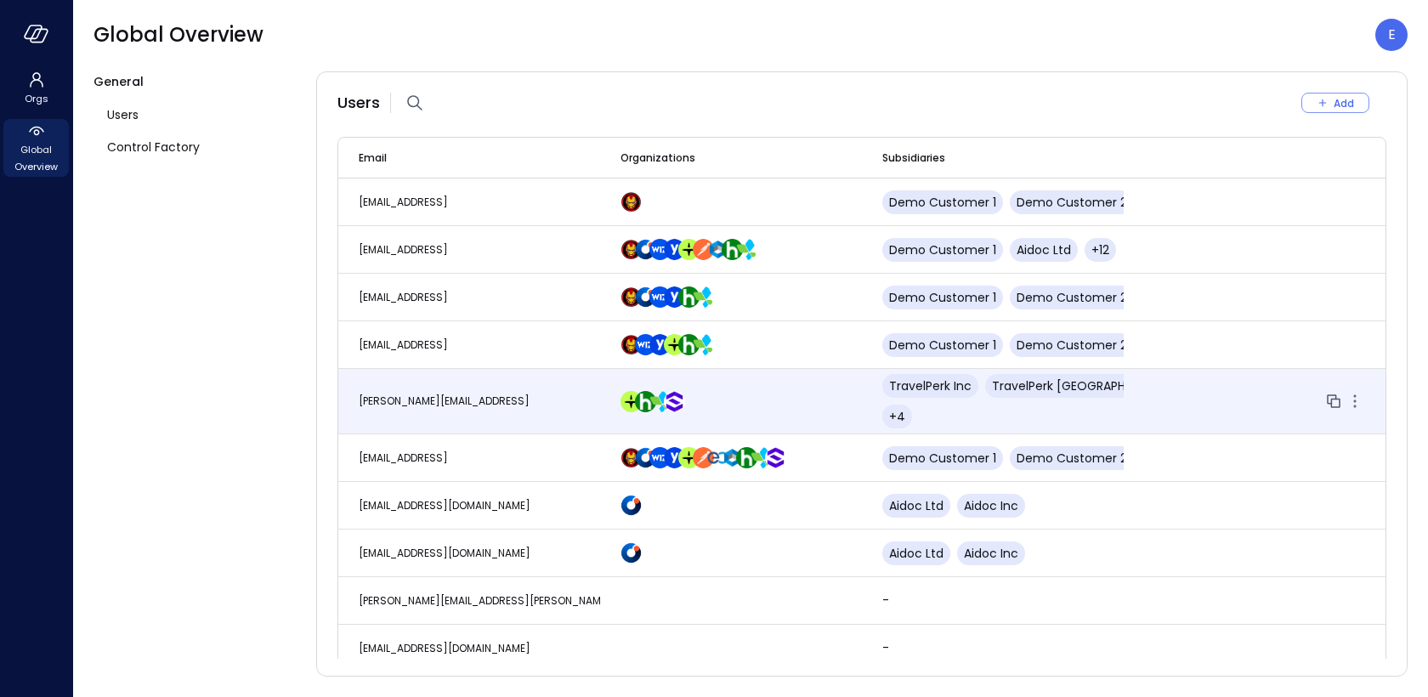
click at [398, 380] on td "[PERSON_NAME][EMAIL_ADDRESS]" at bounding box center [469, 401] width 262 height 65
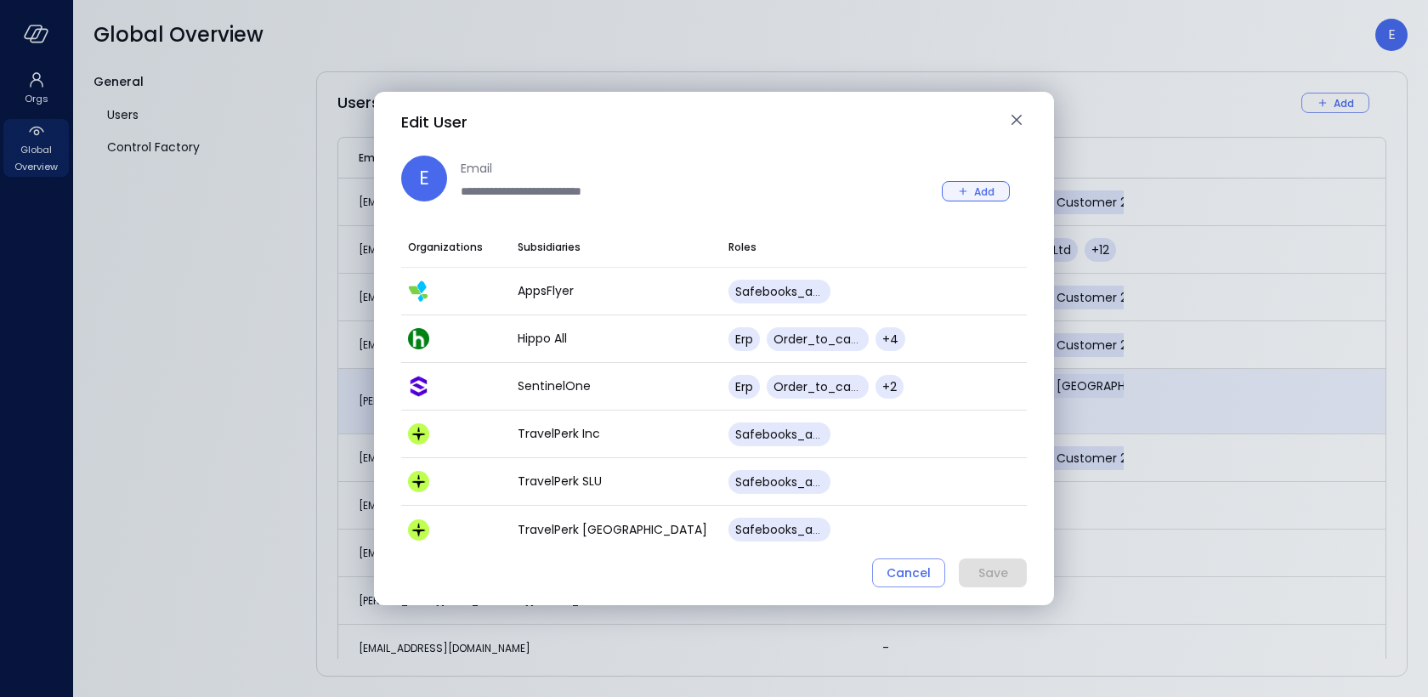
click at [974, 188] on div "Add" at bounding box center [984, 192] width 20 height 18
click at [964, 186] on icon "button" at bounding box center [962, 191] width 15 height 15
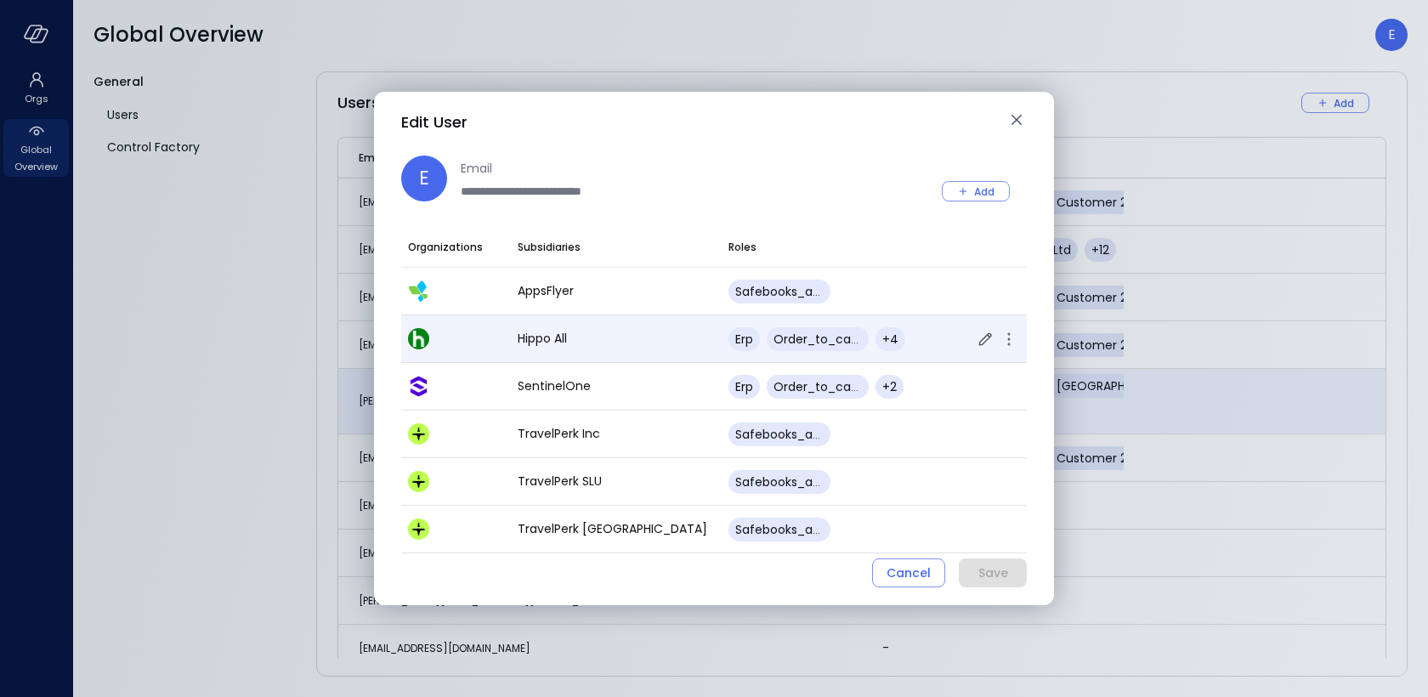
scroll to position [42, 0]
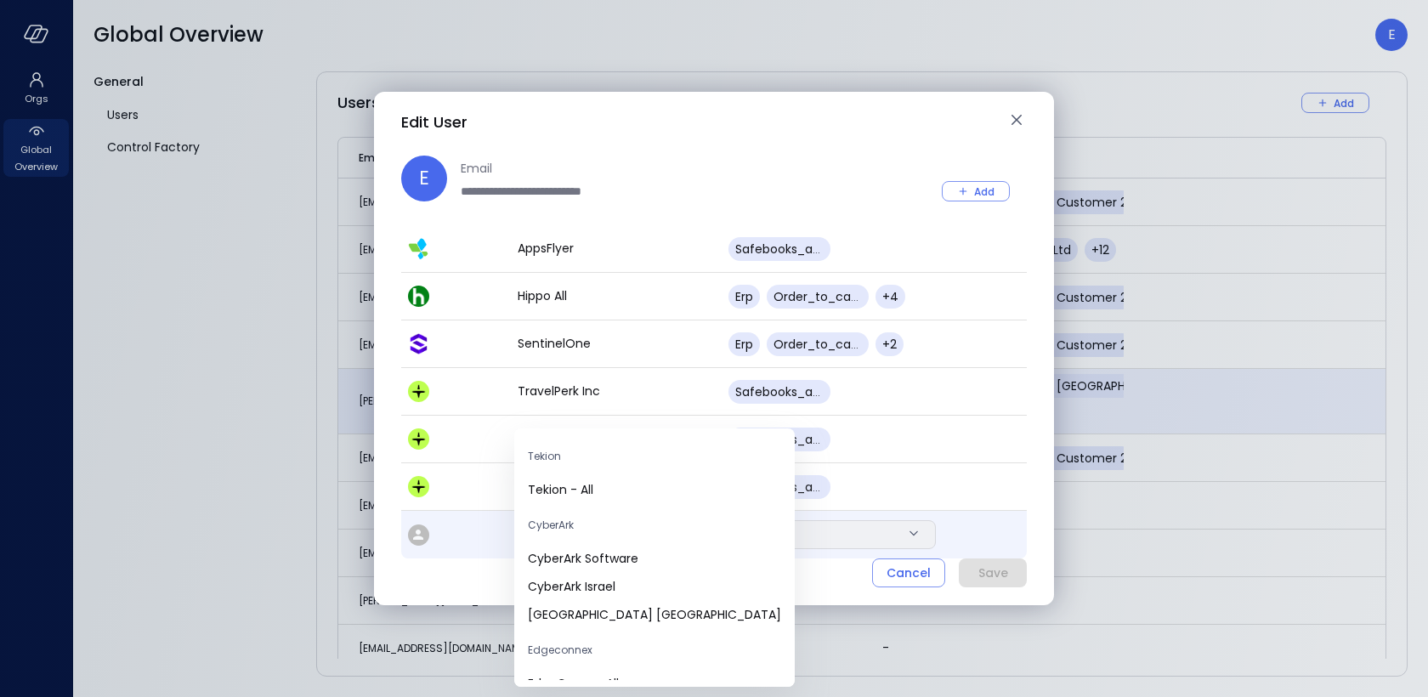
click at [633, 528] on body "Orgs Global Overview Global Overview E General Users Control Factory Users Add …" at bounding box center [714, 348] width 1428 height 697
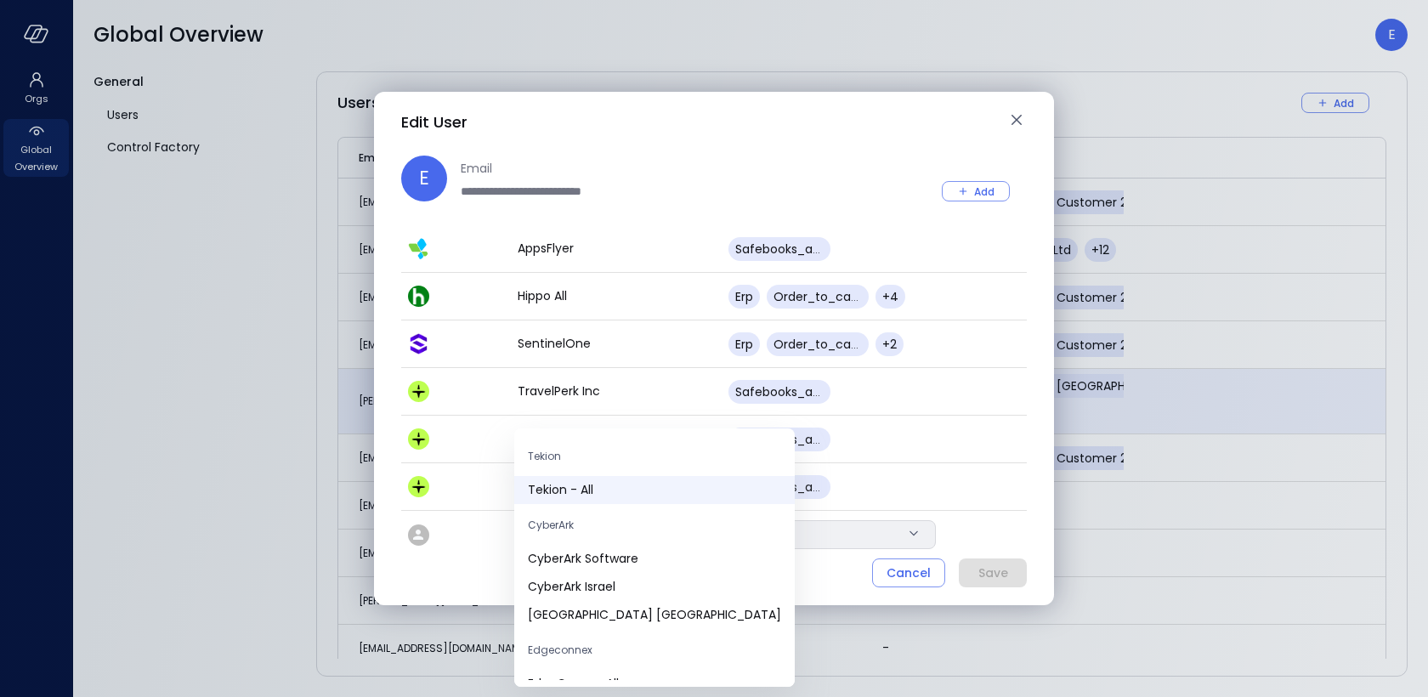
click at [626, 490] on span "Tekion - All" at bounding box center [654, 490] width 253 height 18
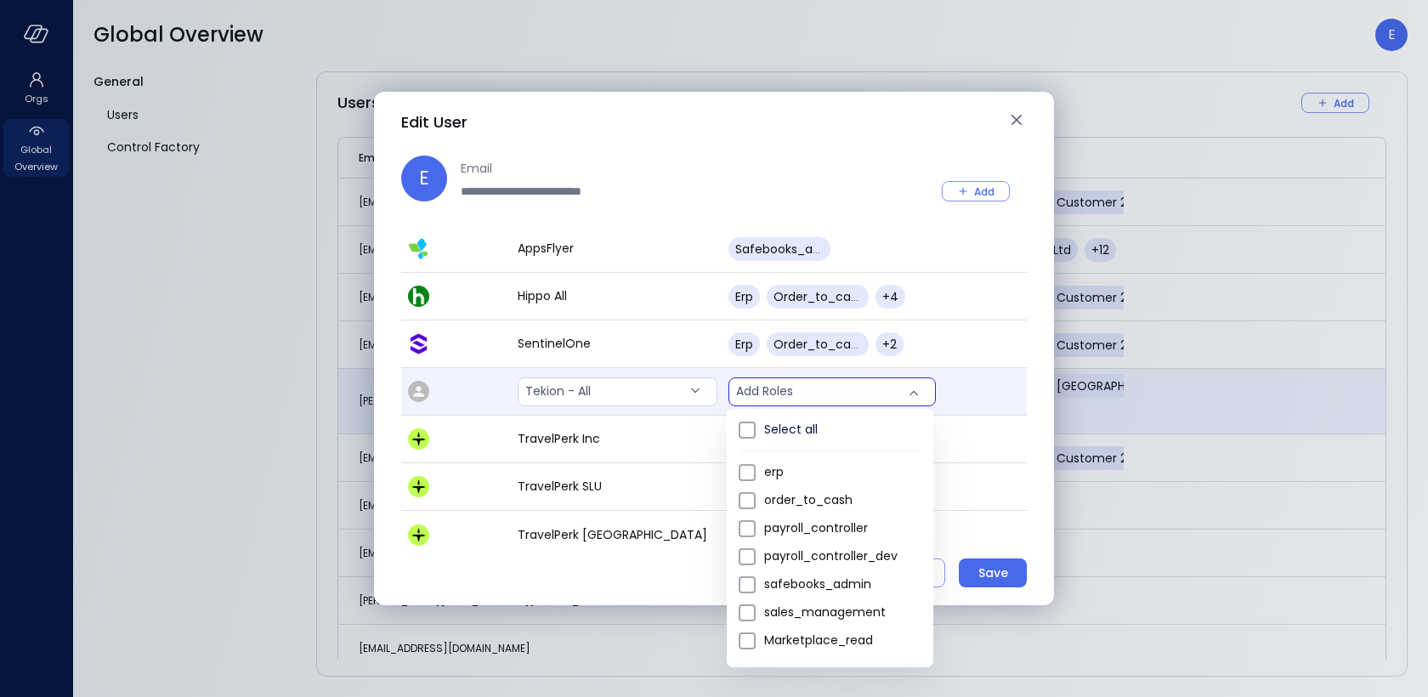
click at [809, 395] on body "Orgs Global Overview Global Overview E General Users Control Factory Users Add …" at bounding box center [714, 348] width 1428 height 697
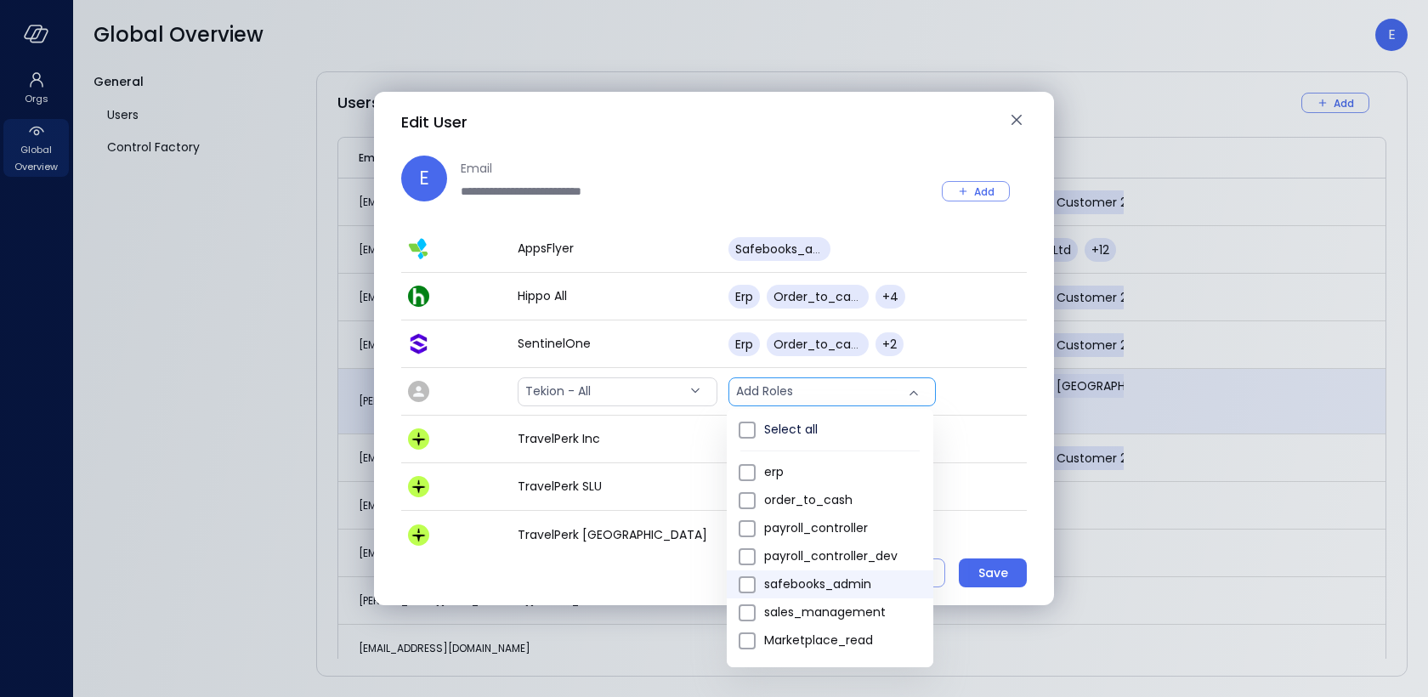
click at [793, 580] on span "safebooks_admin" at bounding box center [842, 584] width 156 height 18
type input "*"
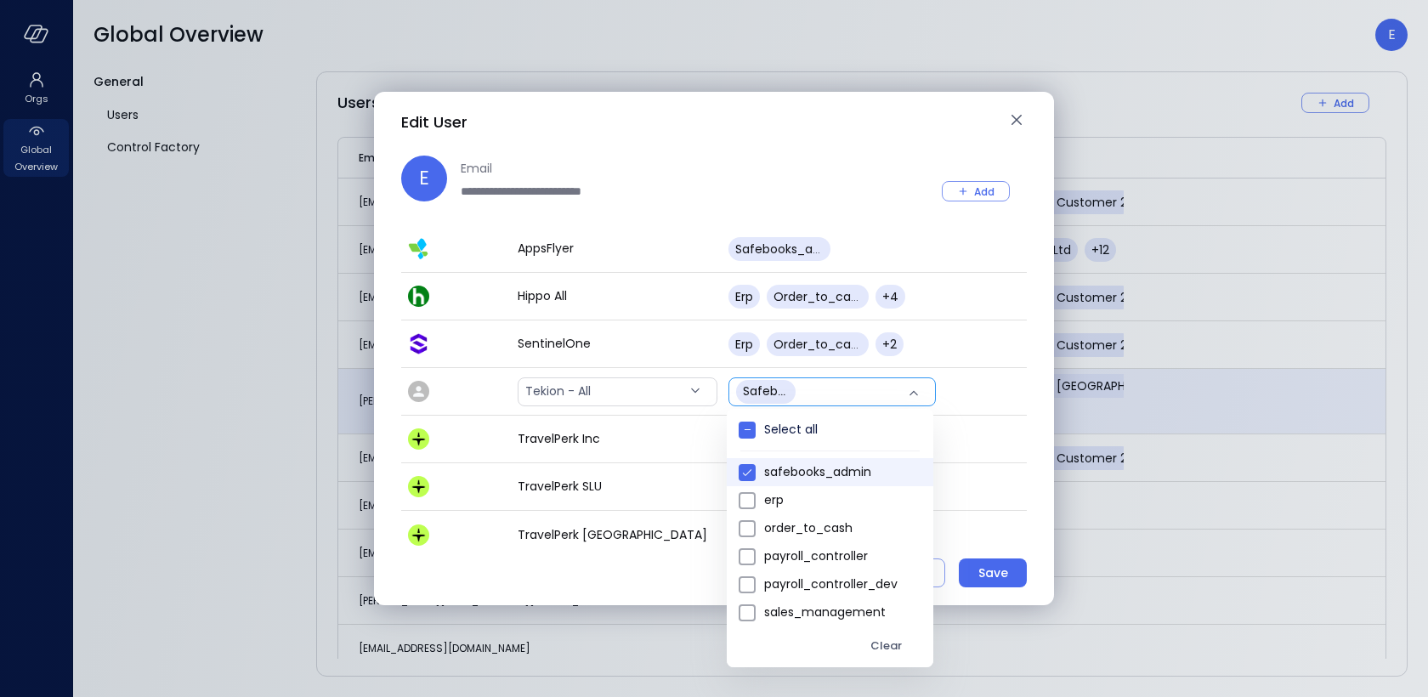
click at [1015, 505] on div at bounding box center [714, 348] width 1428 height 697
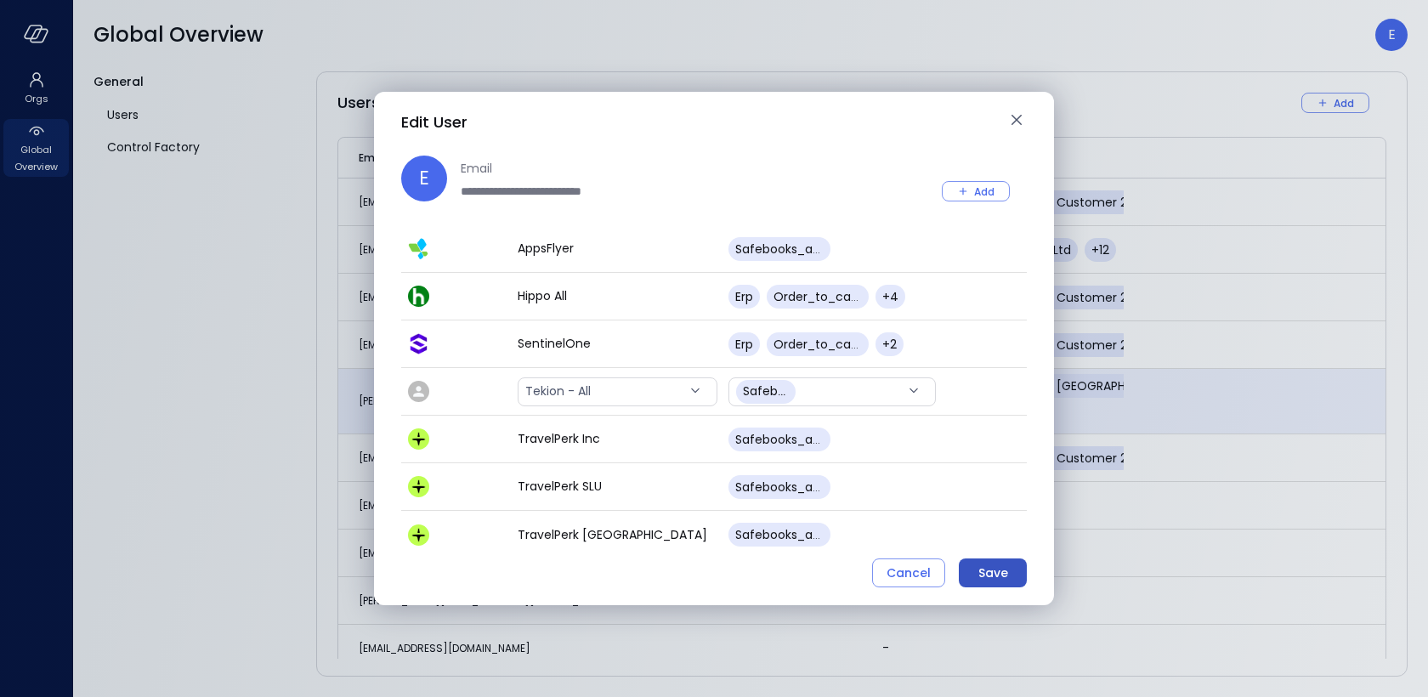
click at [1014, 577] on button "Save" at bounding box center [993, 572] width 68 height 29
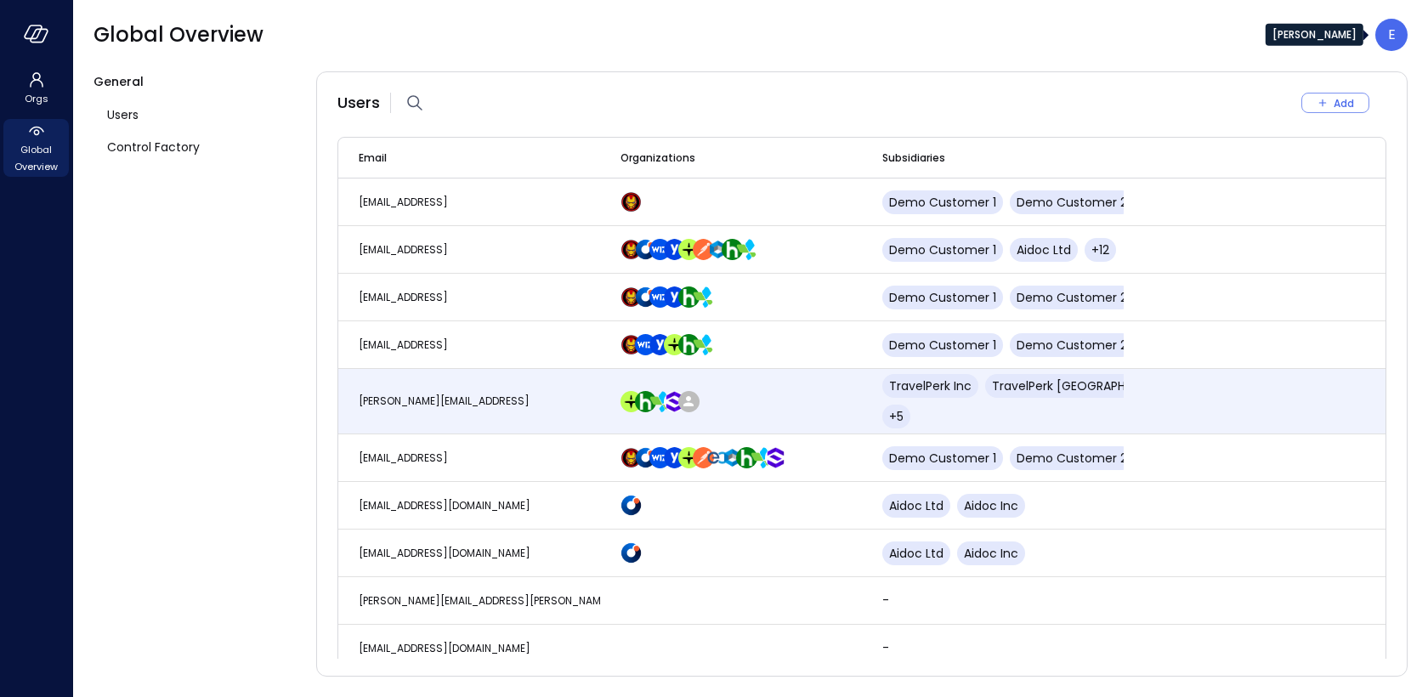
click at [1395, 47] on div "E" at bounding box center [1391, 35] width 32 height 32
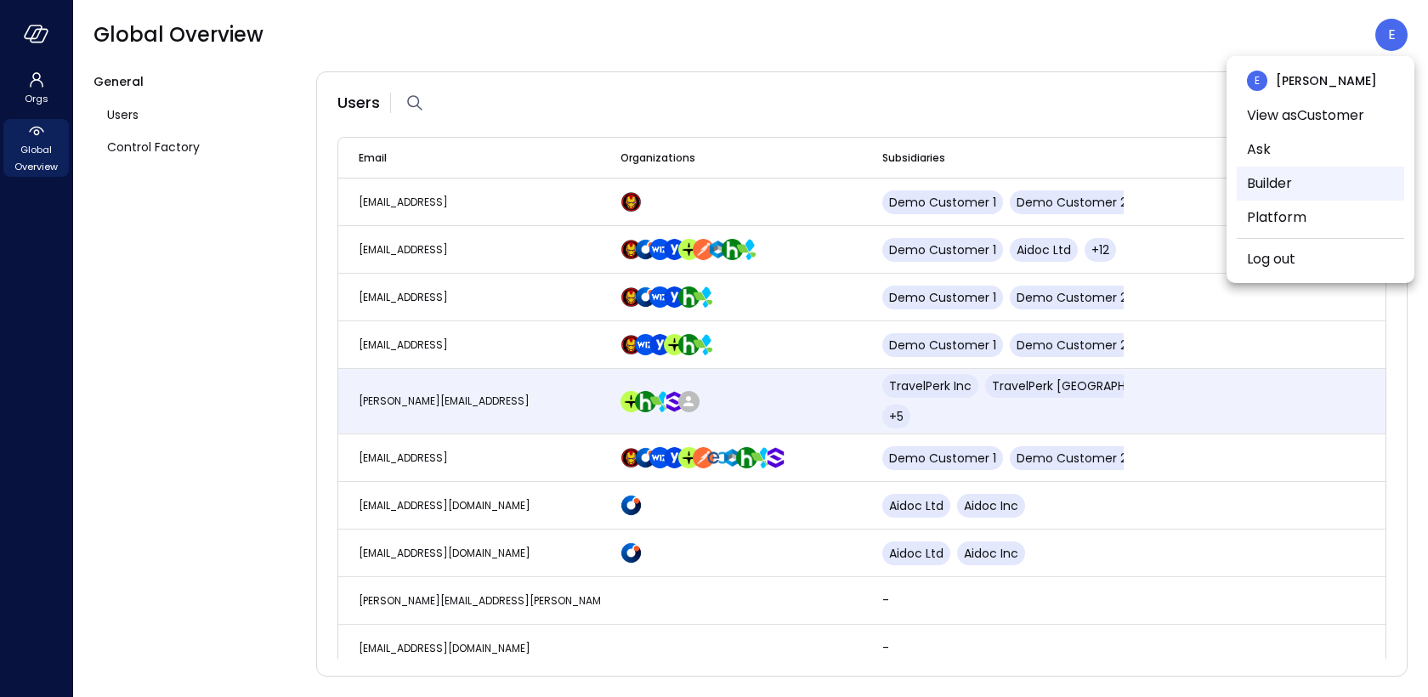
click at [1329, 186] on li "Builder" at bounding box center [1319, 184] width 167 height 34
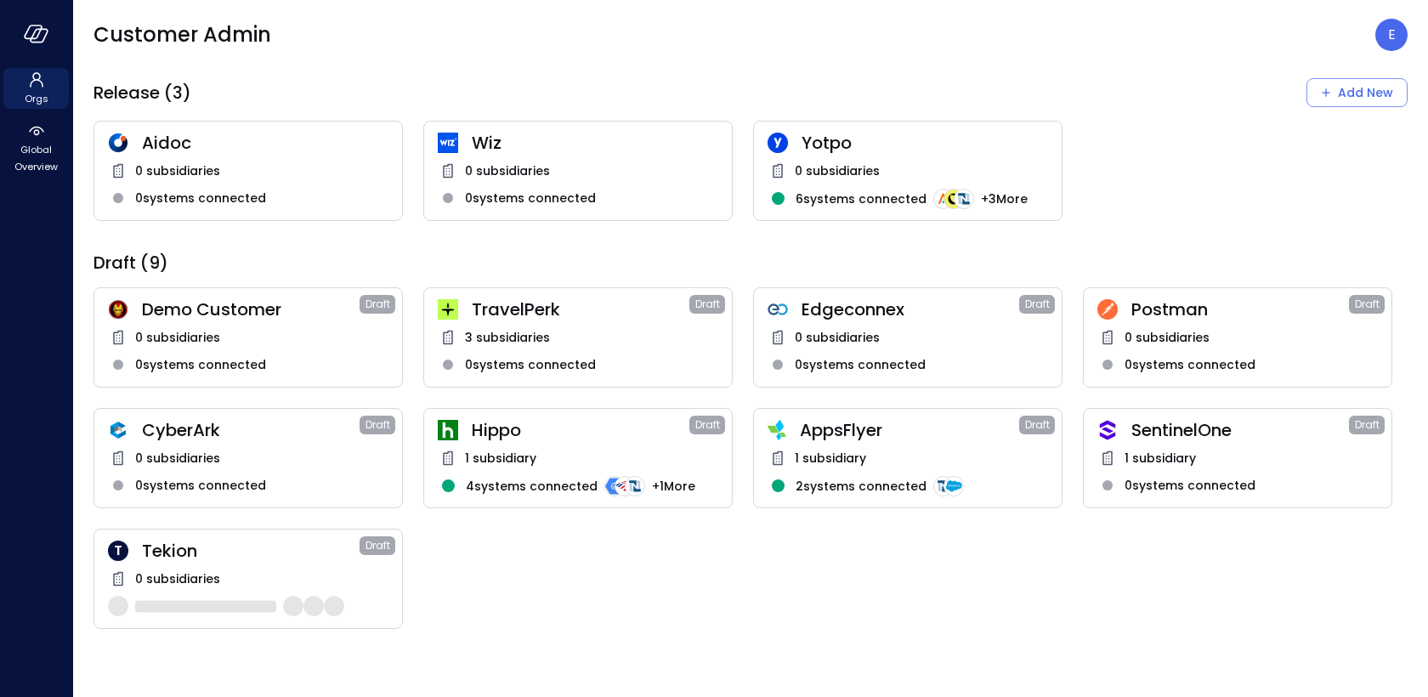
click at [262, 558] on span "Tekion" at bounding box center [251, 551] width 218 height 22
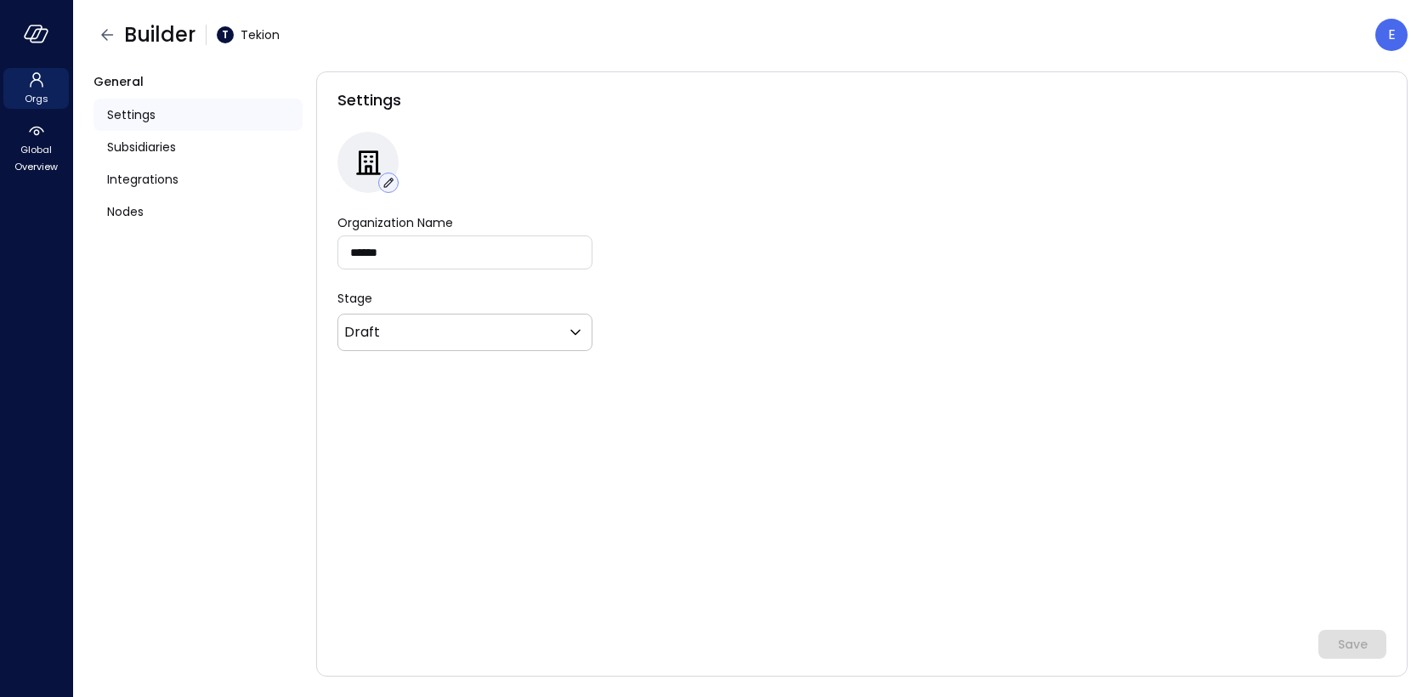
click at [386, 176] on icon "button" at bounding box center [388, 182] width 15 height 15
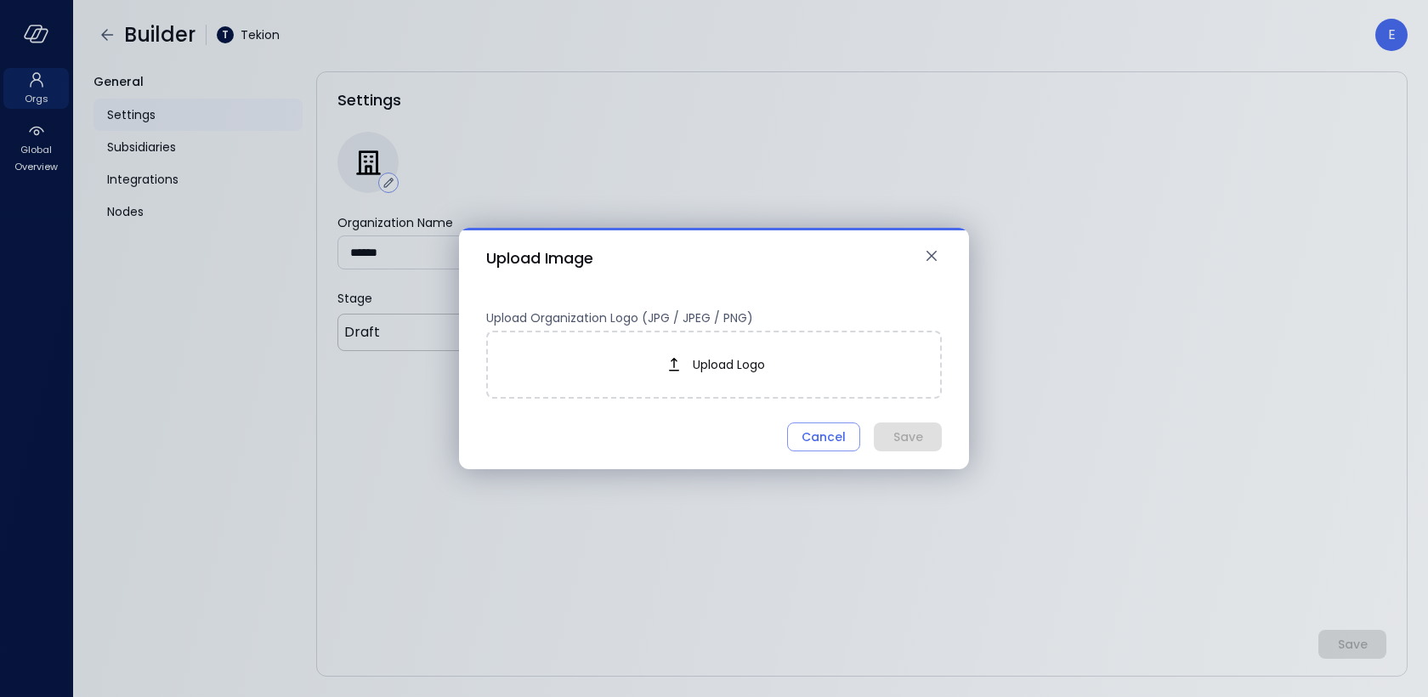
click at [675, 364] on icon at bounding box center [674, 364] width 20 height 20
click at [922, 440] on div "Save" at bounding box center [908, 437] width 30 height 21
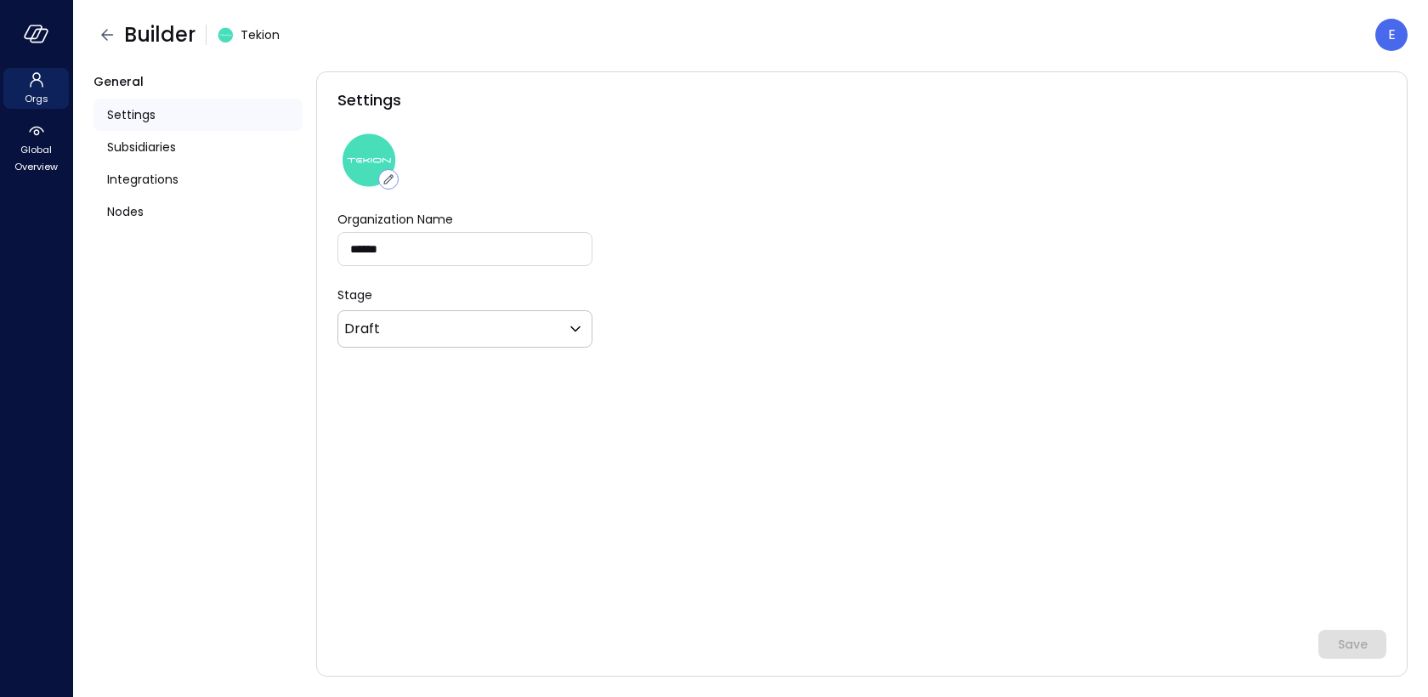
click at [1117, 475] on form "Organization Name ****** Organization Name Stage Draft ***** ​ Save" at bounding box center [861, 434] width 1049 height 449
click at [111, 34] on icon "button" at bounding box center [107, 34] width 12 height 11
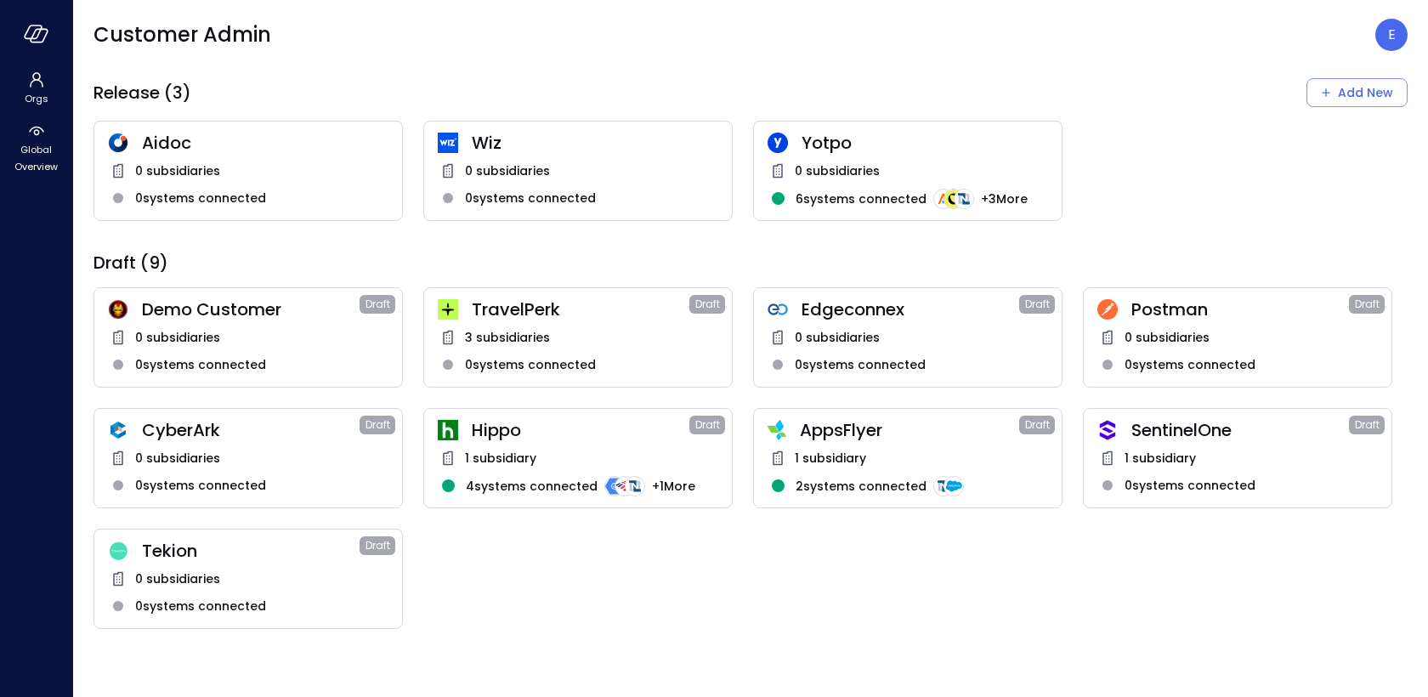
click at [121, 548] on img at bounding box center [118, 551] width 20 height 20
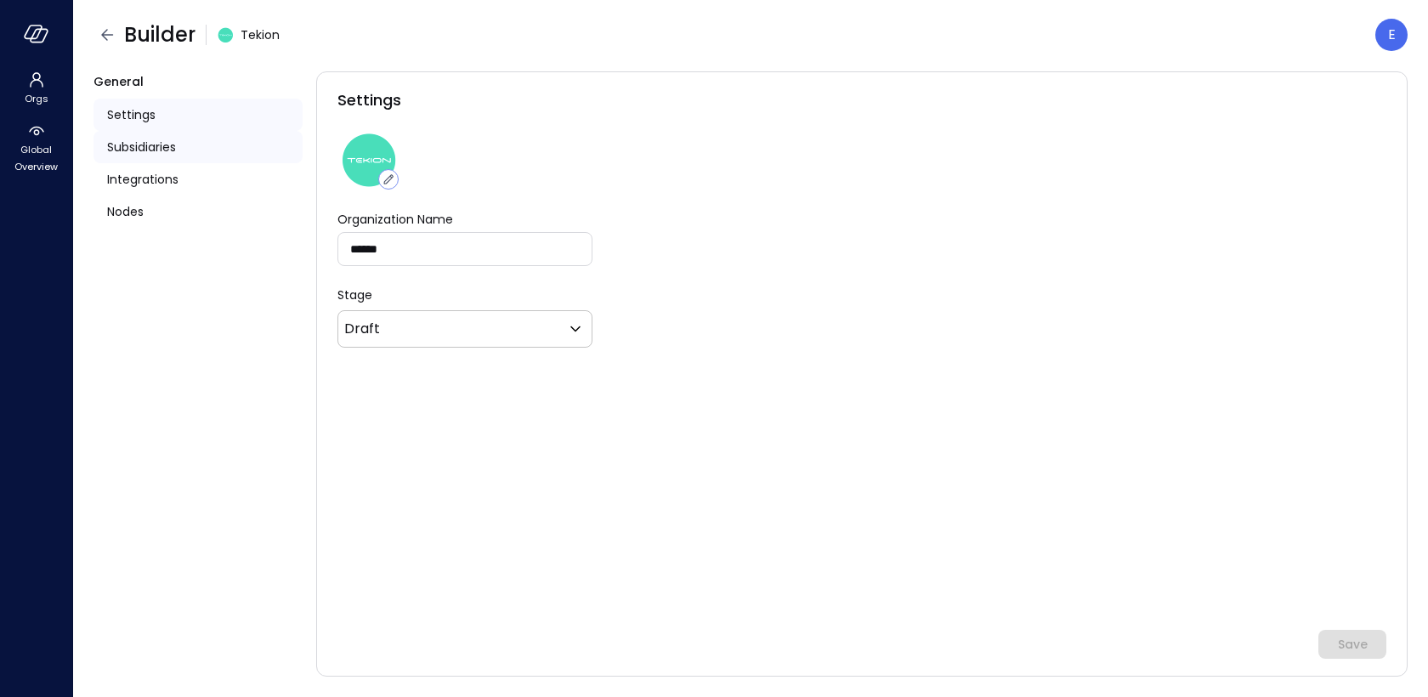
click at [175, 155] on span "Subsidiaries" at bounding box center [141, 147] width 69 height 19
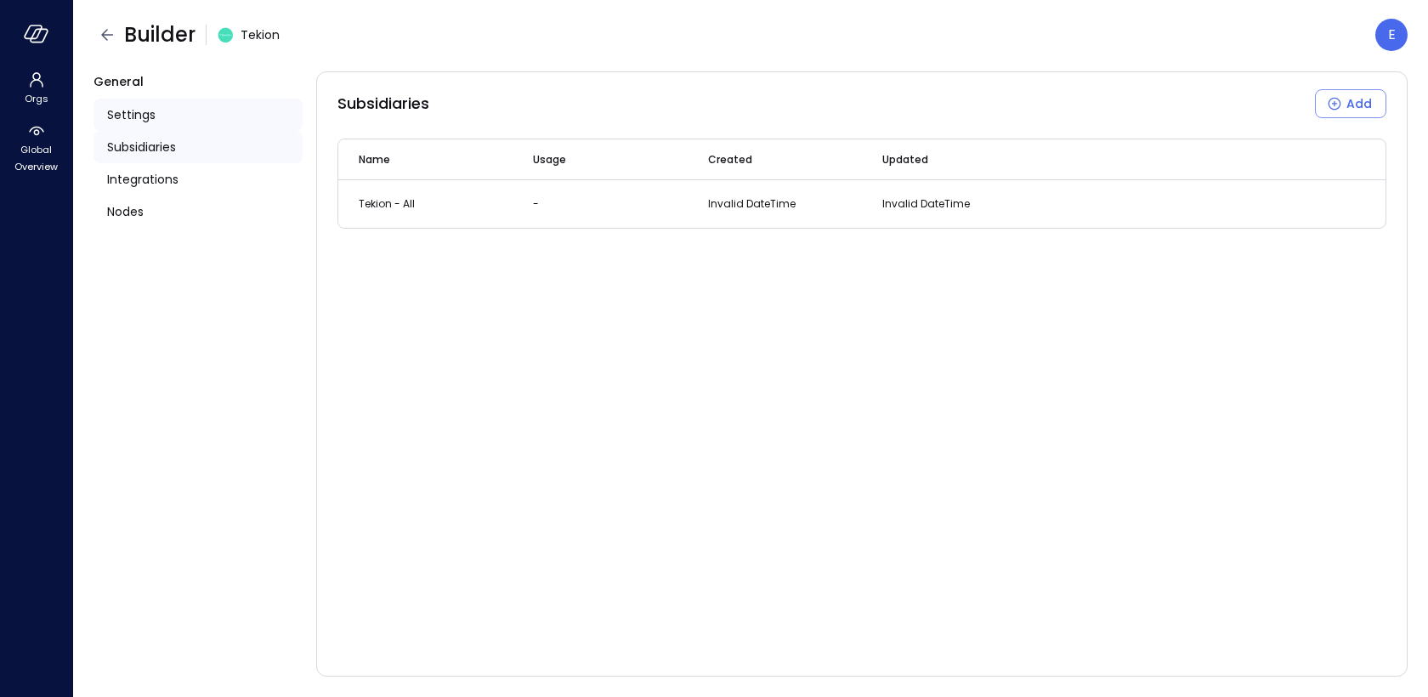
click at [141, 109] on span "Settings" at bounding box center [131, 114] width 48 height 19
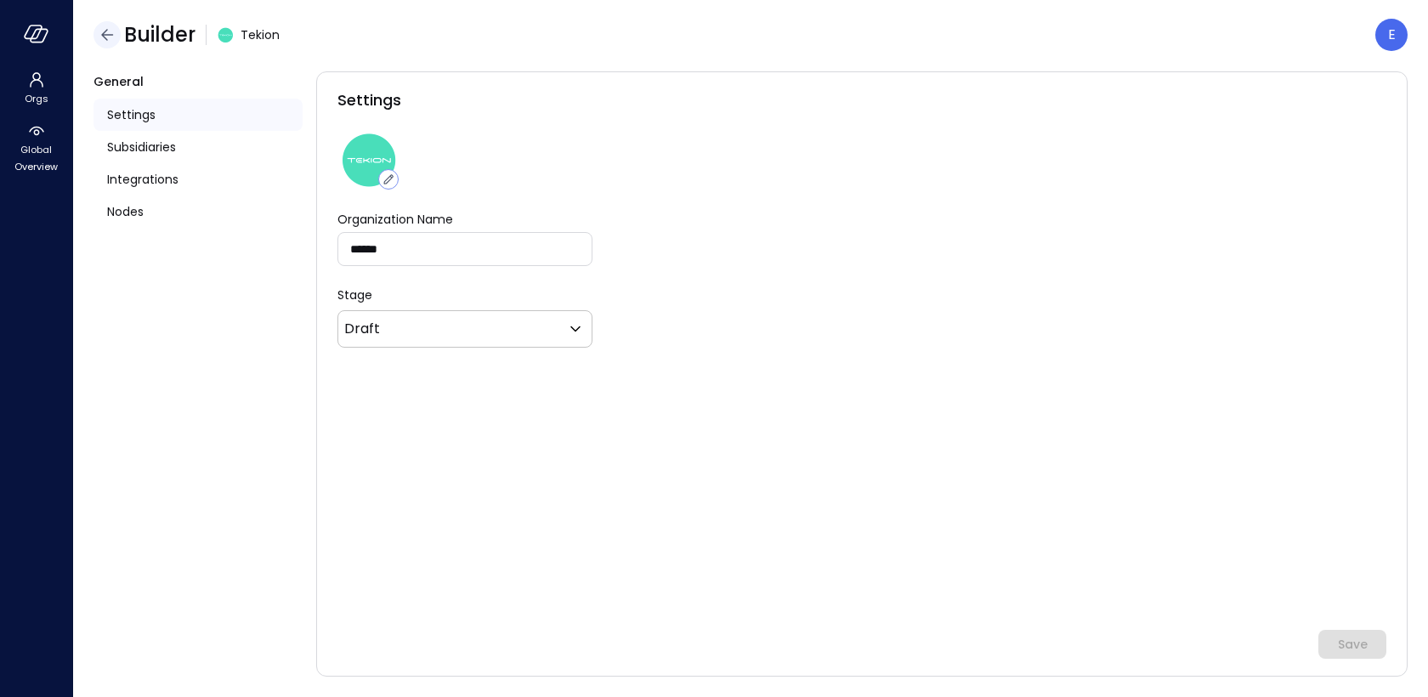
click at [105, 36] on icon "button" at bounding box center [107, 35] width 20 height 20
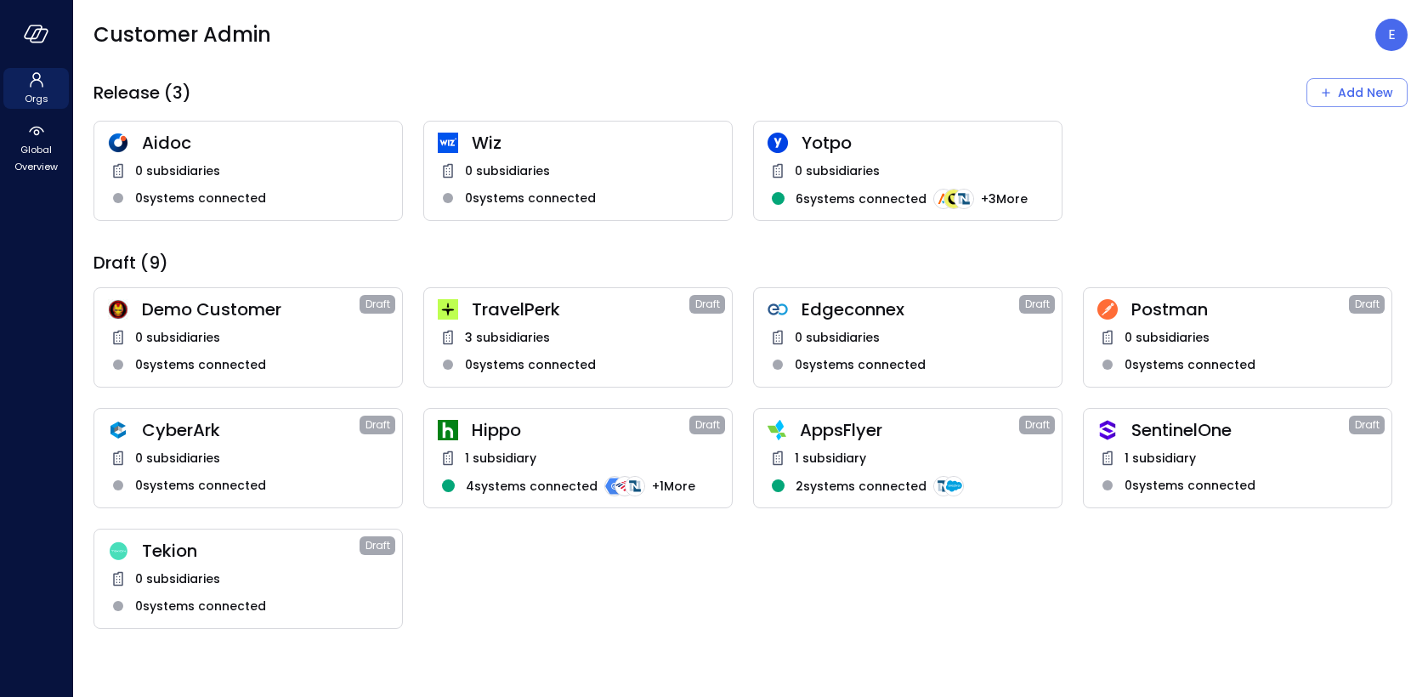
click at [40, 79] on icon at bounding box center [36, 80] width 20 height 20
click at [31, 25] on icon "button" at bounding box center [36, 34] width 25 height 19
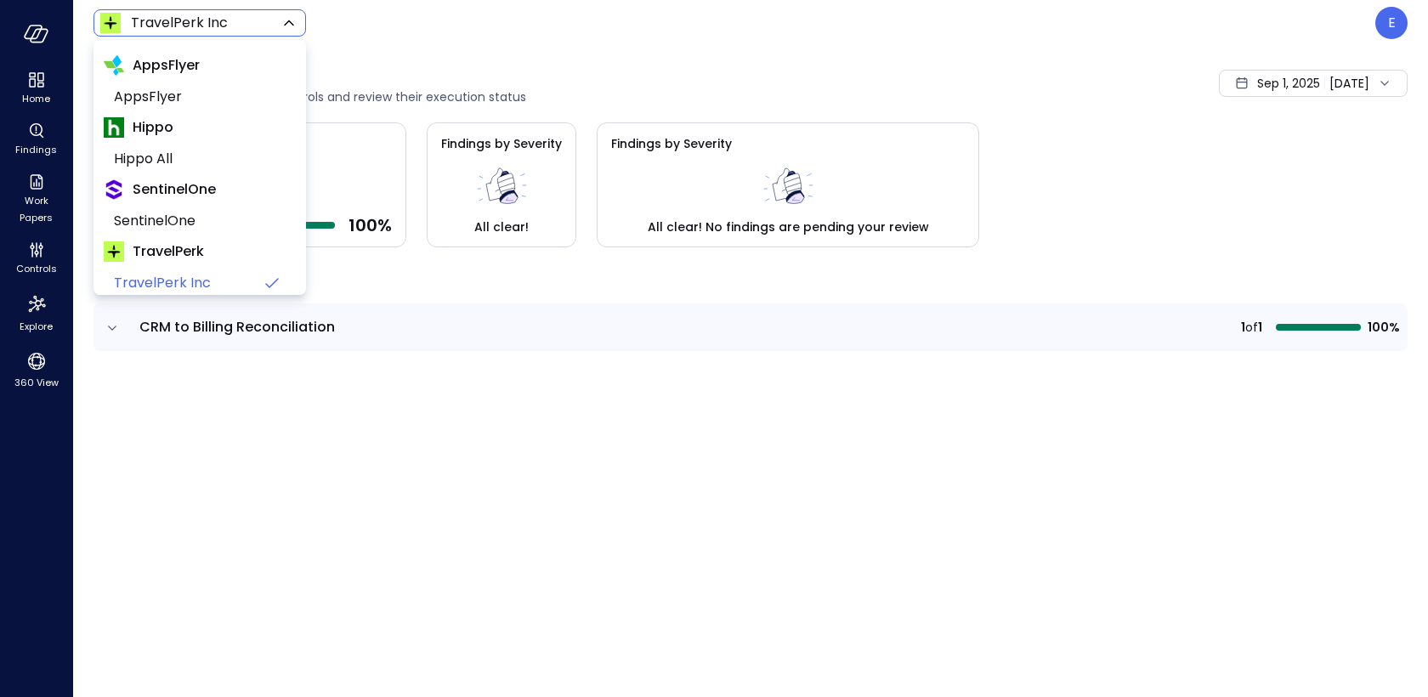
click at [202, 19] on body "Home Findings Work Papers Controls Explore 360 View TravelPerk Inc ****** ​ E C…" at bounding box center [714, 348] width 1428 height 697
click at [1403, 23] on div at bounding box center [714, 348] width 1428 height 697
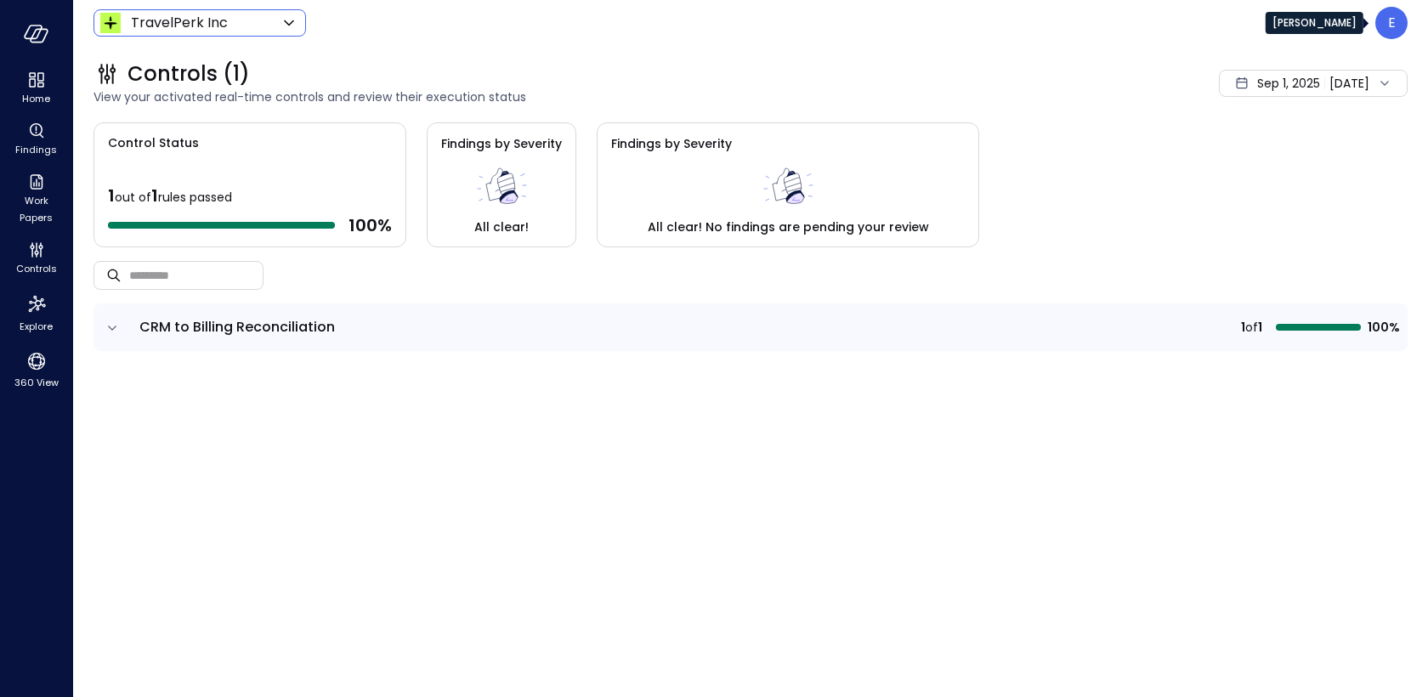
click at [1396, 21] on div "E" at bounding box center [1391, 23] width 32 height 32
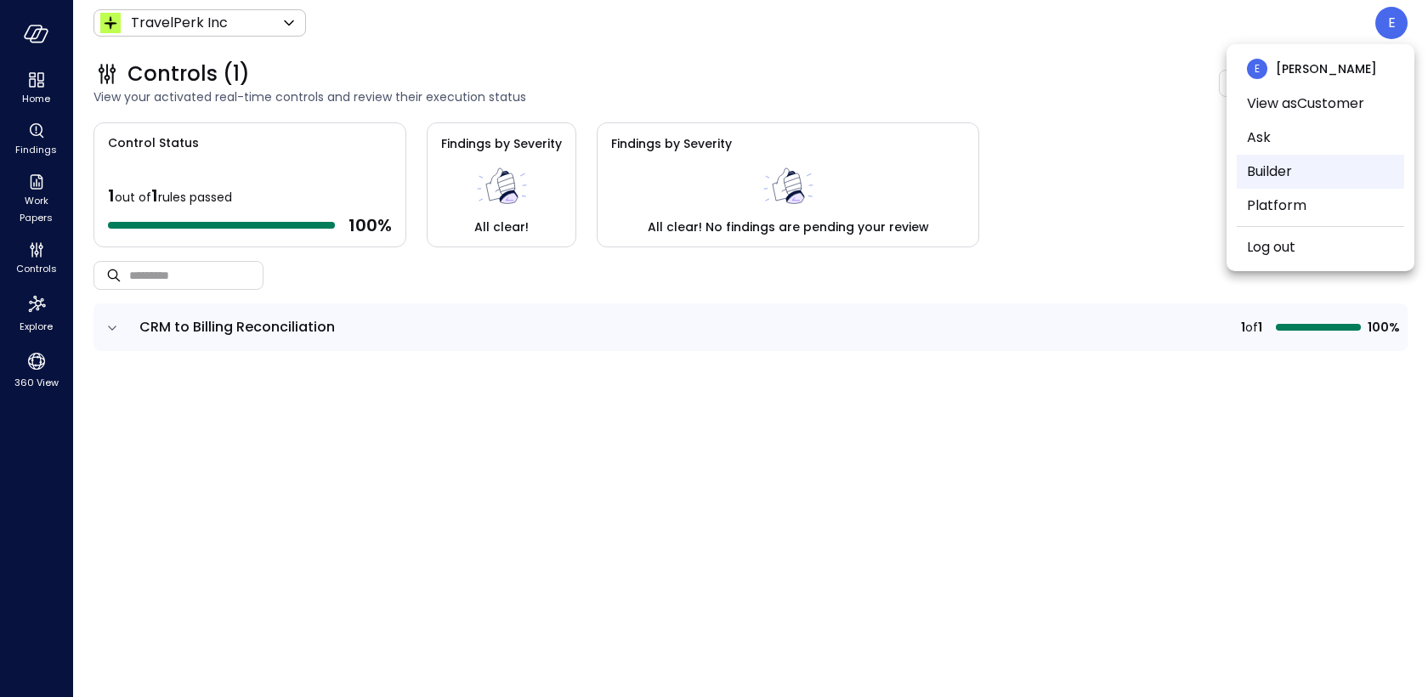
click at [1278, 181] on li "Builder" at bounding box center [1319, 172] width 167 height 34
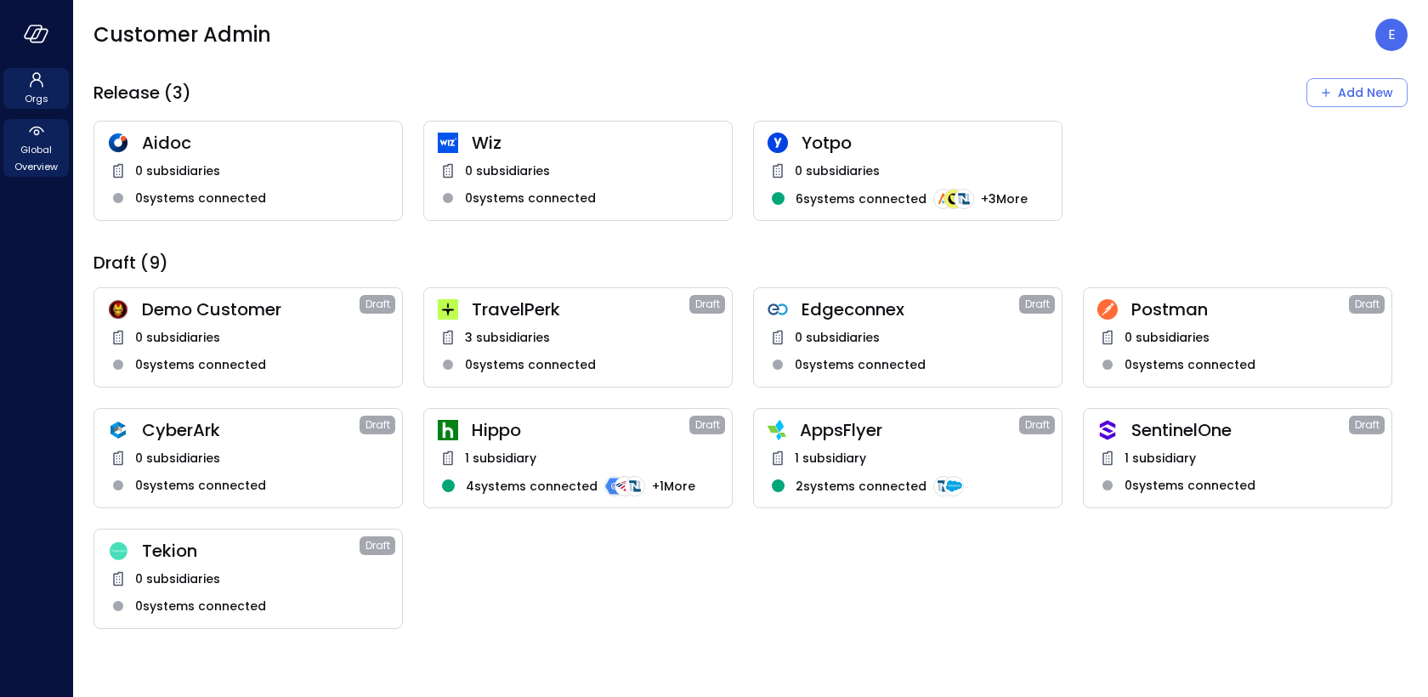
click at [42, 132] on icon at bounding box center [36, 131] width 20 height 20
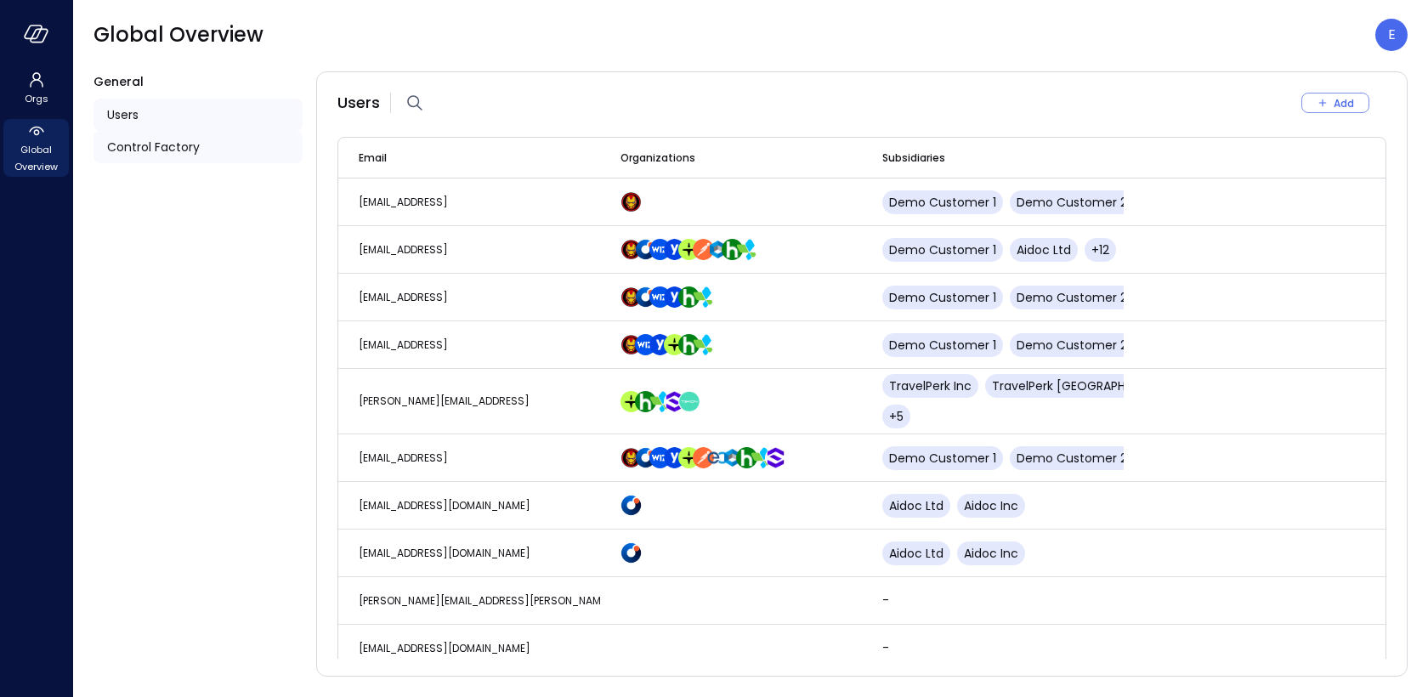
click at [136, 146] on span "Control Factory" at bounding box center [153, 147] width 93 height 19
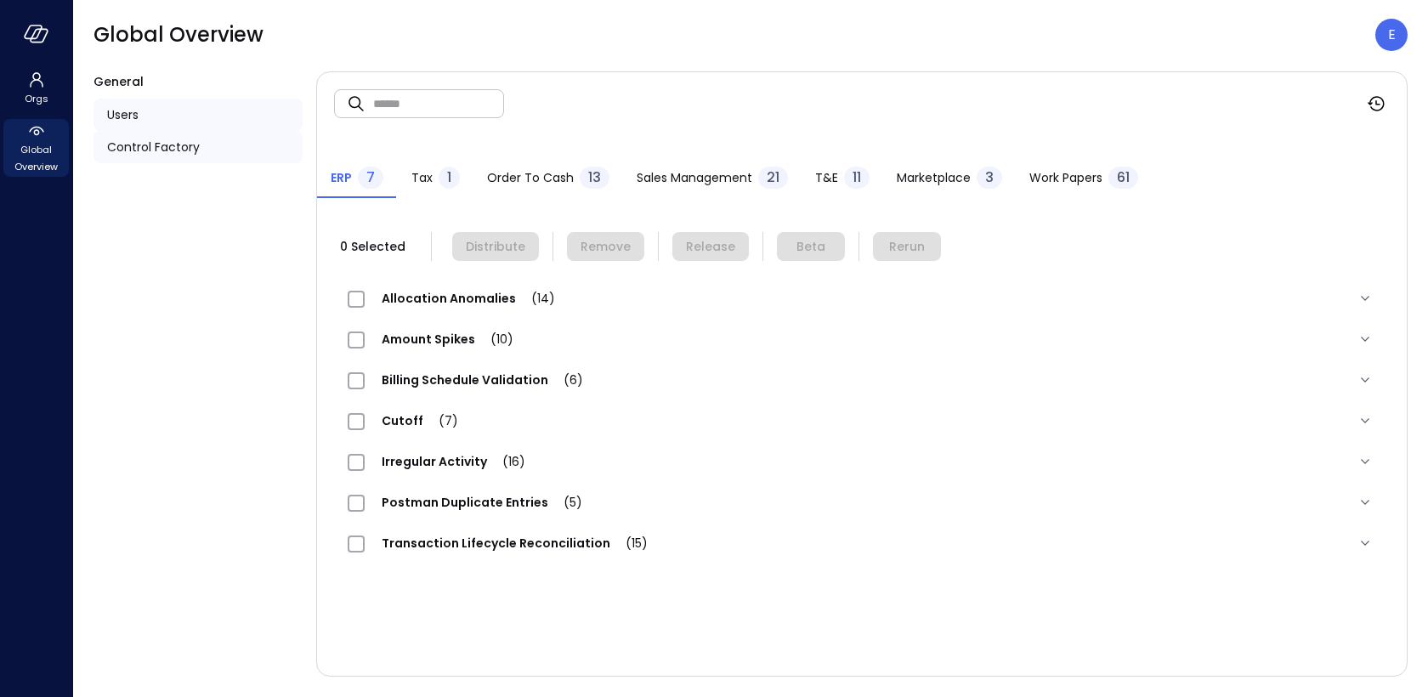
click at [138, 115] on span "Users" at bounding box center [122, 114] width 31 height 19
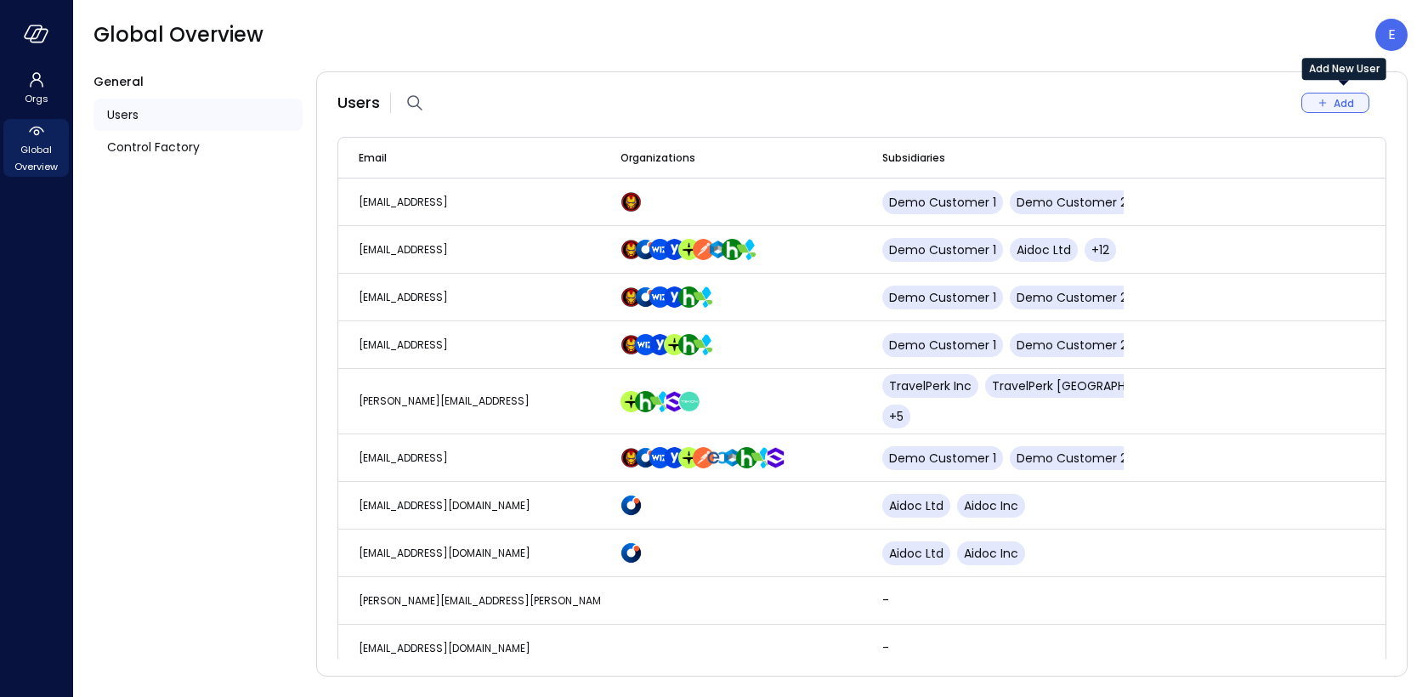
click at [1352, 105] on div "Add" at bounding box center [1343, 103] width 20 height 18
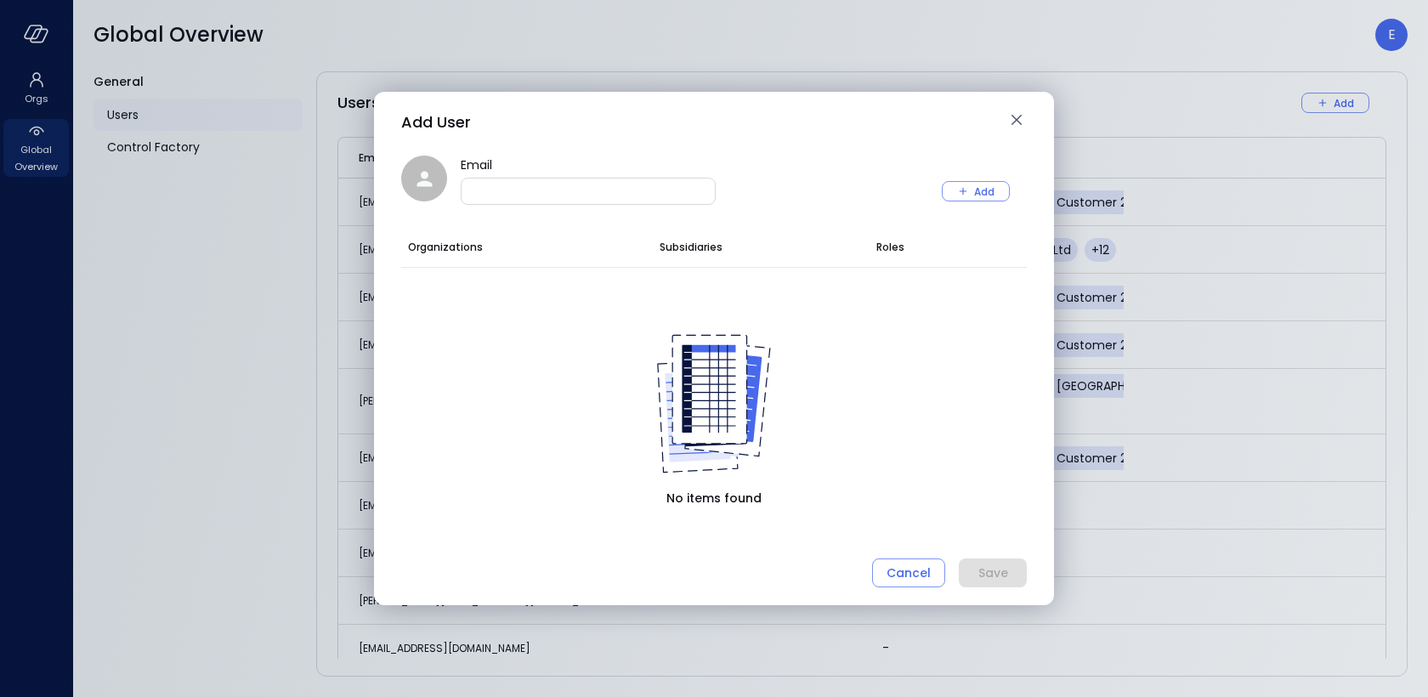
click at [595, 196] on input "Email" at bounding box center [587, 191] width 253 height 17
paste input "**********"
type input "**********"
click at [866, 299] on div "Organizations Subsidiaries Roles No items found" at bounding box center [713, 392] width 625 height 331
click at [599, 188] on input "**********" at bounding box center [587, 191] width 253 height 17
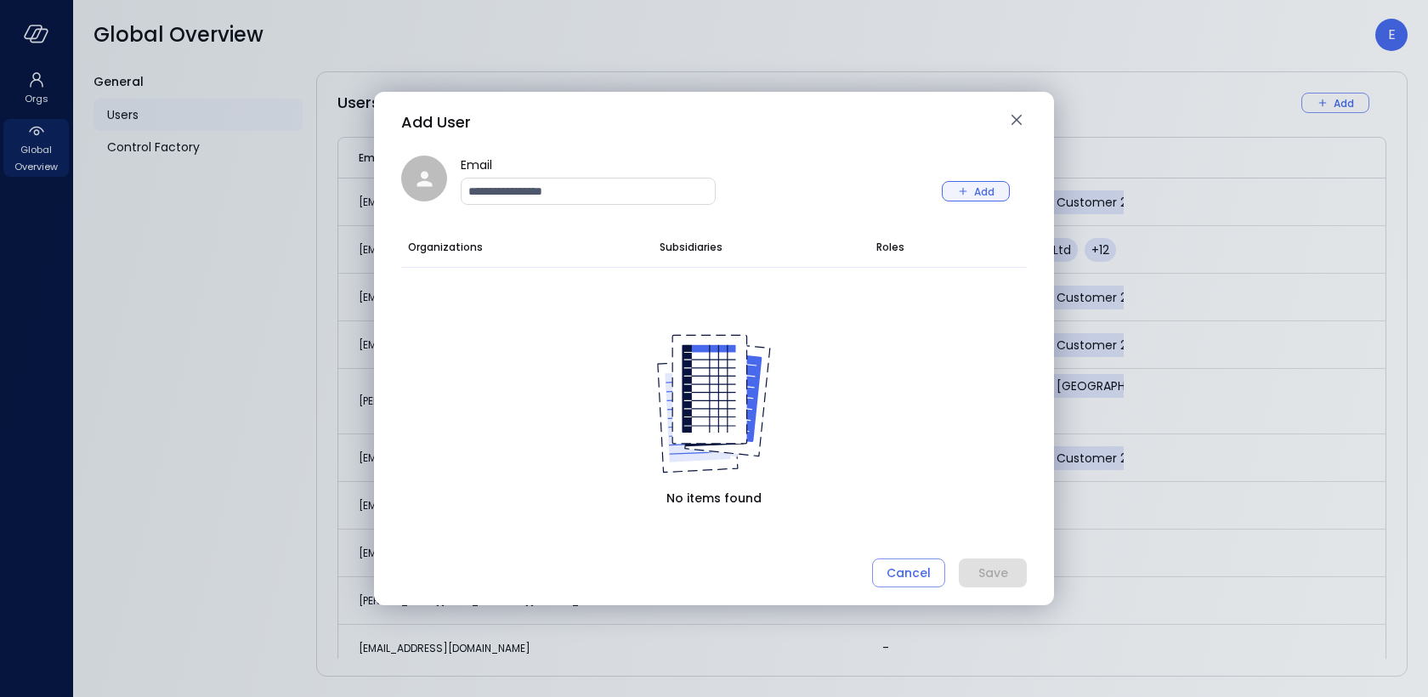
click at [954, 189] on button "Add" at bounding box center [976, 191] width 68 height 20
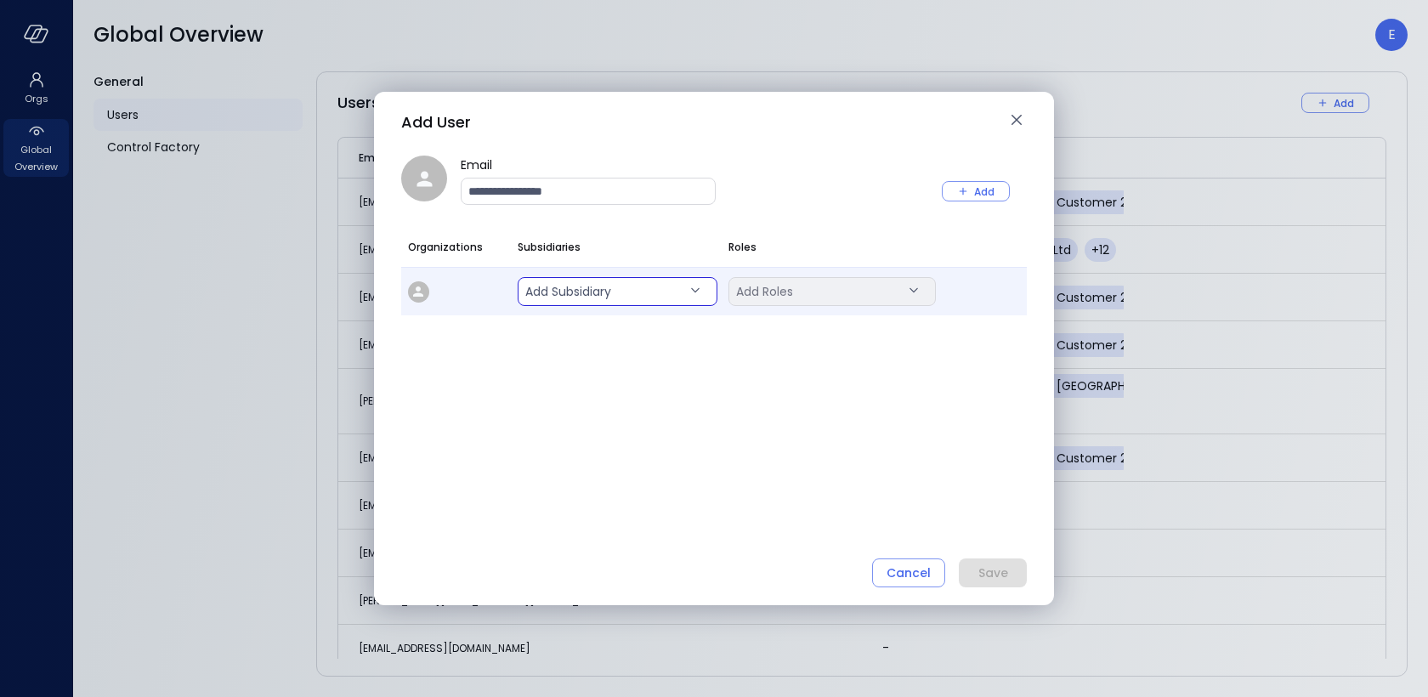
click at [557, 291] on body "Orgs Global Overview Global Overview E General Users Control Factory Users Add …" at bounding box center [714, 348] width 1428 height 697
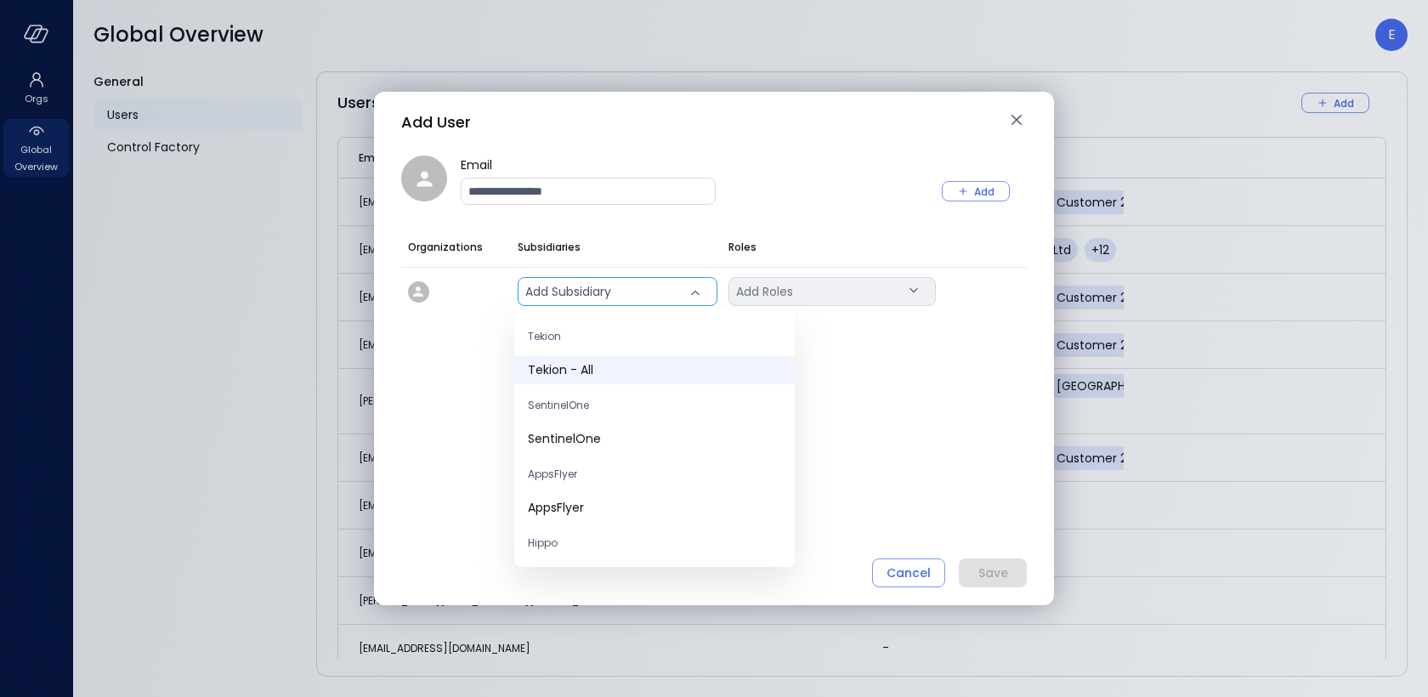
click at [598, 371] on span "Tekion - All" at bounding box center [654, 370] width 253 height 18
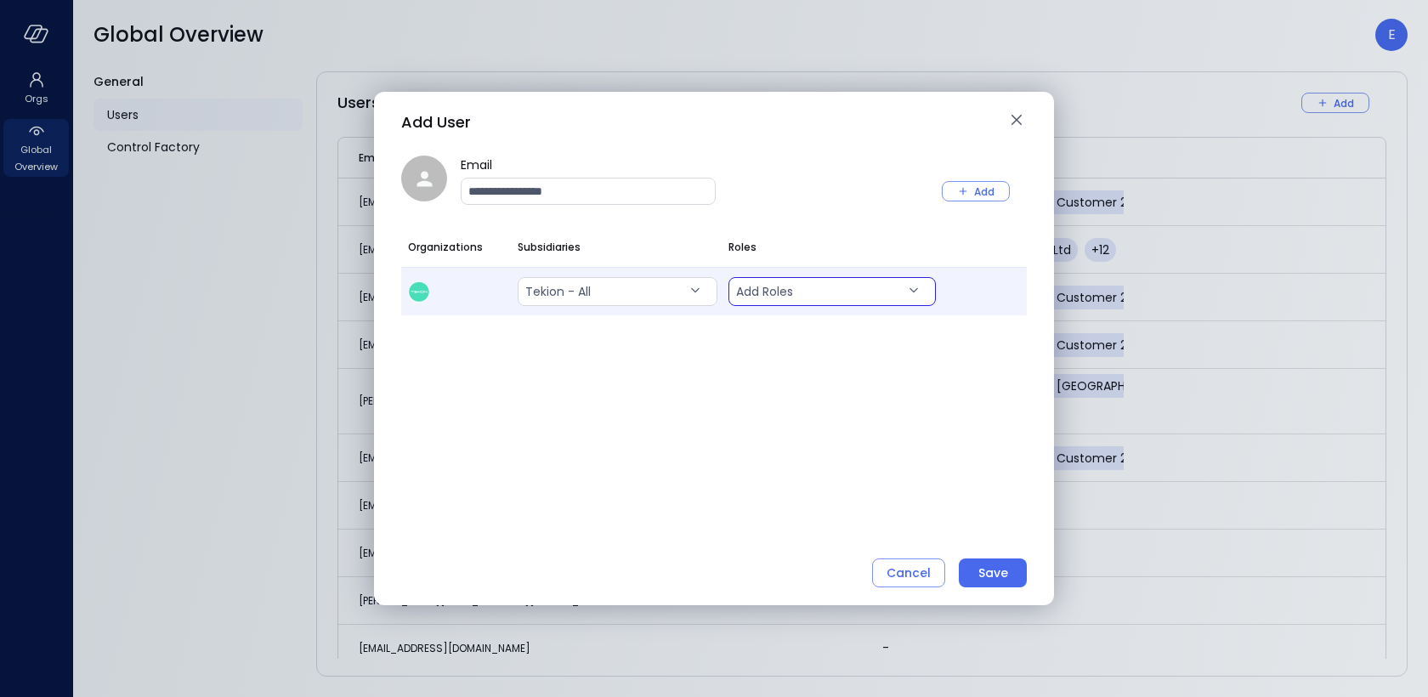
click at [846, 292] on body "Orgs Global Overview Global Overview E General Users Control Factory Users Add …" at bounding box center [714, 348] width 1428 height 697
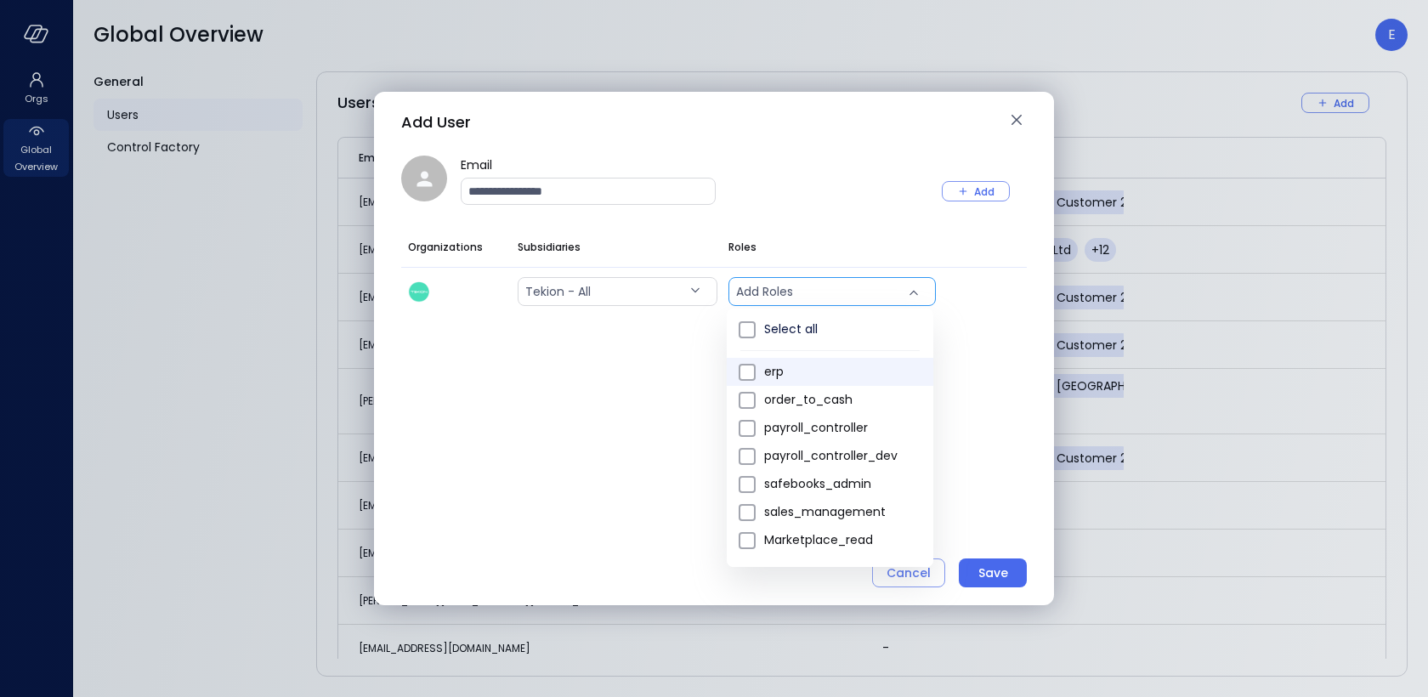
click at [835, 366] on span "erp" at bounding box center [842, 372] width 156 height 18
click at [827, 394] on span "order_to_cash" at bounding box center [842, 400] width 156 height 18
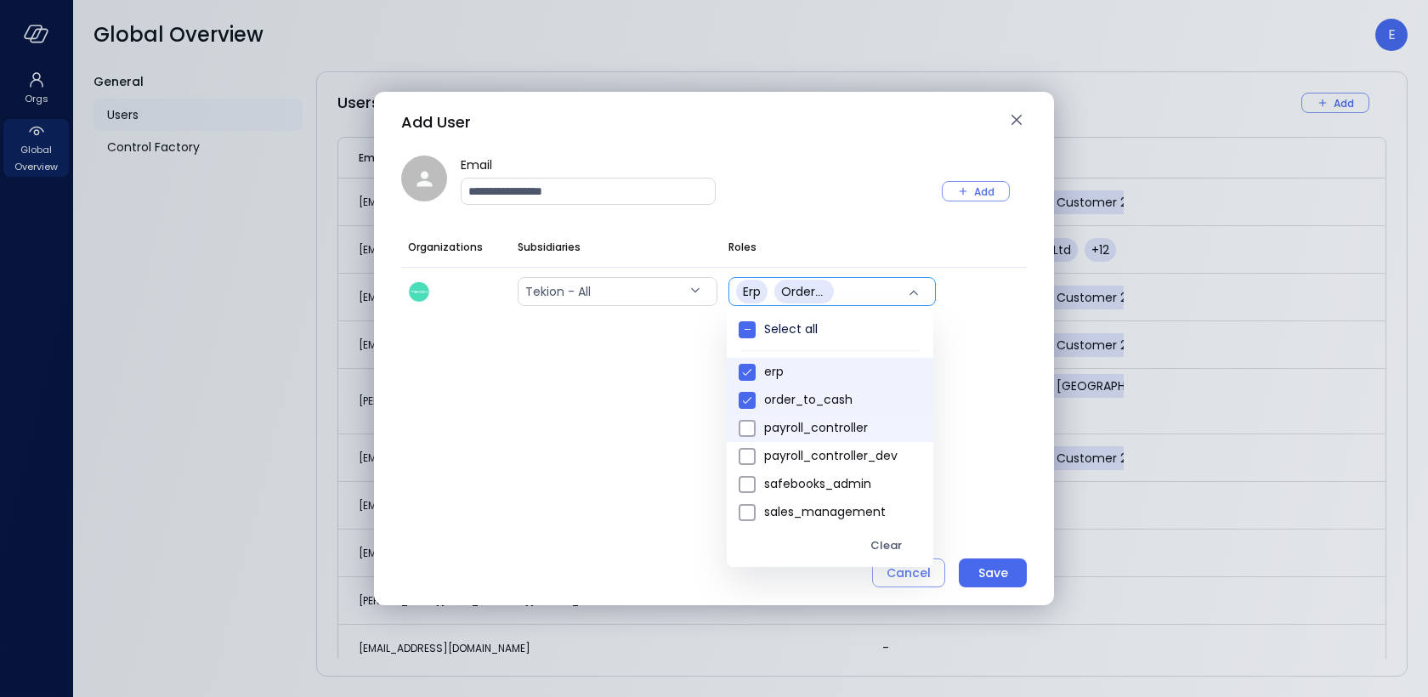
click at [829, 425] on span "payroll_controller" at bounding box center [842, 428] width 156 height 18
click at [826, 450] on span "payroll_controller_dev" at bounding box center [842, 456] width 156 height 18
type input "*******"
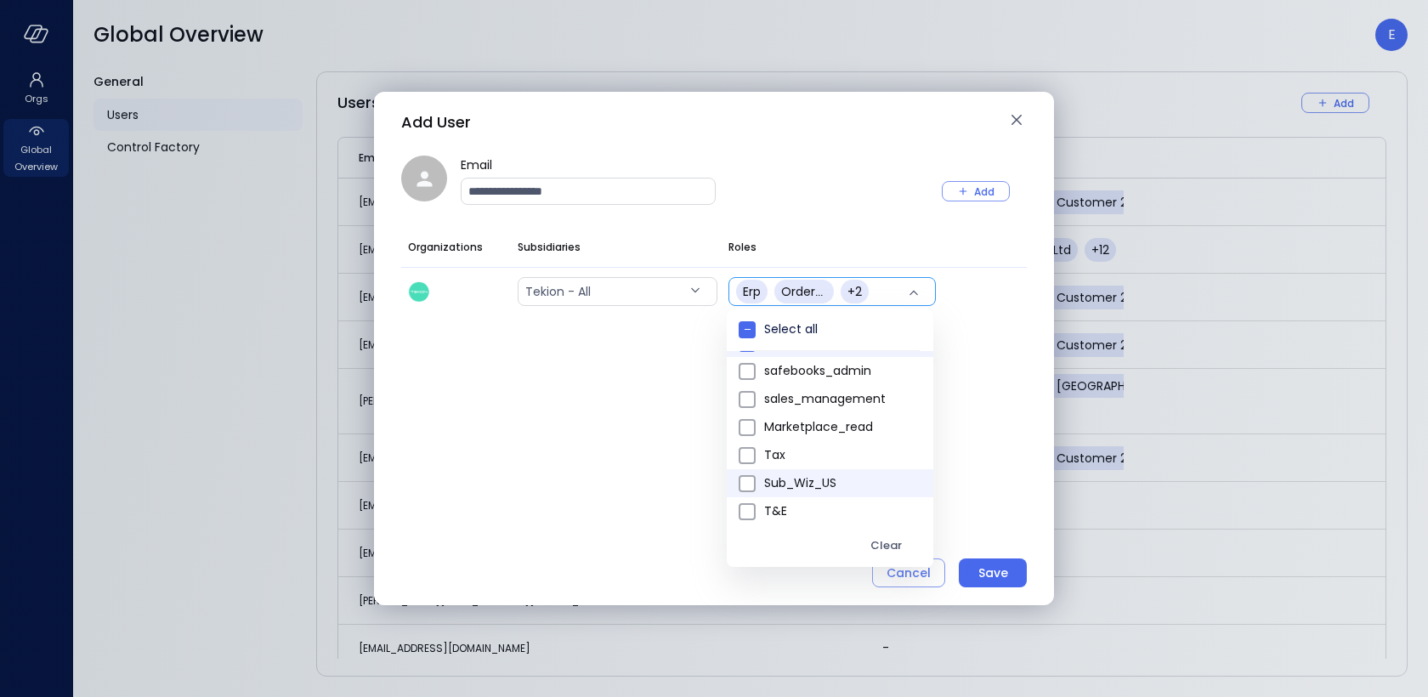
scroll to position [134, 0]
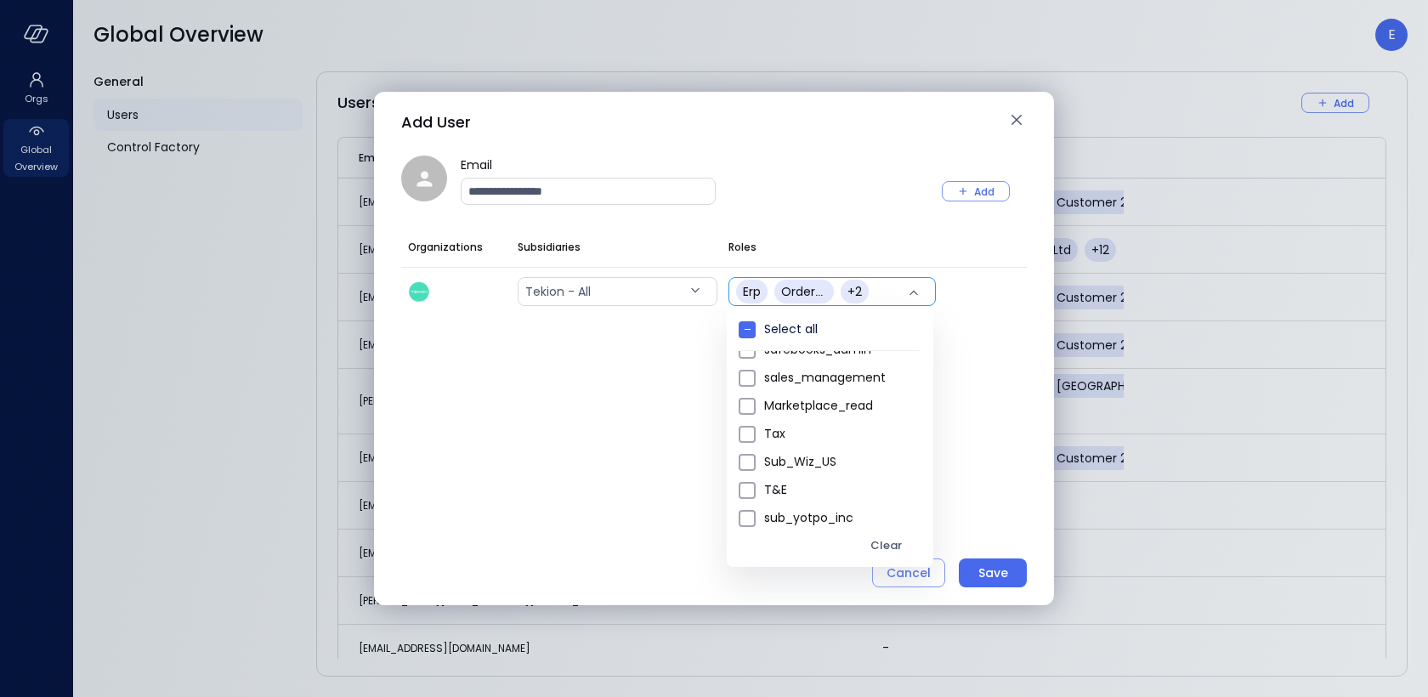
click at [988, 511] on div at bounding box center [714, 348] width 1428 height 697
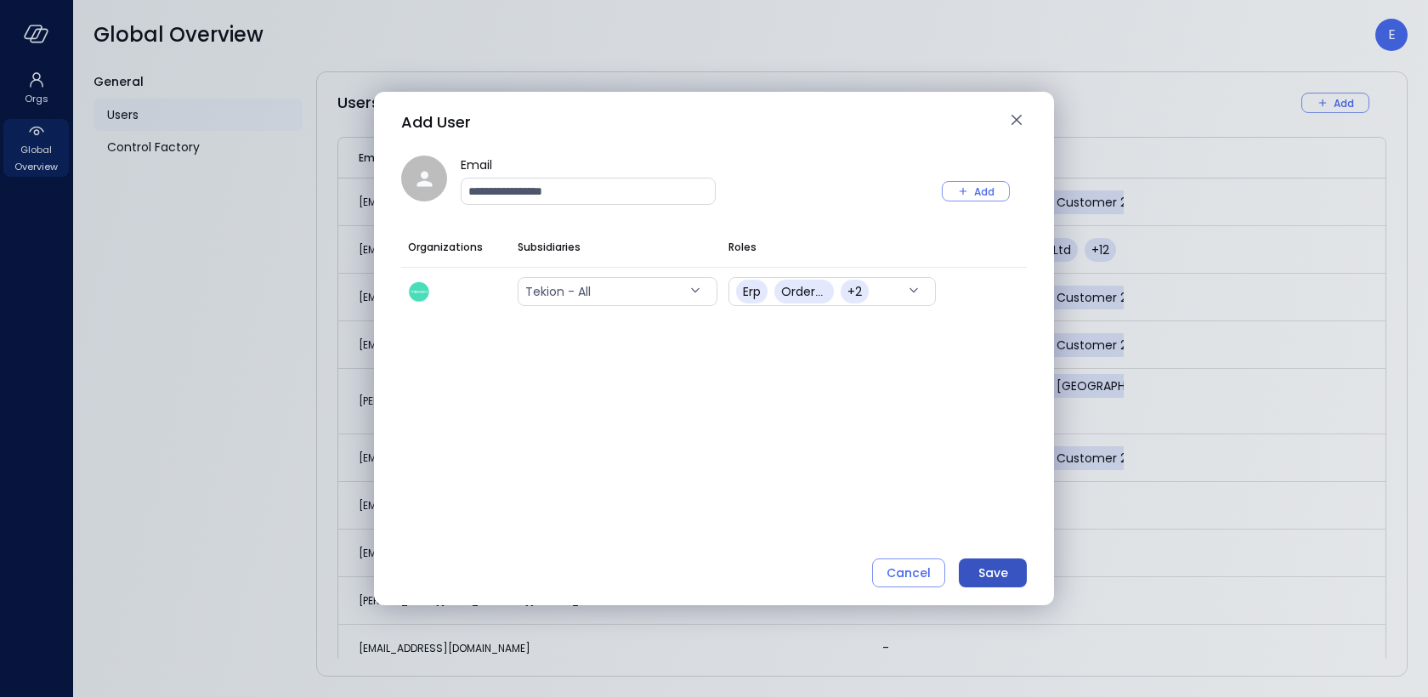
click at [982, 569] on div "Save" at bounding box center [993, 573] width 30 height 21
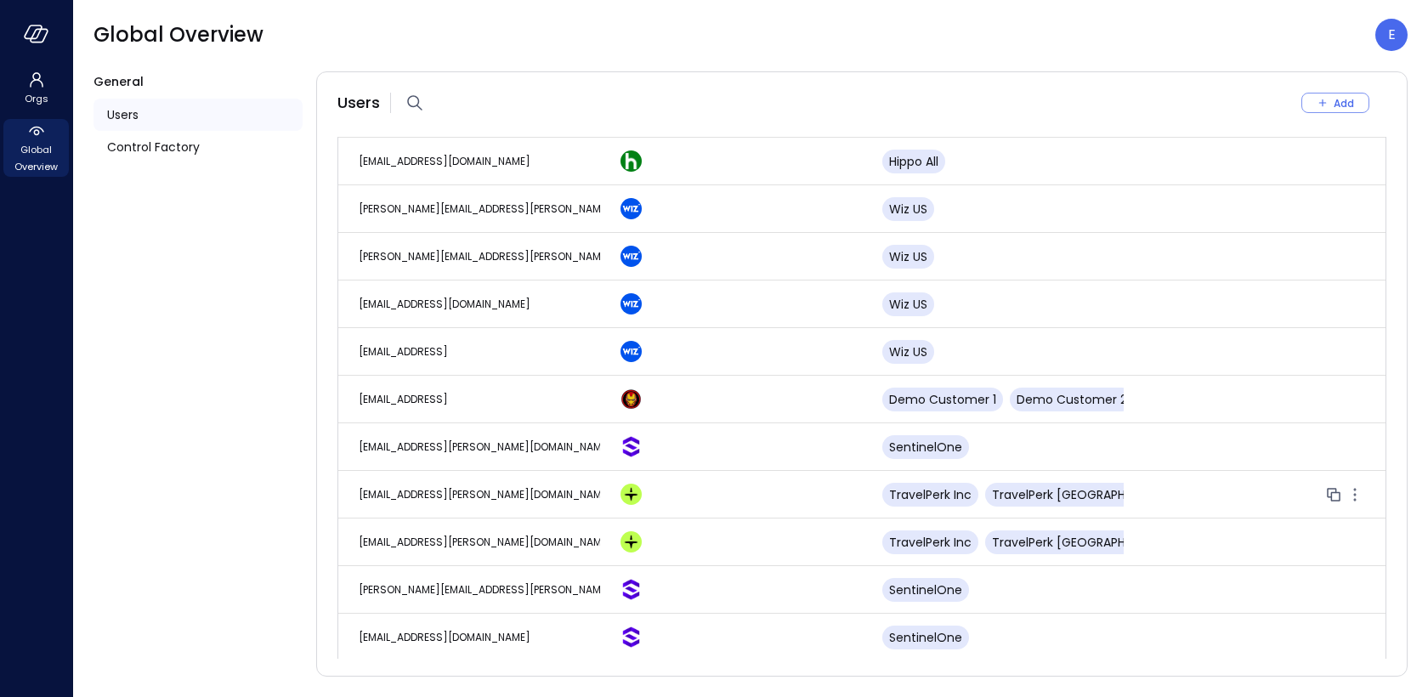
scroll to position [3754, 0]
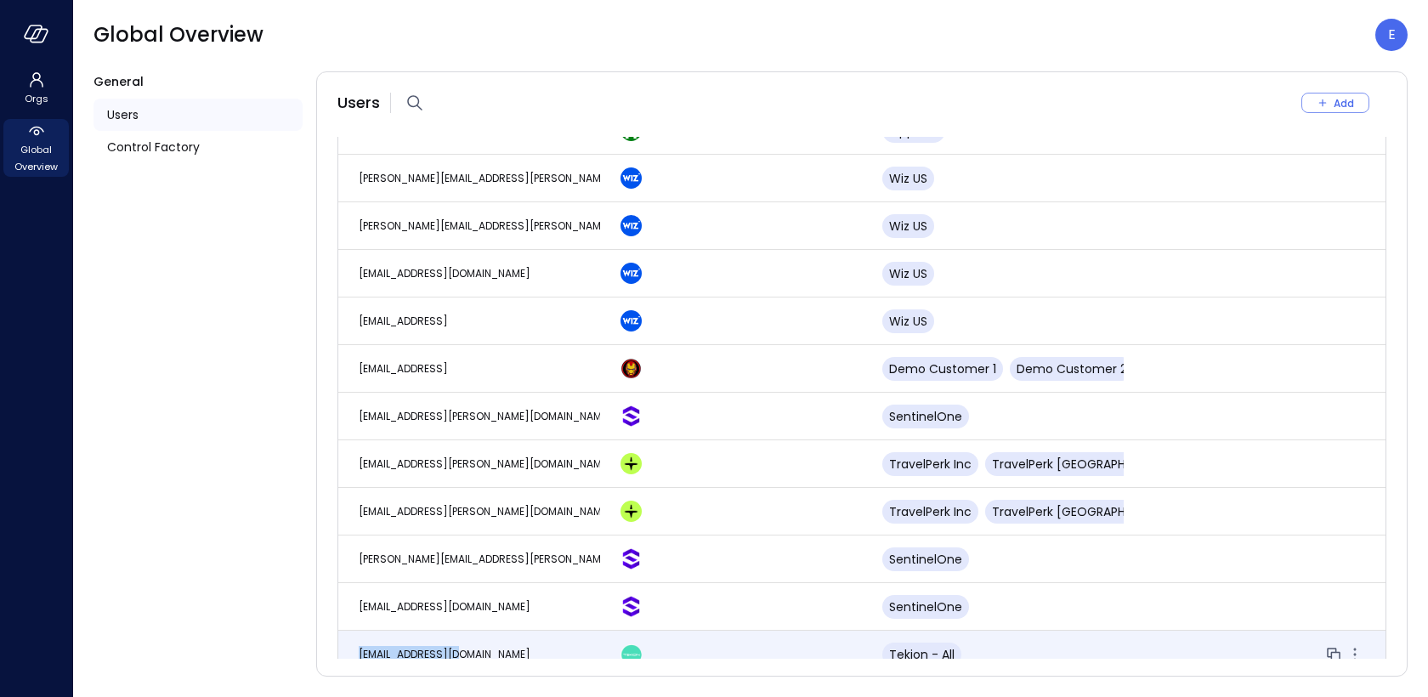
drag, startPoint x: 354, startPoint y: 636, endPoint x: 461, endPoint y: 639, distance: 107.1
click at [461, 639] on td "[EMAIL_ADDRESS][DOMAIN_NAME]" at bounding box center [469, 655] width 262 height 48
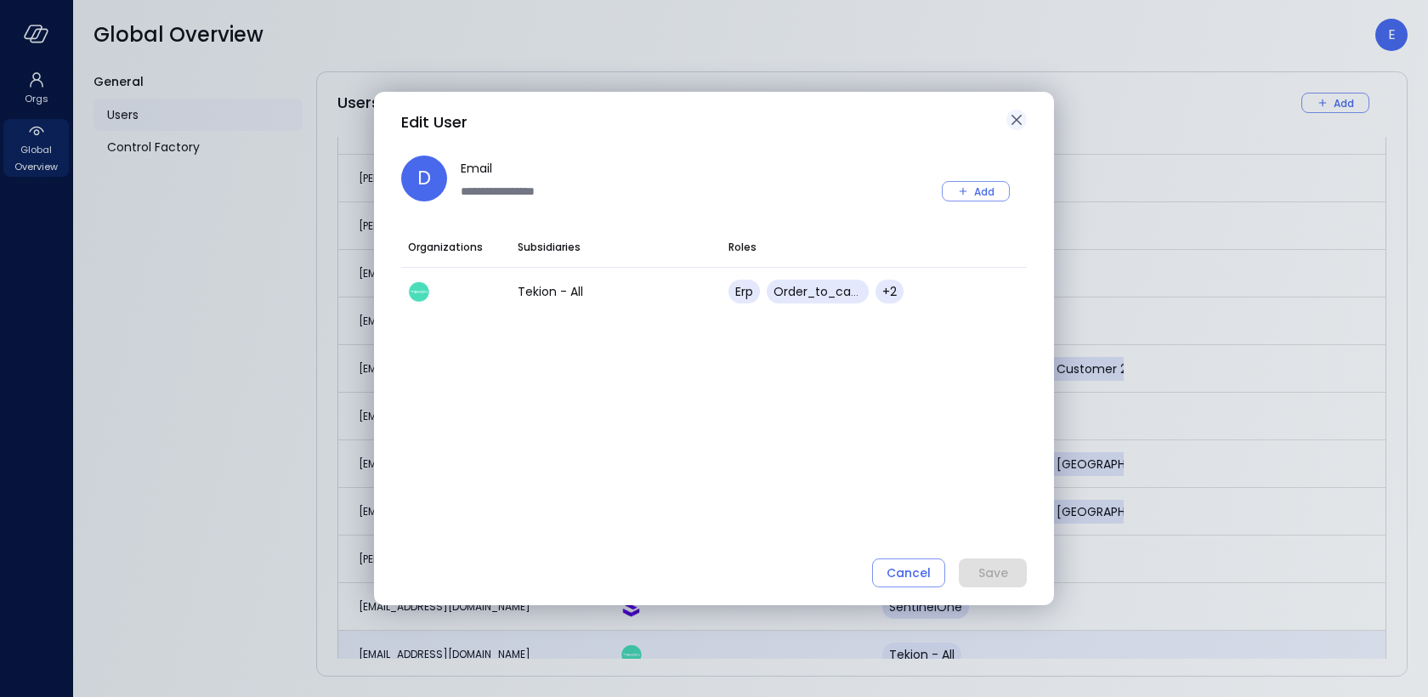
click at [1017, 116] on icon "button" at bounding box center [1016, 120] width 20 height 20
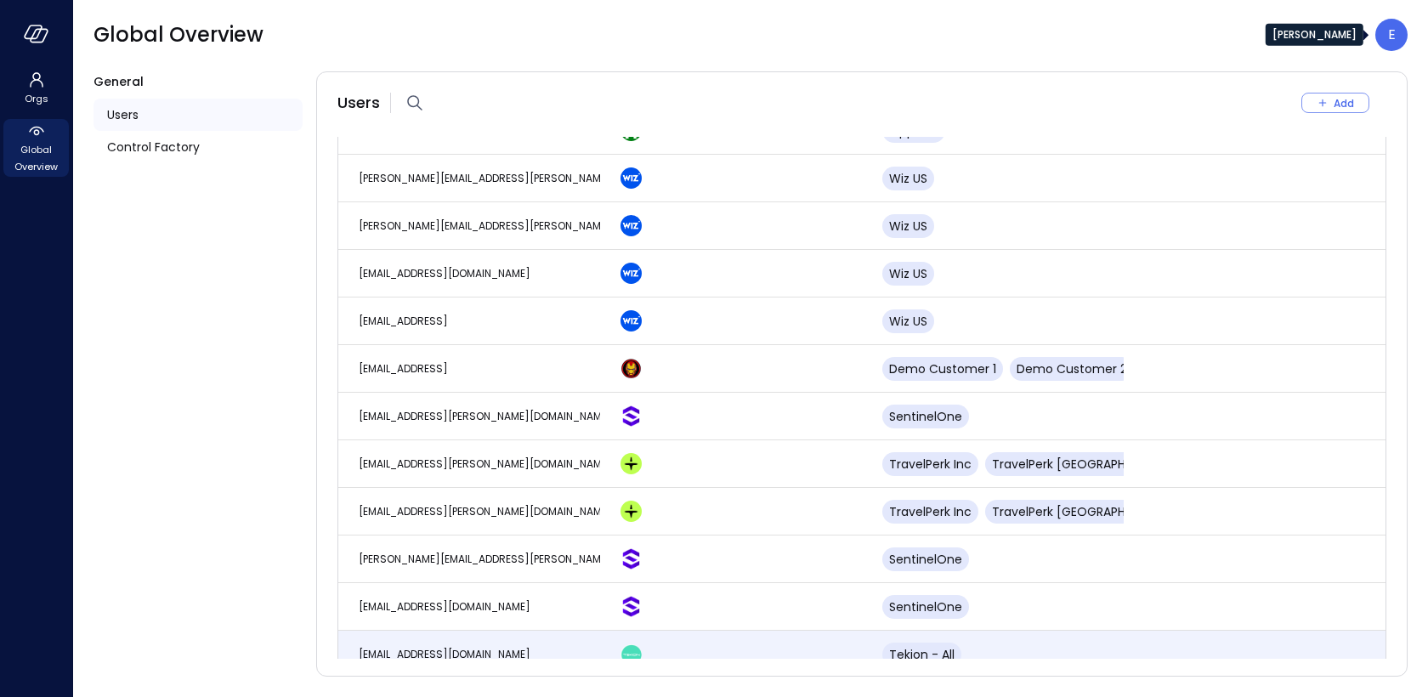
click at [1397, 28] on div "E" at bounding box center [1391, 35] width 32 height 32
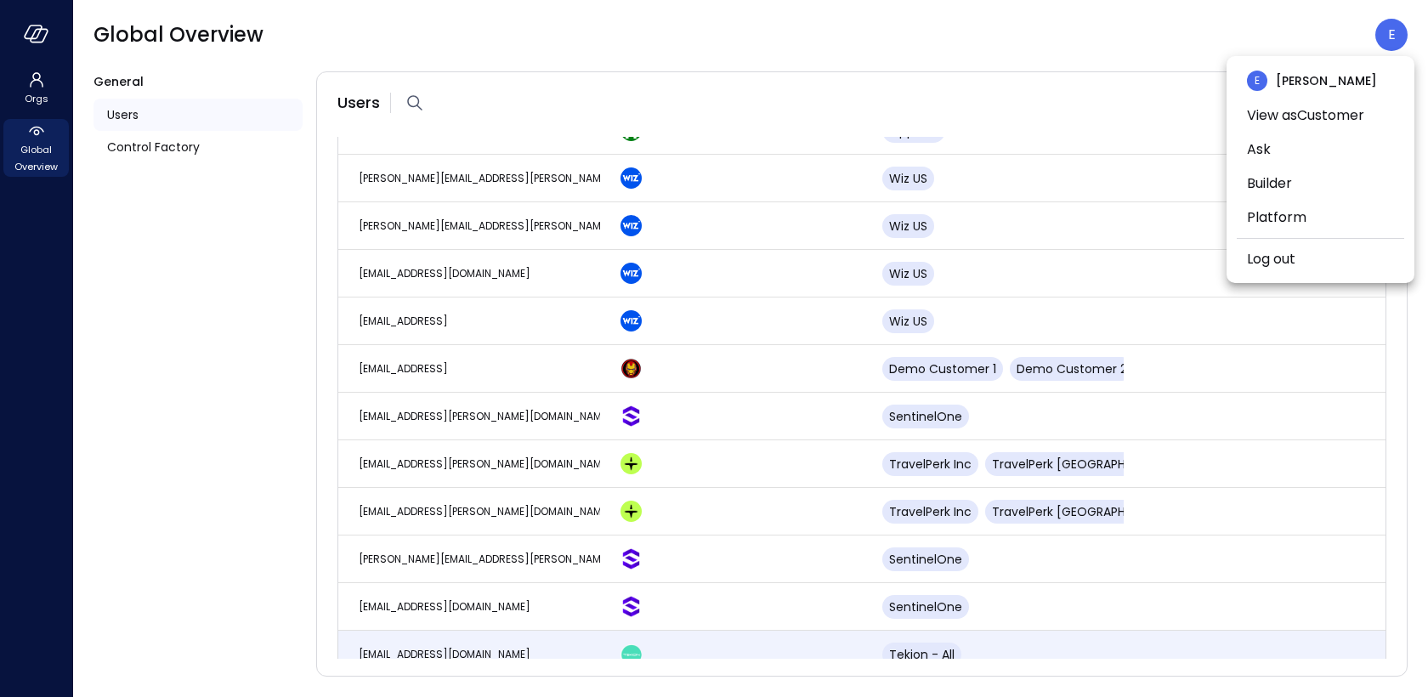
click at [1321, 240] on ul "E [PERSON_NAME] View as Customer Ask Builder Platform Log out" at bounding box center [1319, 169] width 167 height 227
click at [1310, 254] on li "Log out" at bounding box center [1319, 259] width 167 height 34
click at [1257, 266] on link "Log out" at bounding box center [1271, 259] width 48 height 20
